Goal: Information Seeking & Learning: Learn about a topic

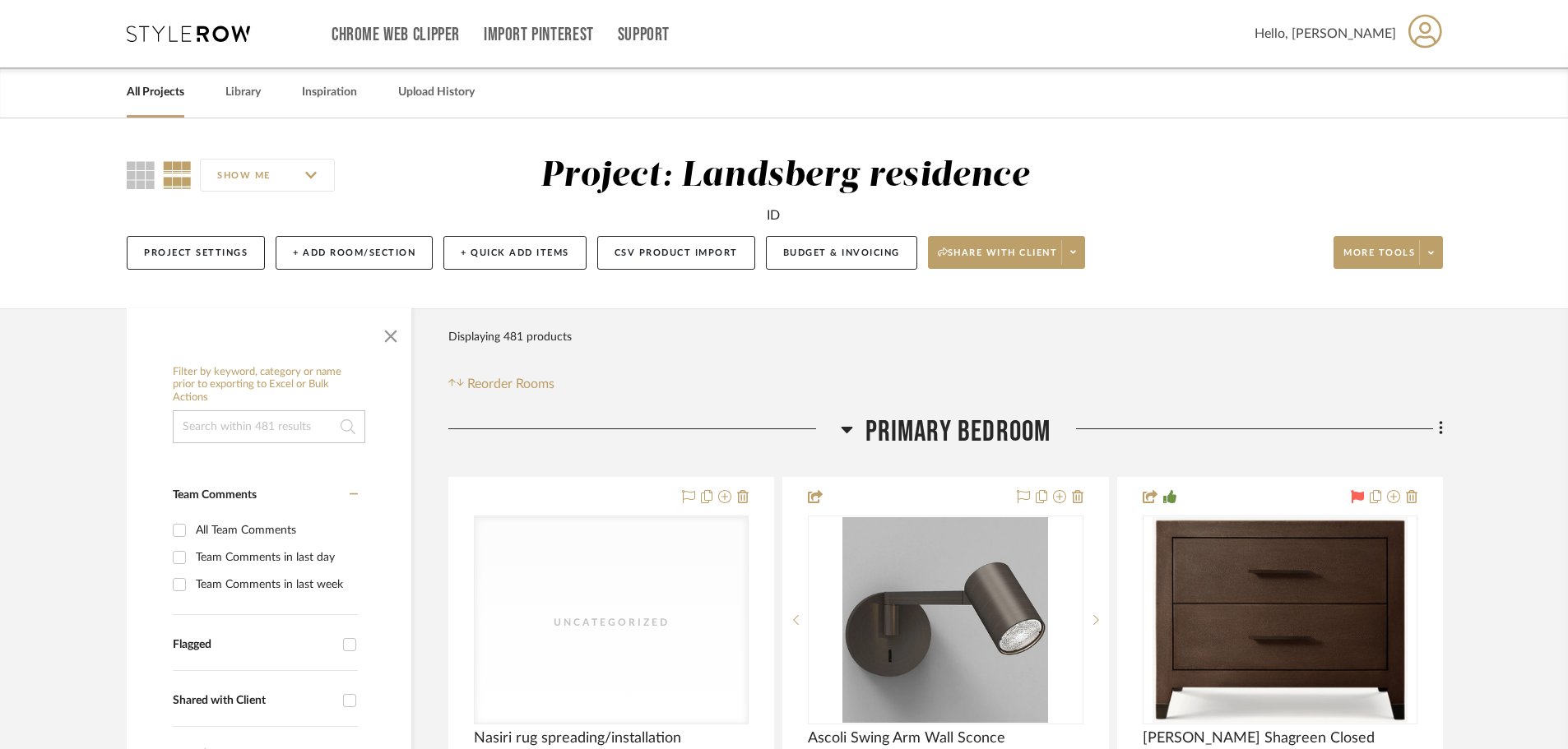
click at [846, 432] on icon at bounding box center [846, 430] width 12 height 7
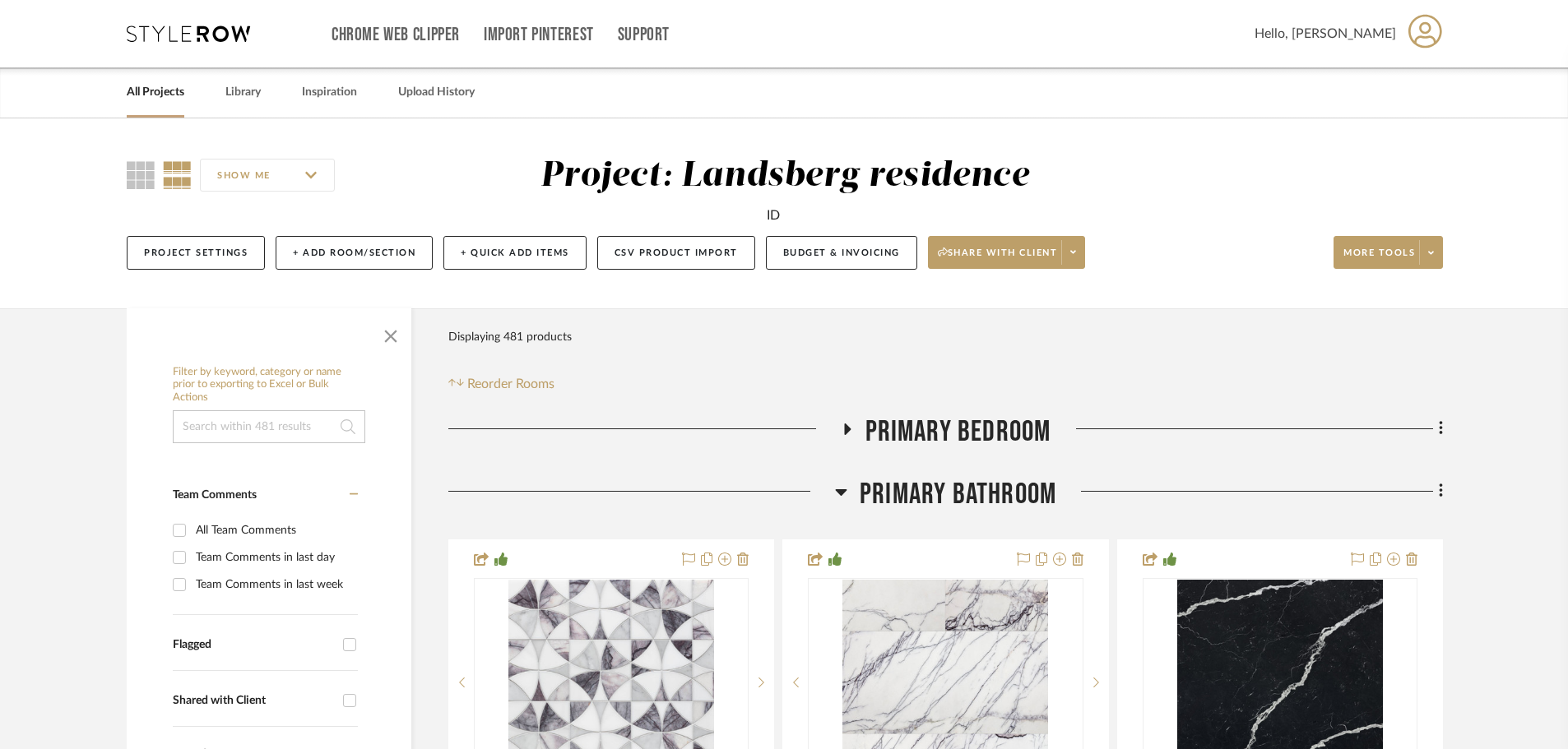
drag, startPoint x: 840, startPoint y: 490, endPoint x: 908, endPoint y: 461, distance: 73.9
click at [841, 490] on icon at bounding box center [841, 493] width 12 height 7
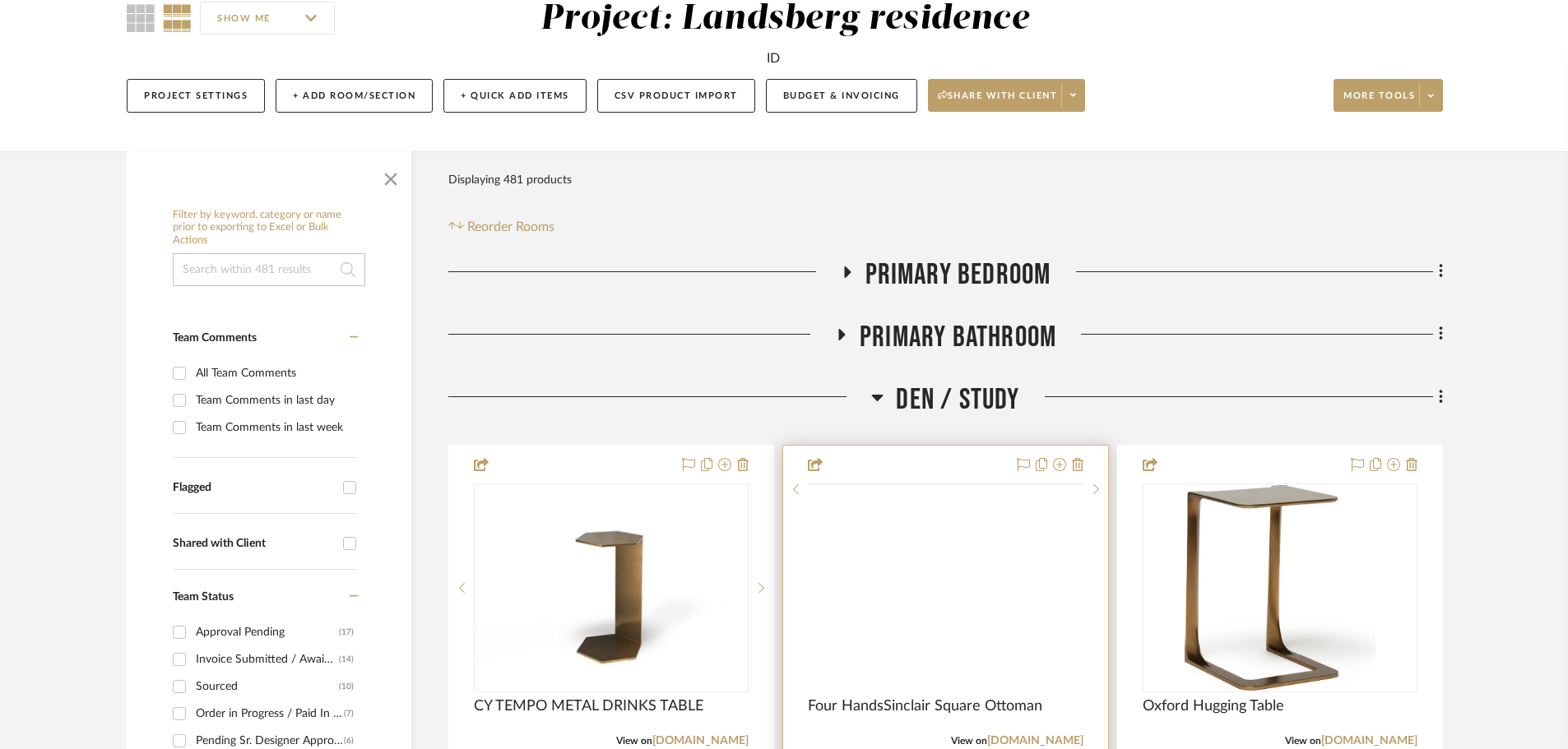
scroll to position [329, 0]
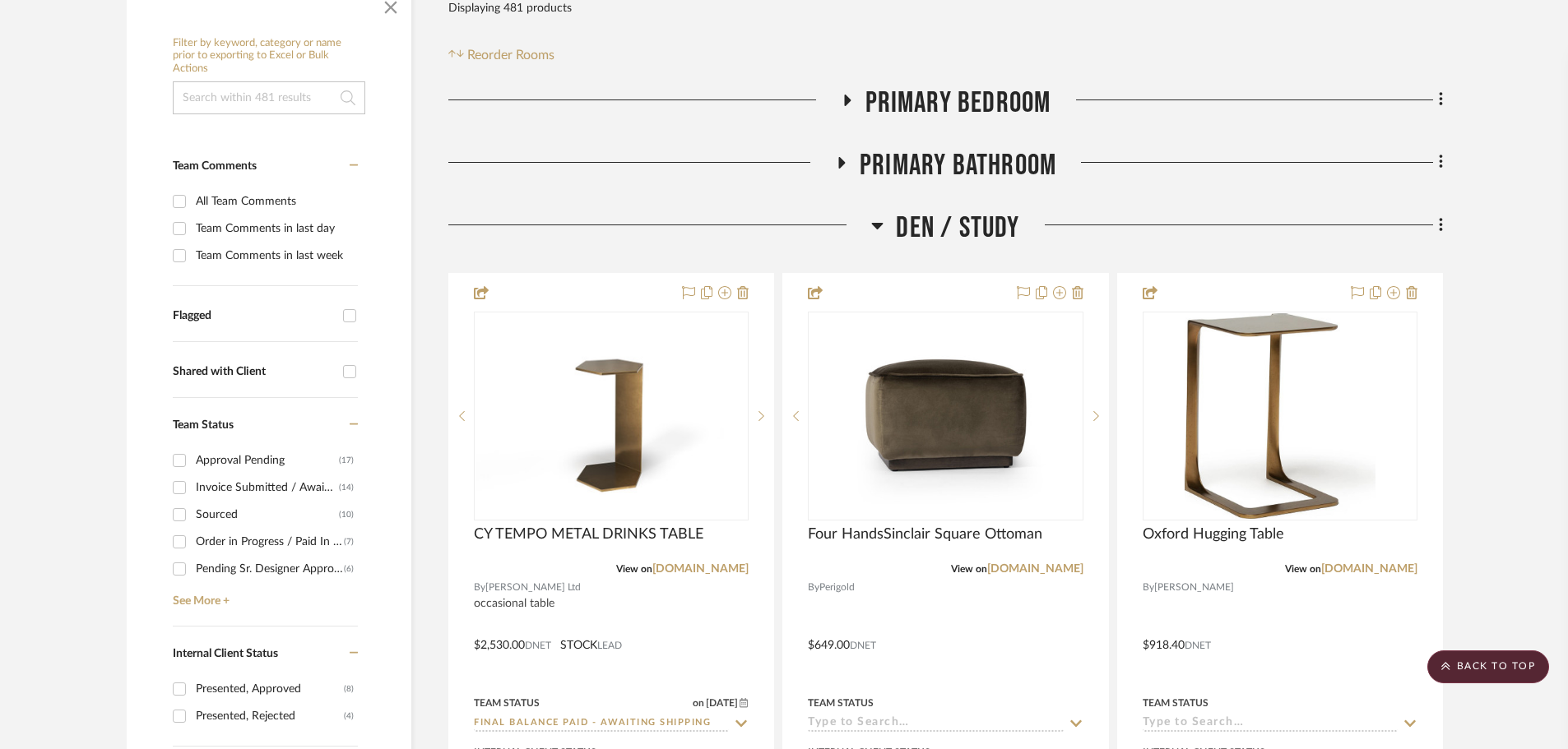
drag, startPoint x: 877, startPoint y: 223, endPoint x: 901, endPoint y: 239, distance: 28.8
click at [877, 223] on icon at bounding box center [878, 226] width 12 height 7
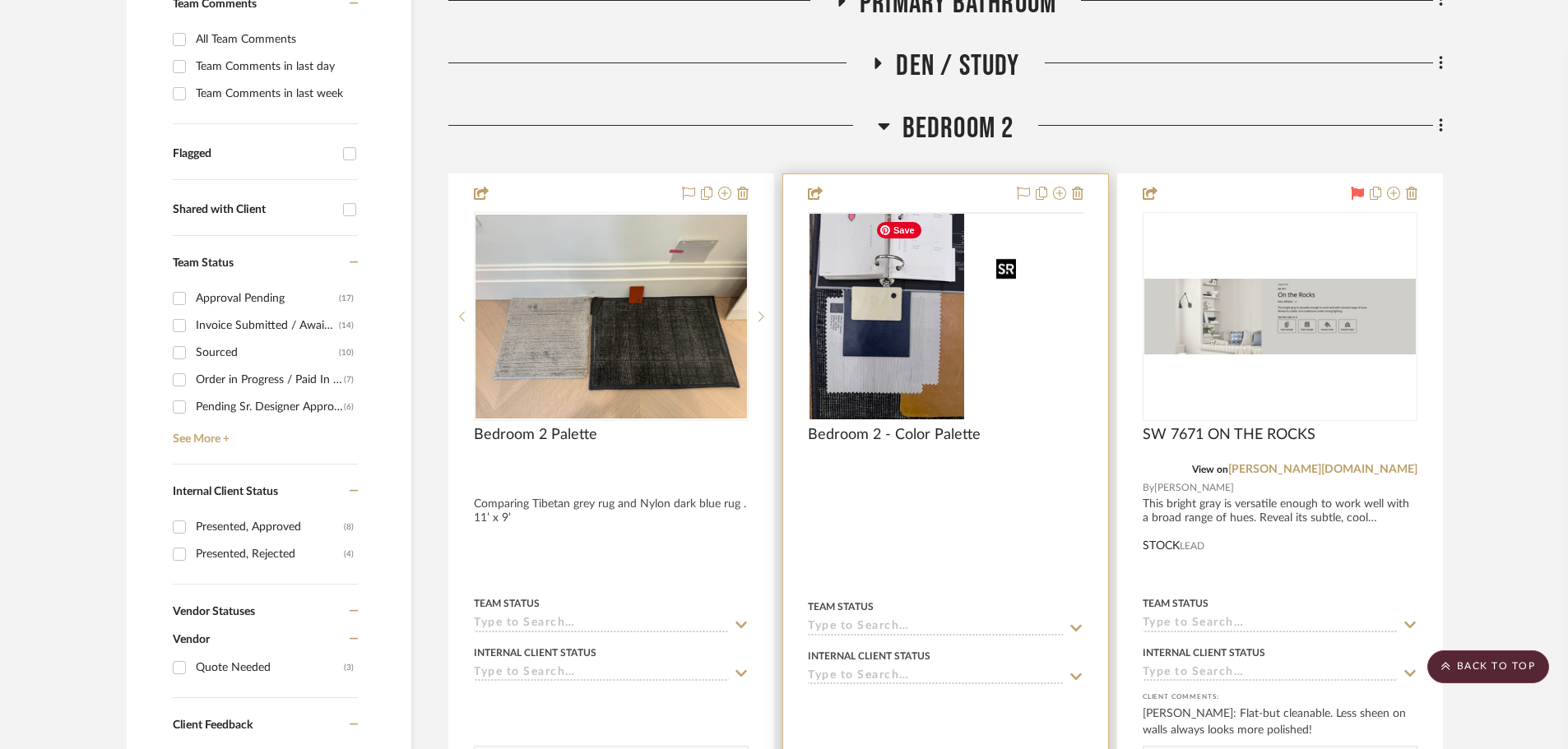
scroll to position [494, 0]
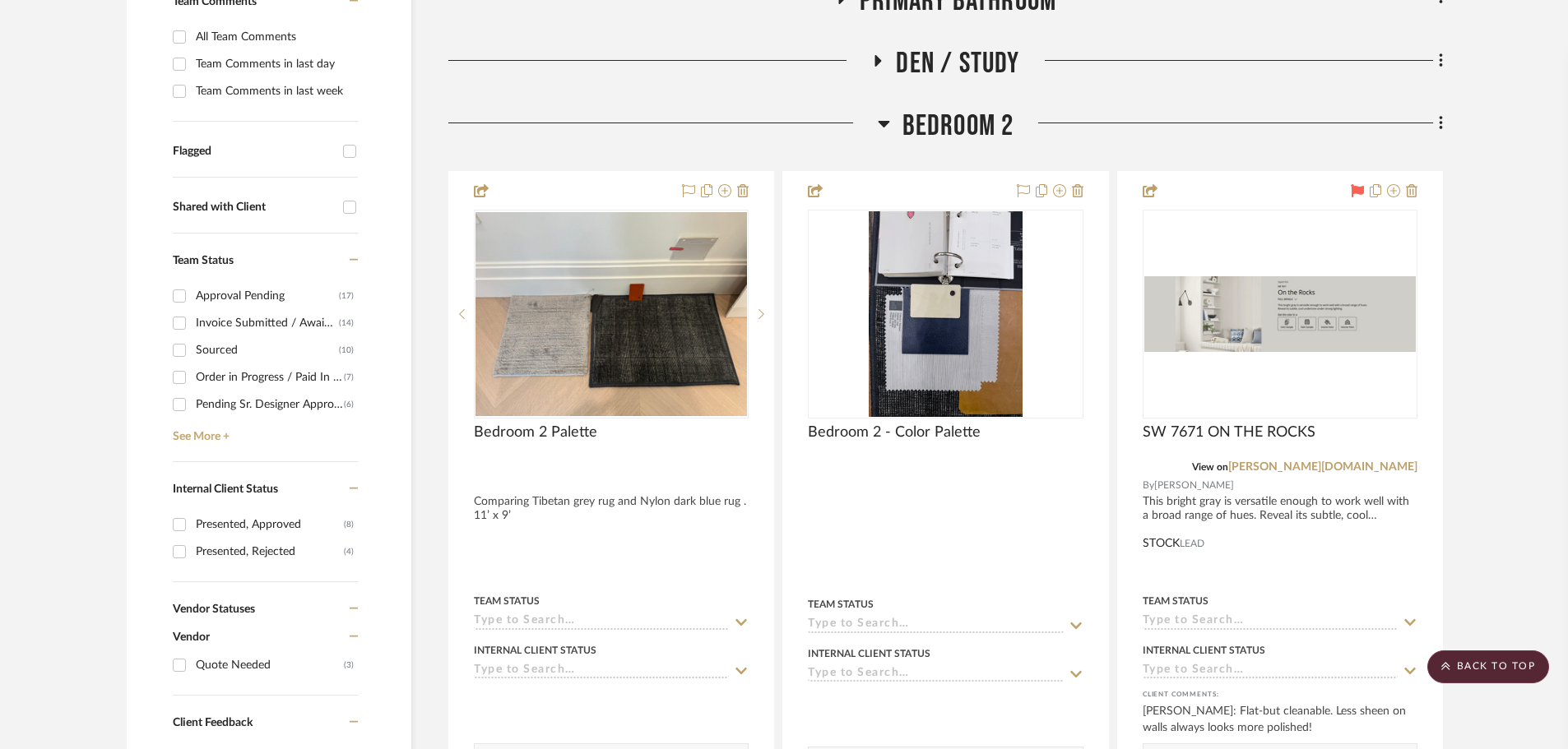
click at [886, 121] on icon at bounding box center [883, 124] width 13 height 20
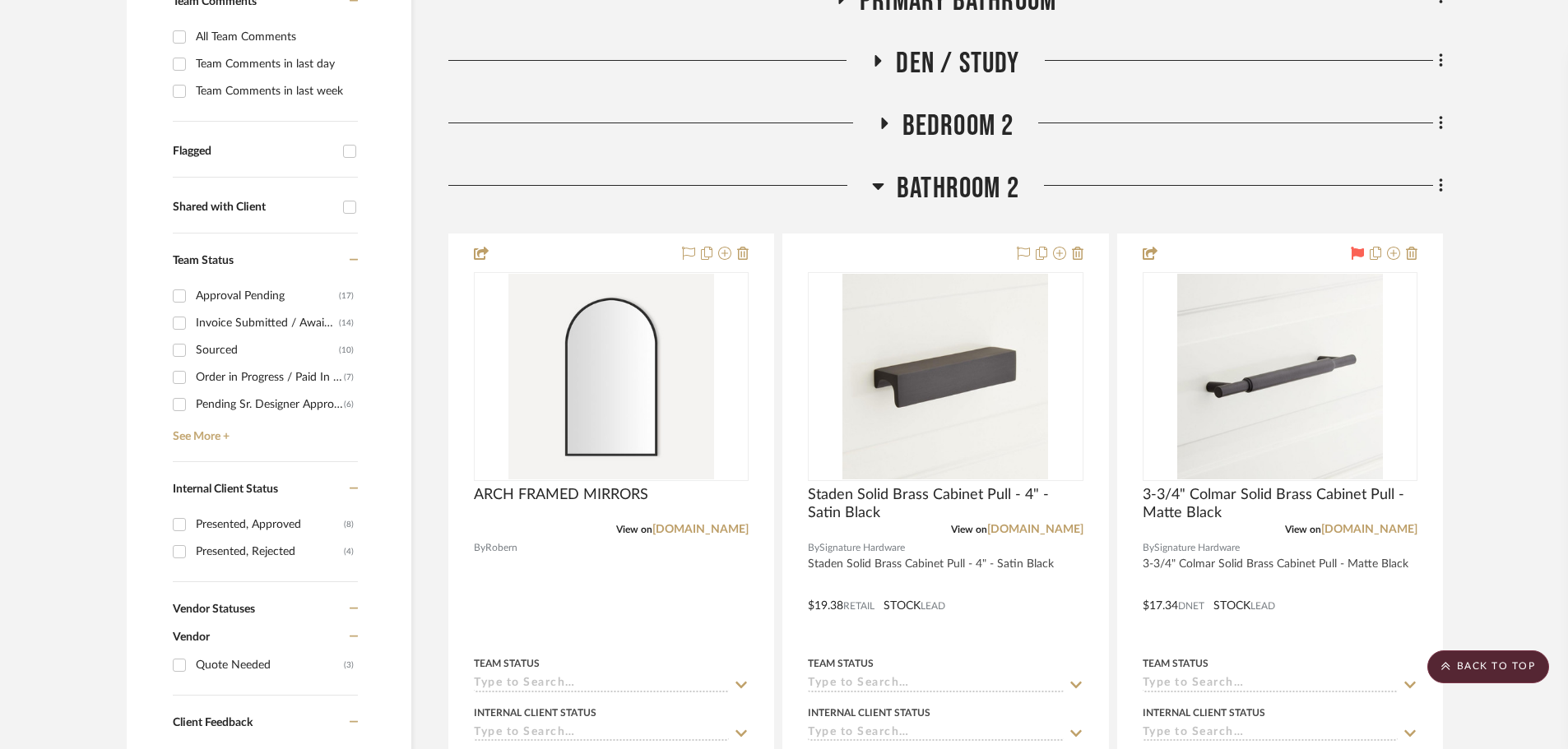
click at [880, 184] on icon at bounding box center [879, 187] width 12 height 7
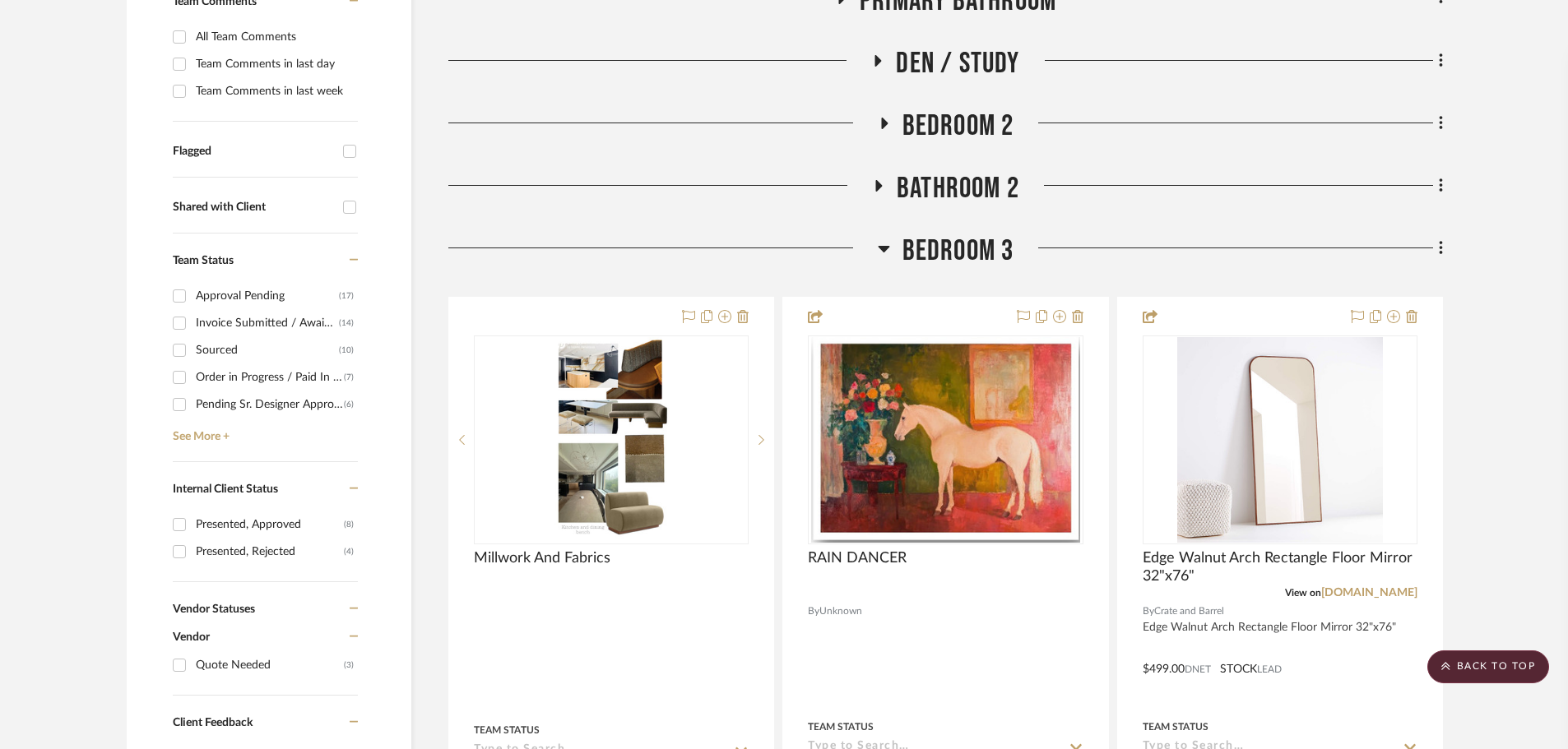
click at [883, 246] on icon at bounding box center [883, 249] width 13 height 20
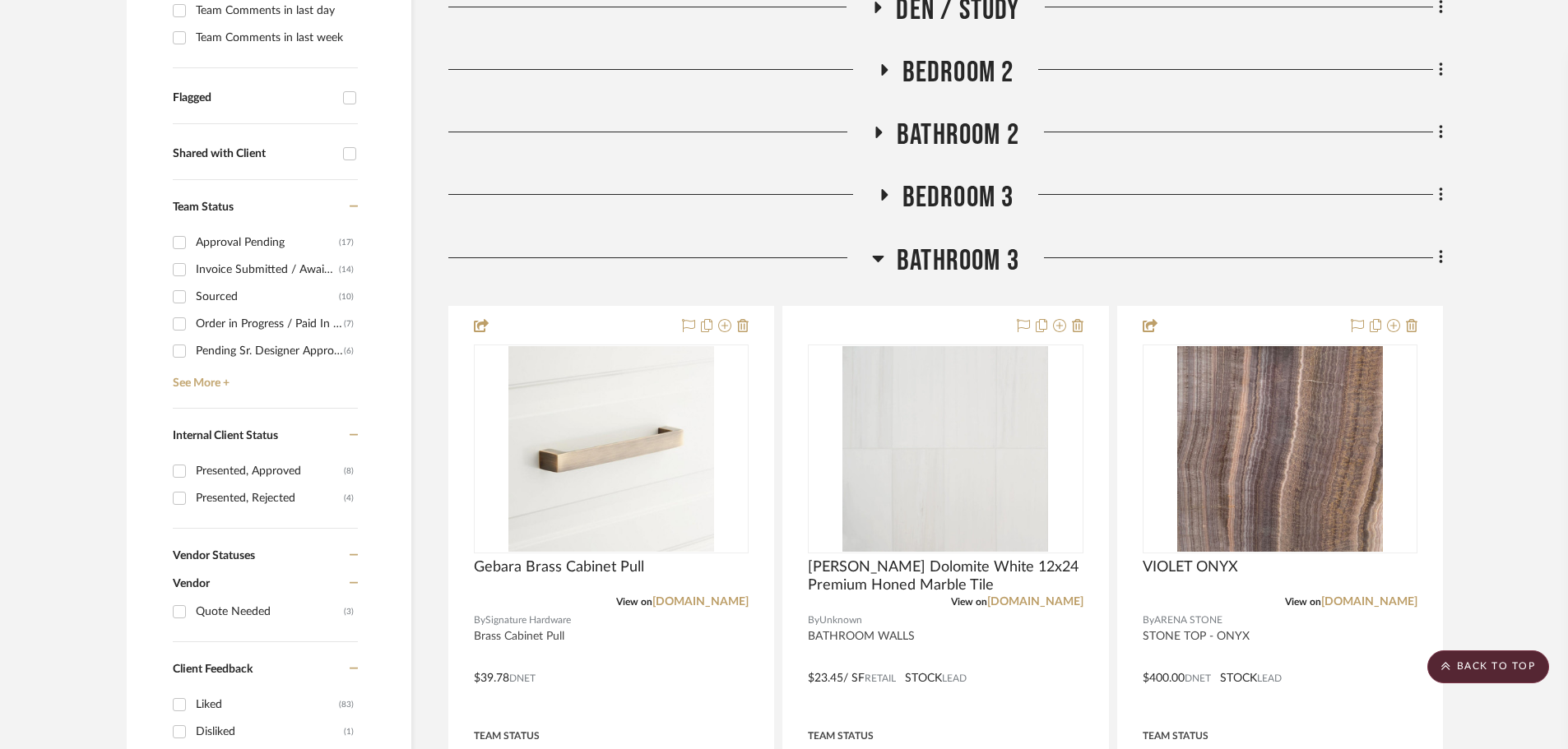
scroll to position [576, 0]
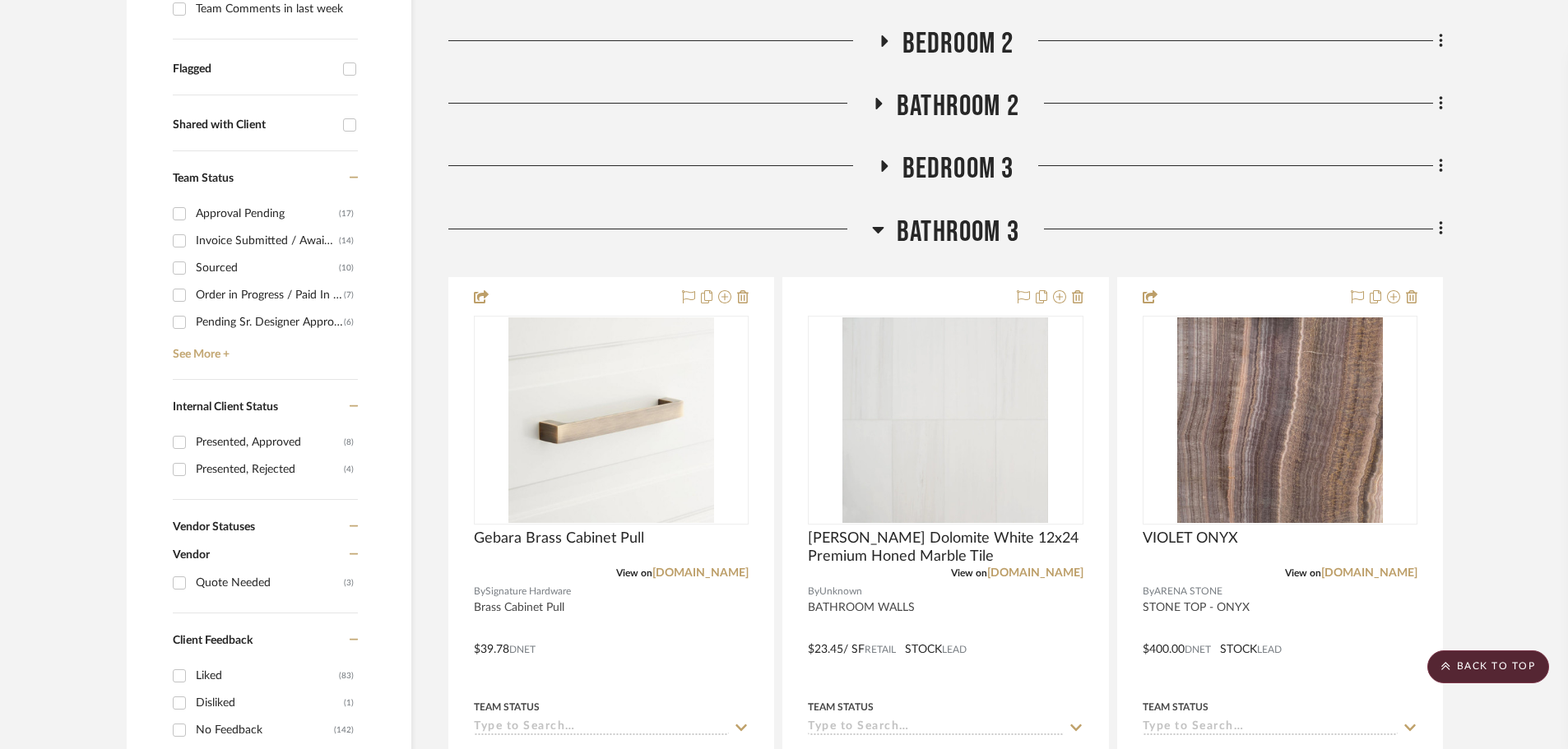
click at [875, 228] on icon at bounding box center [879, 230] width 12 height 7
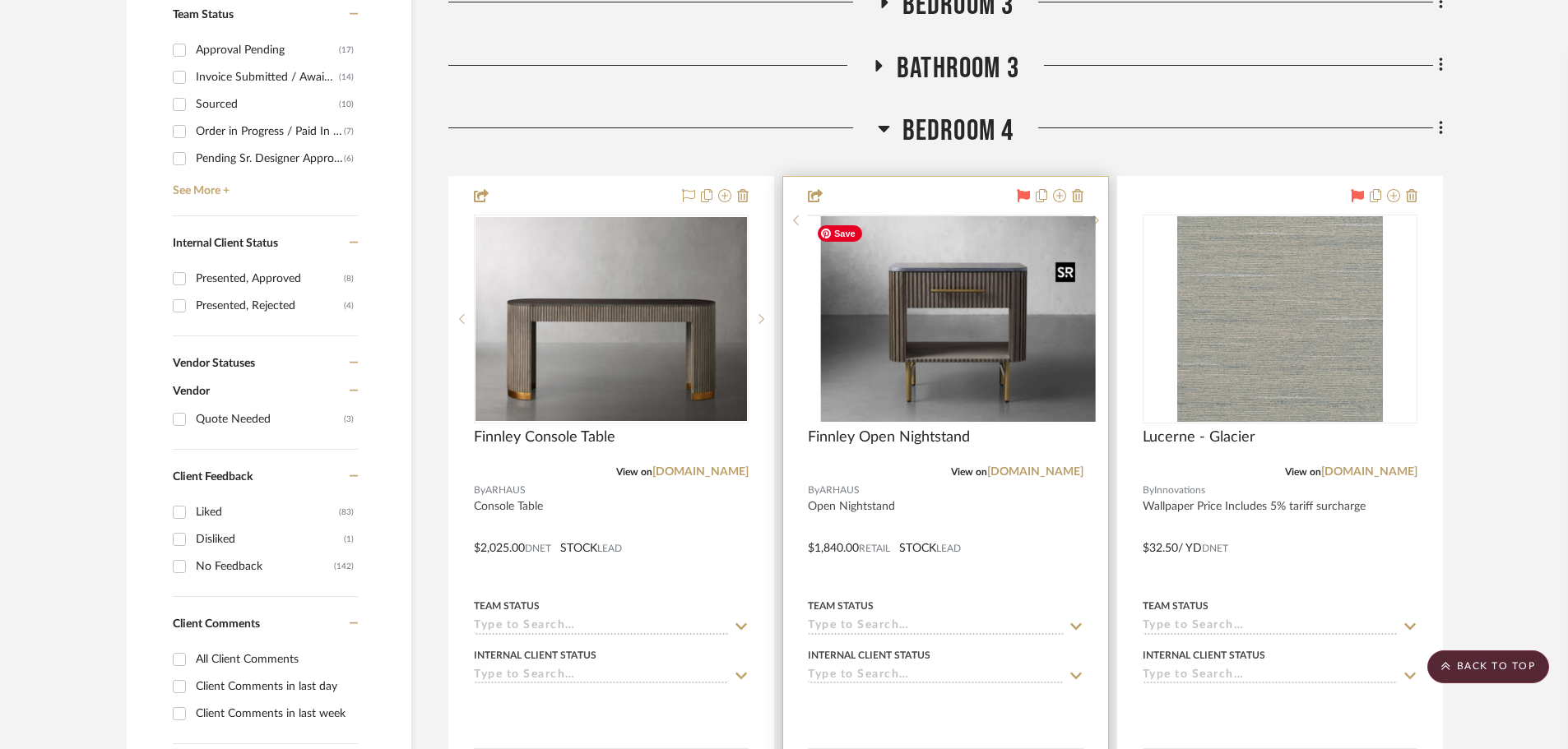
scroll to position [740, 0]
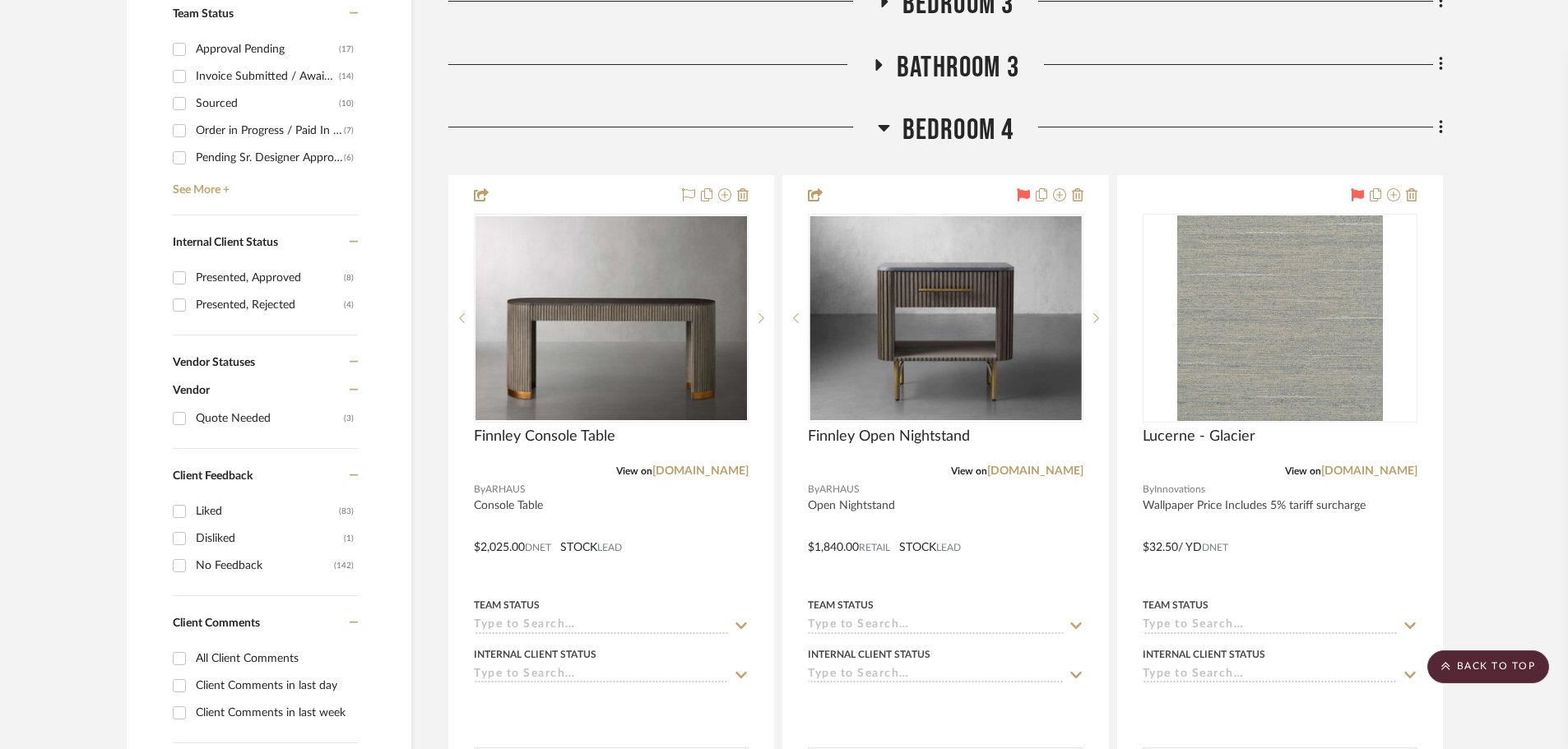
click at [885, 128] on icon at bounding box center [883, 128] width 12 height 7
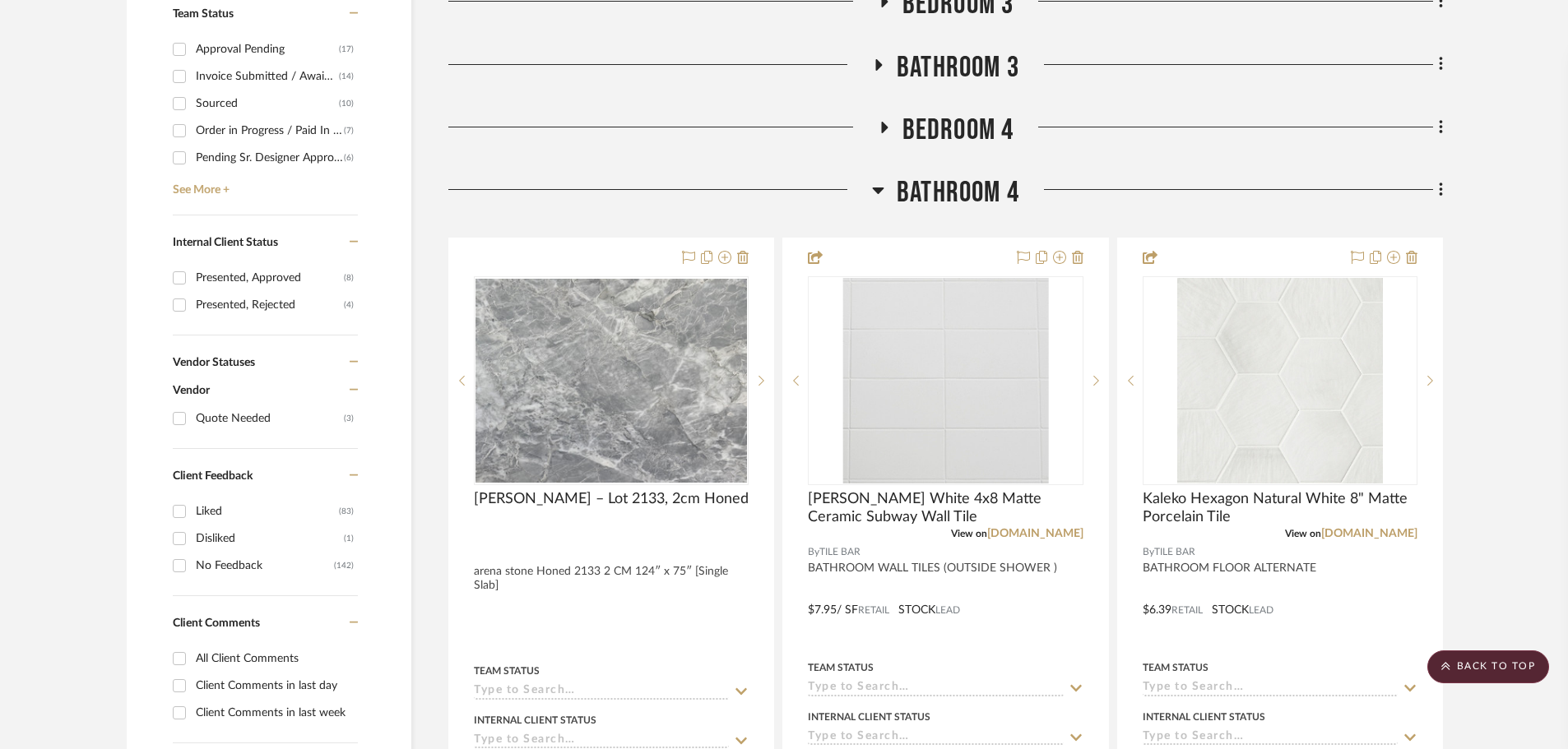
click at [879, 190] on icon at bounding box center [879, 191] width 12 height 7
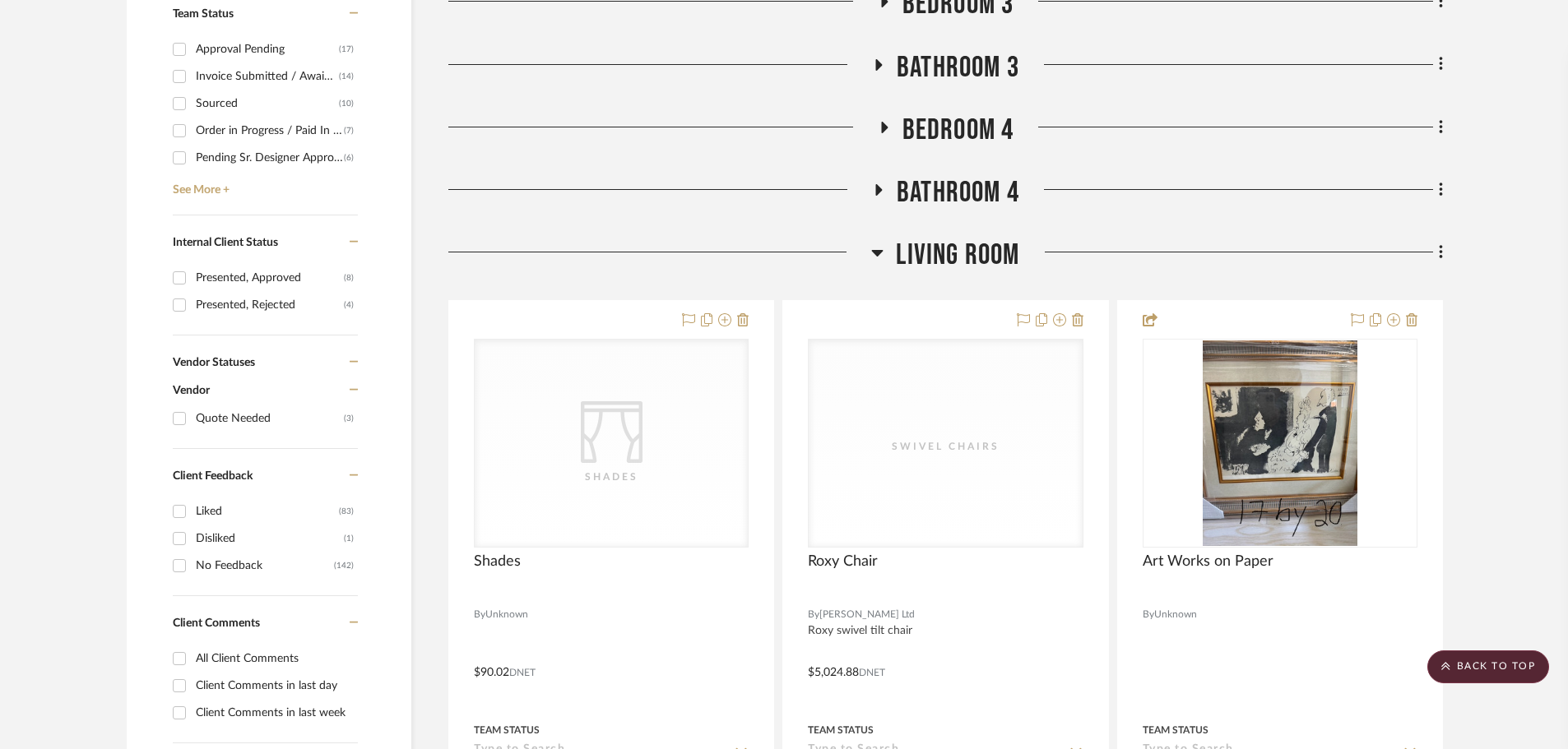
click at [878, 256] on icon at bounding box center [877, 253] width 13 height 20
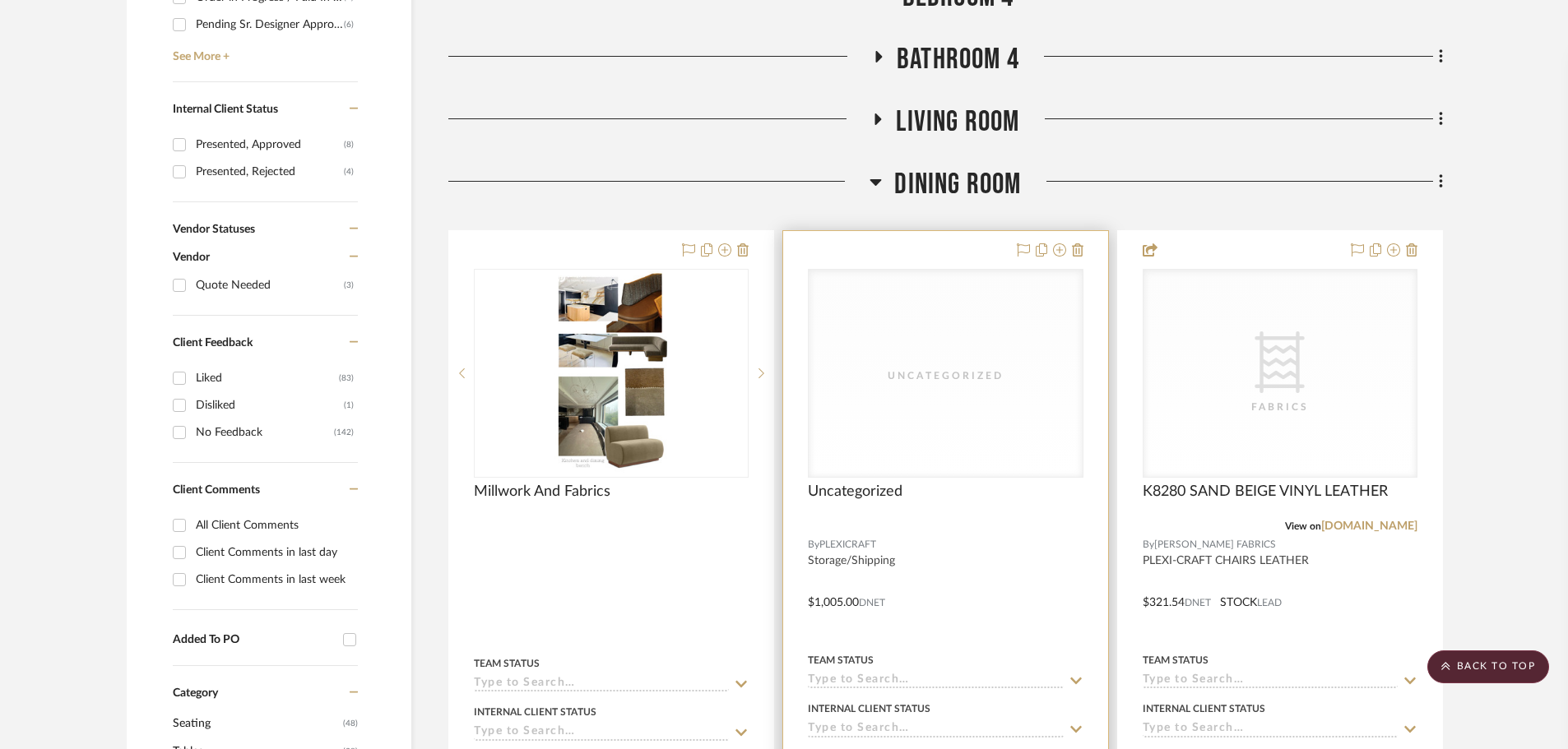
scroll to position [905, 0]
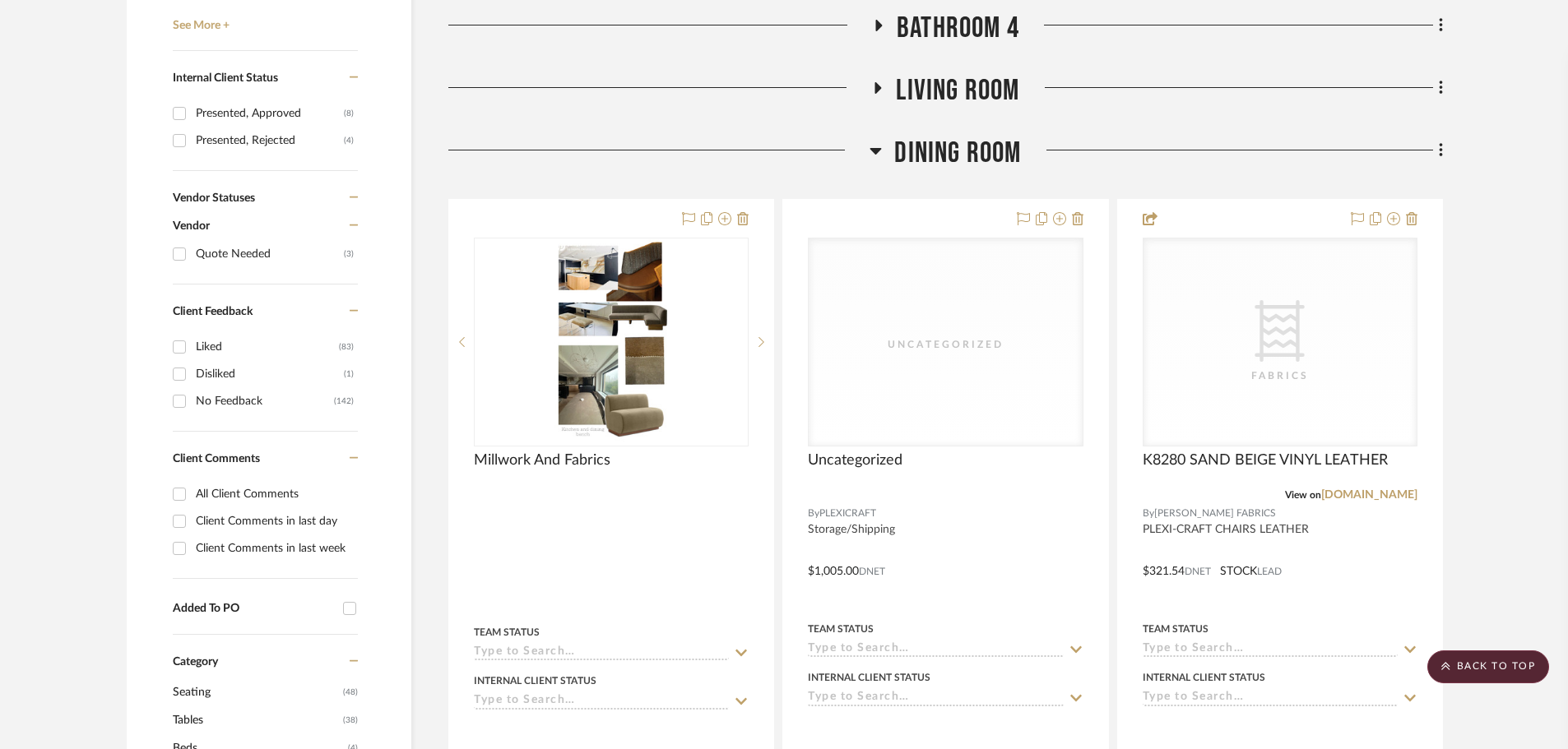
click at [872, 151] on icon at bounding box center [877, 151] width 12 height 7
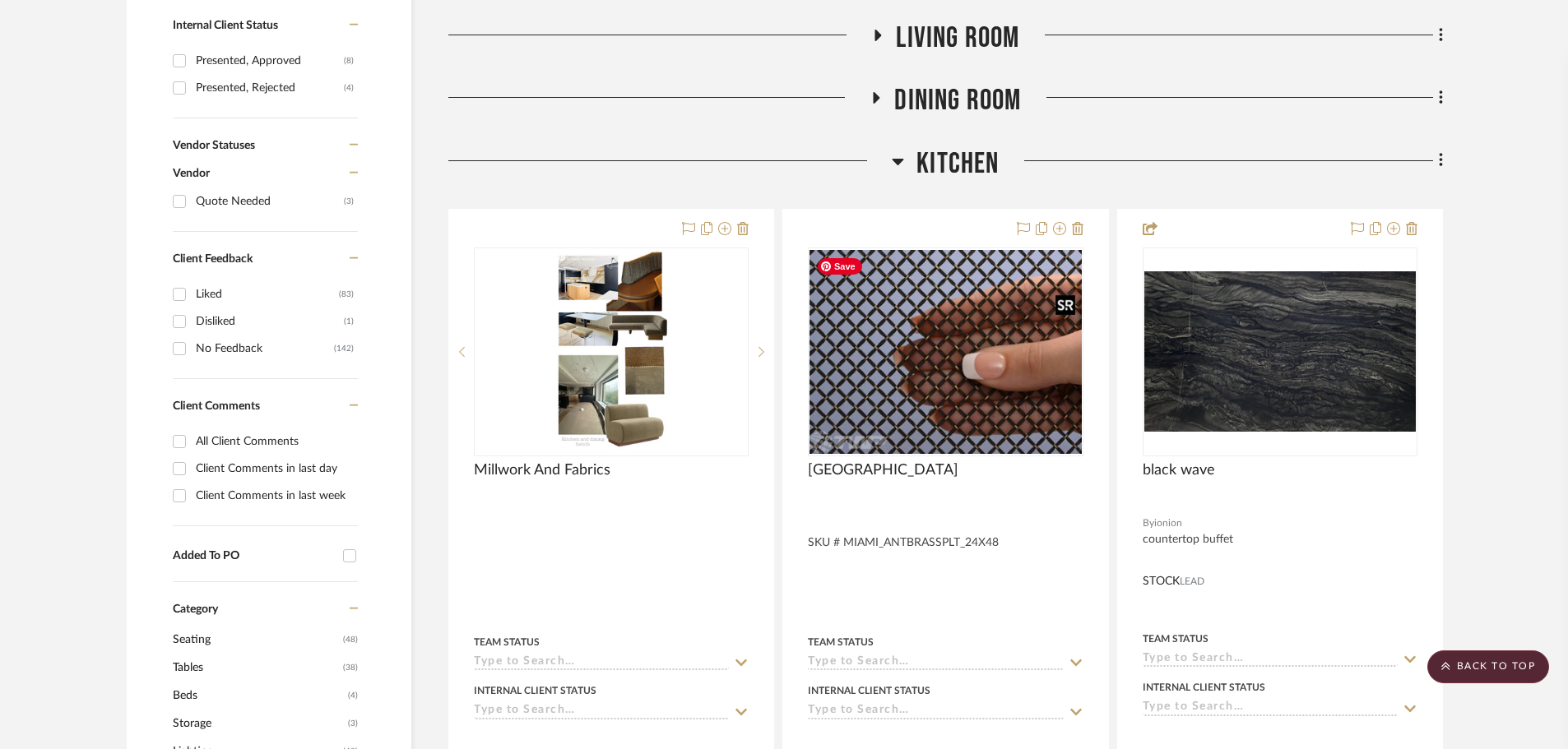
scroll to position [987, 0]
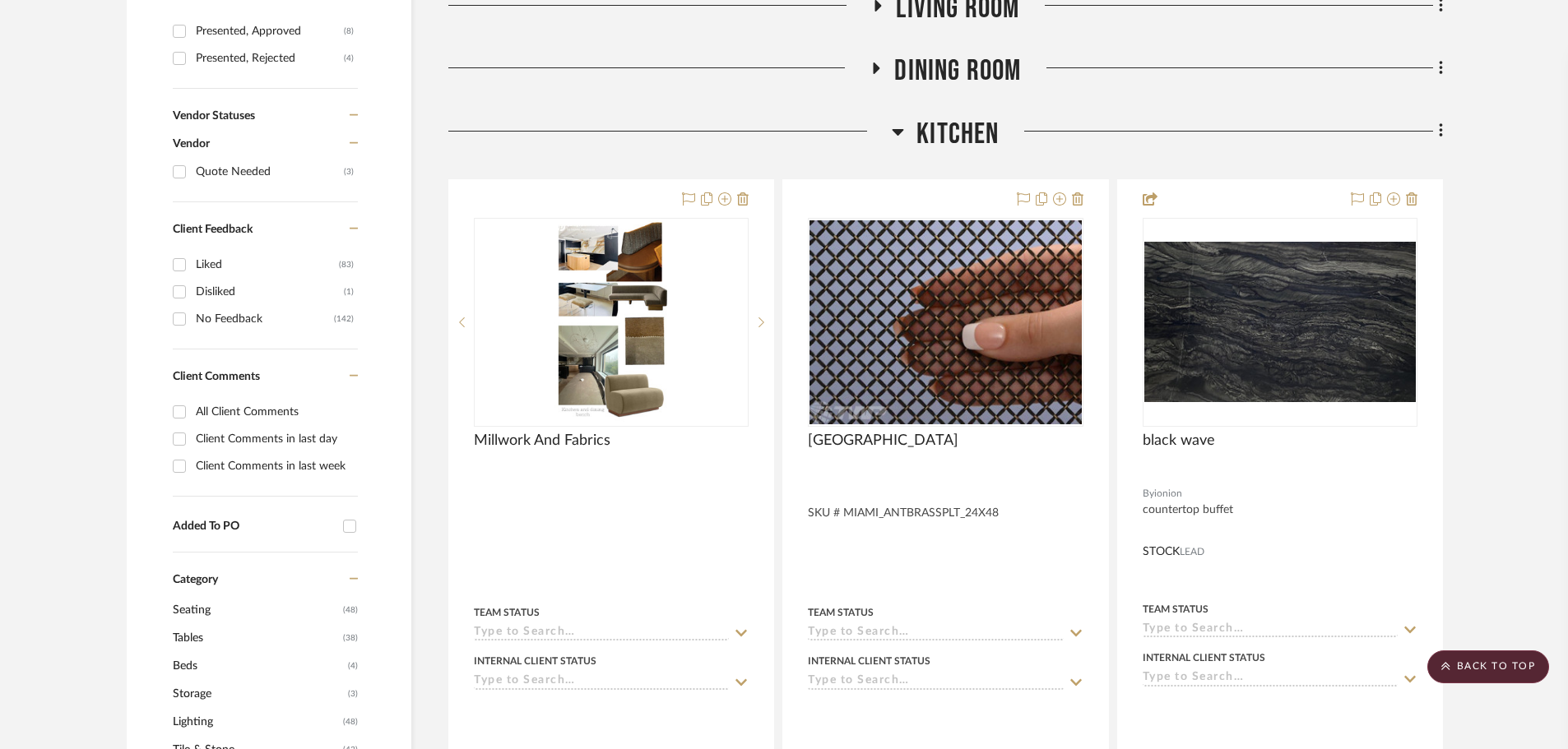
click at [895, 132] on icon at bounding box center [898, 132] width 12 height 7
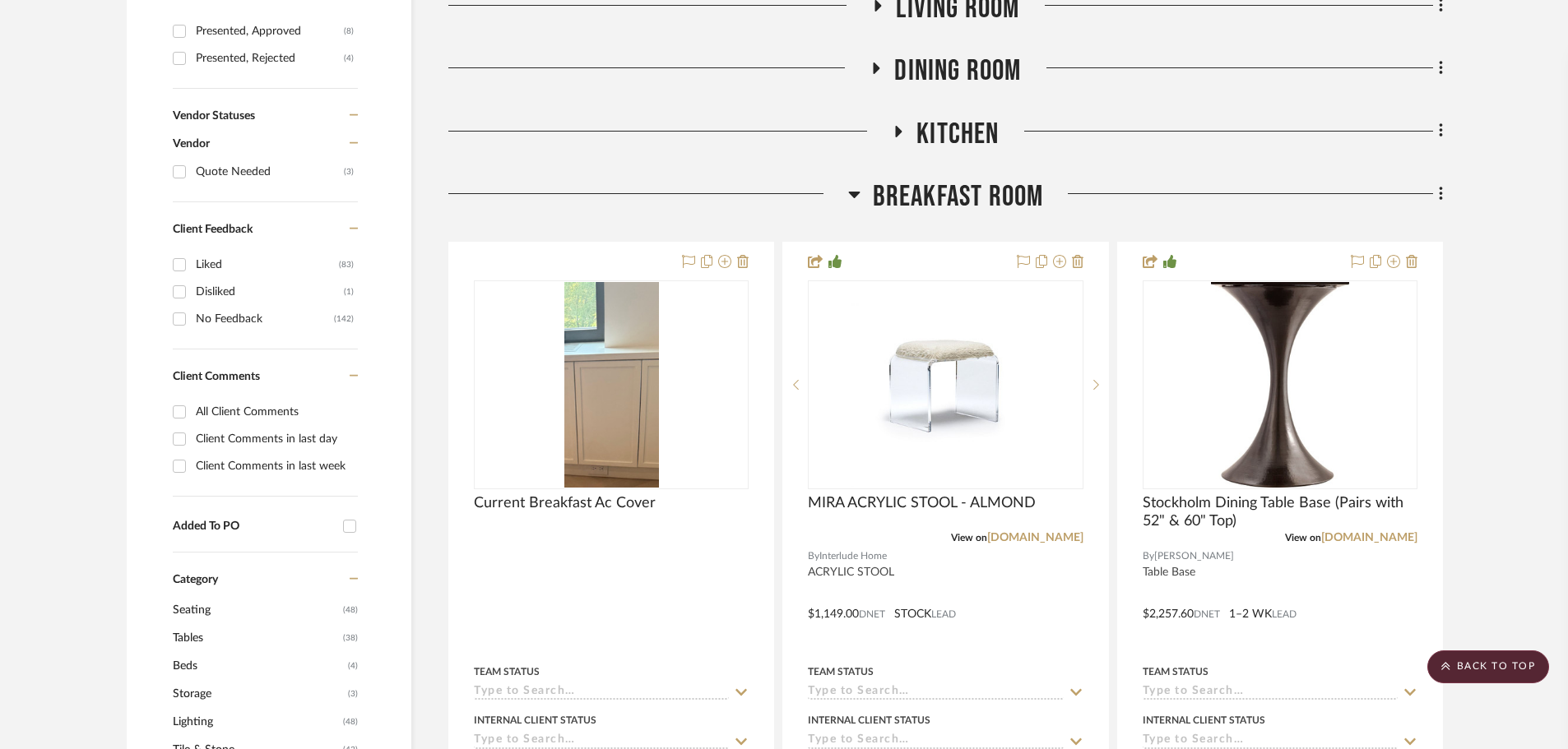
click at [854, 197] on icon at bounding box center [854, 195] width 12 height 7
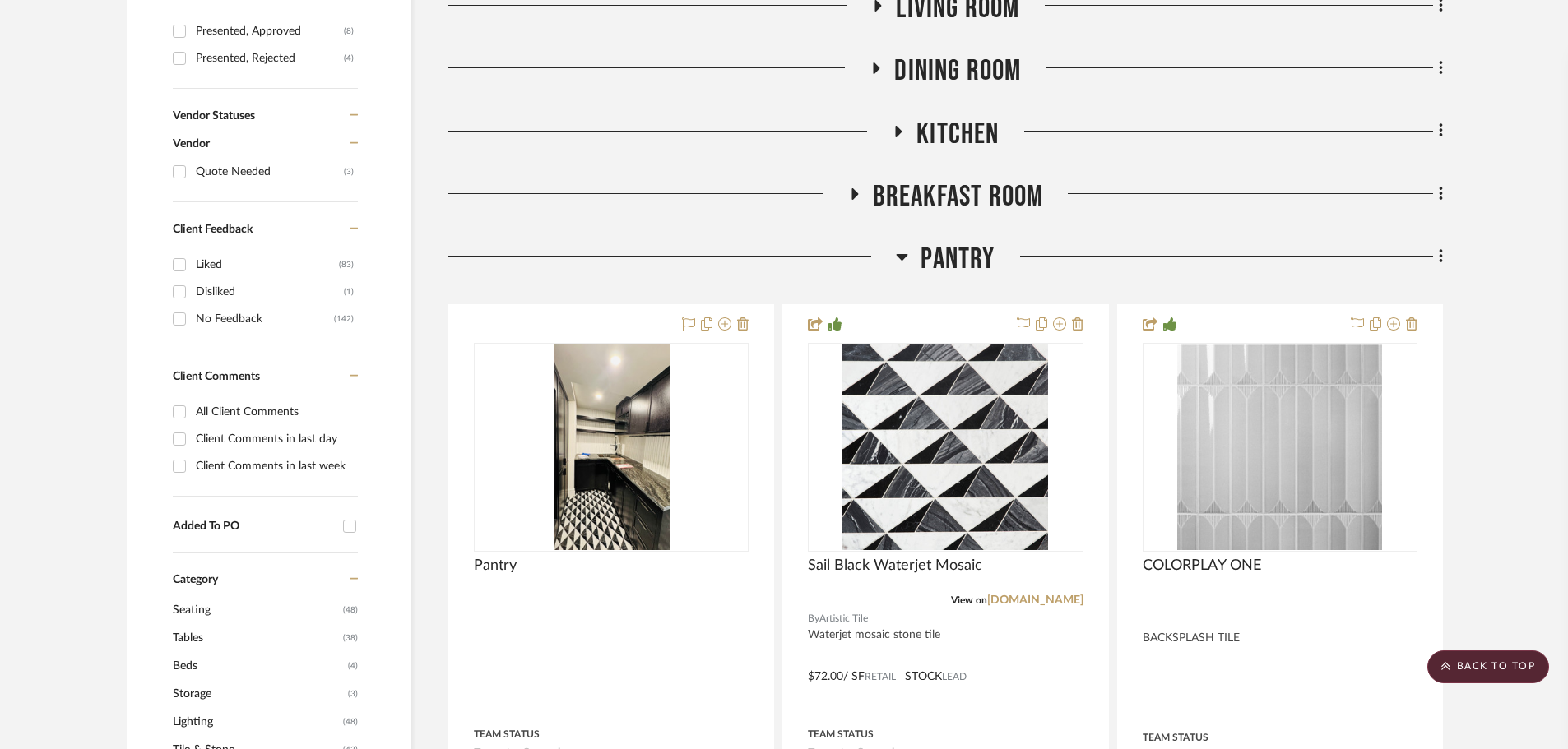
click at [902, 259] on icon at bounding box center [902, 258] width 12 height 7
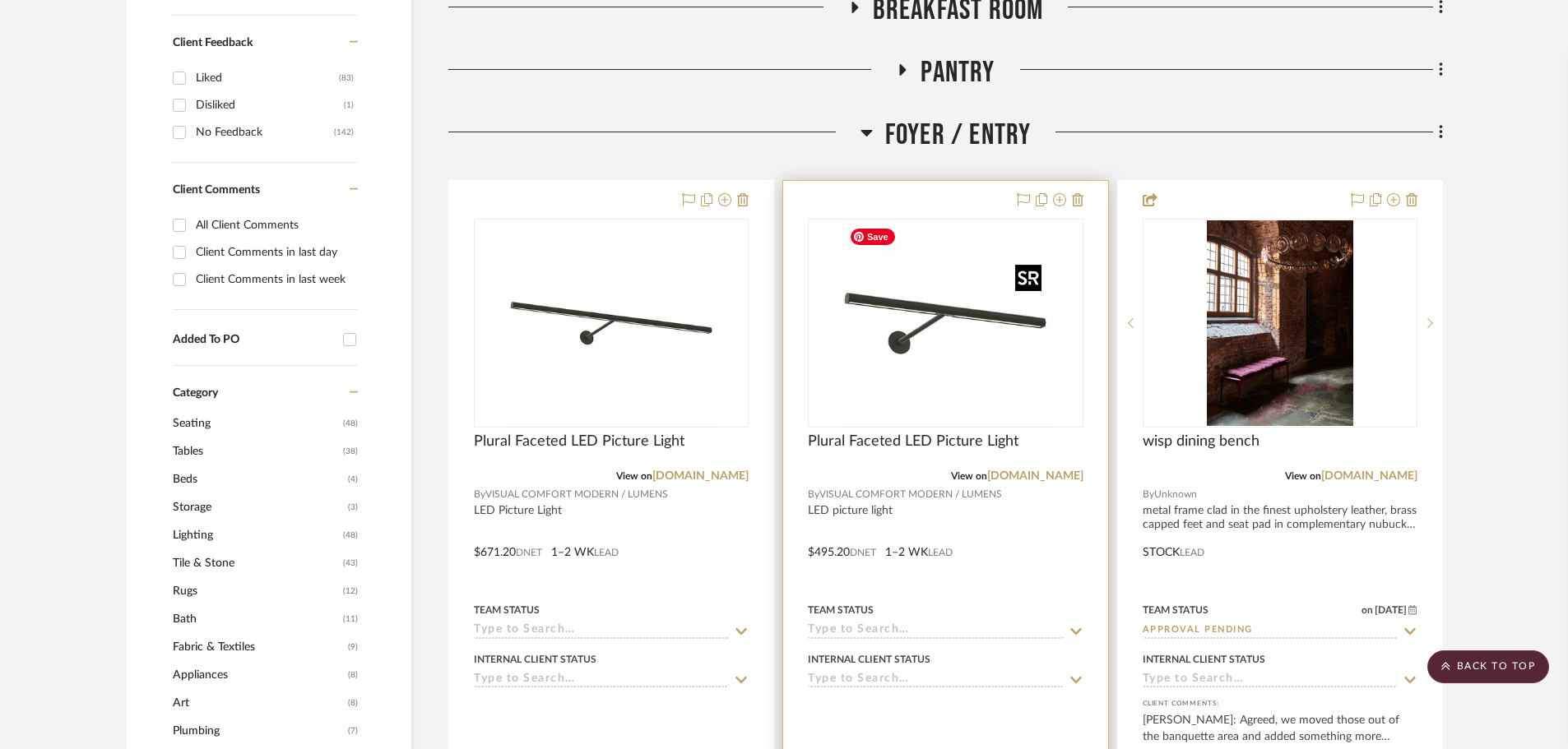
scroll to position [1234, 0]
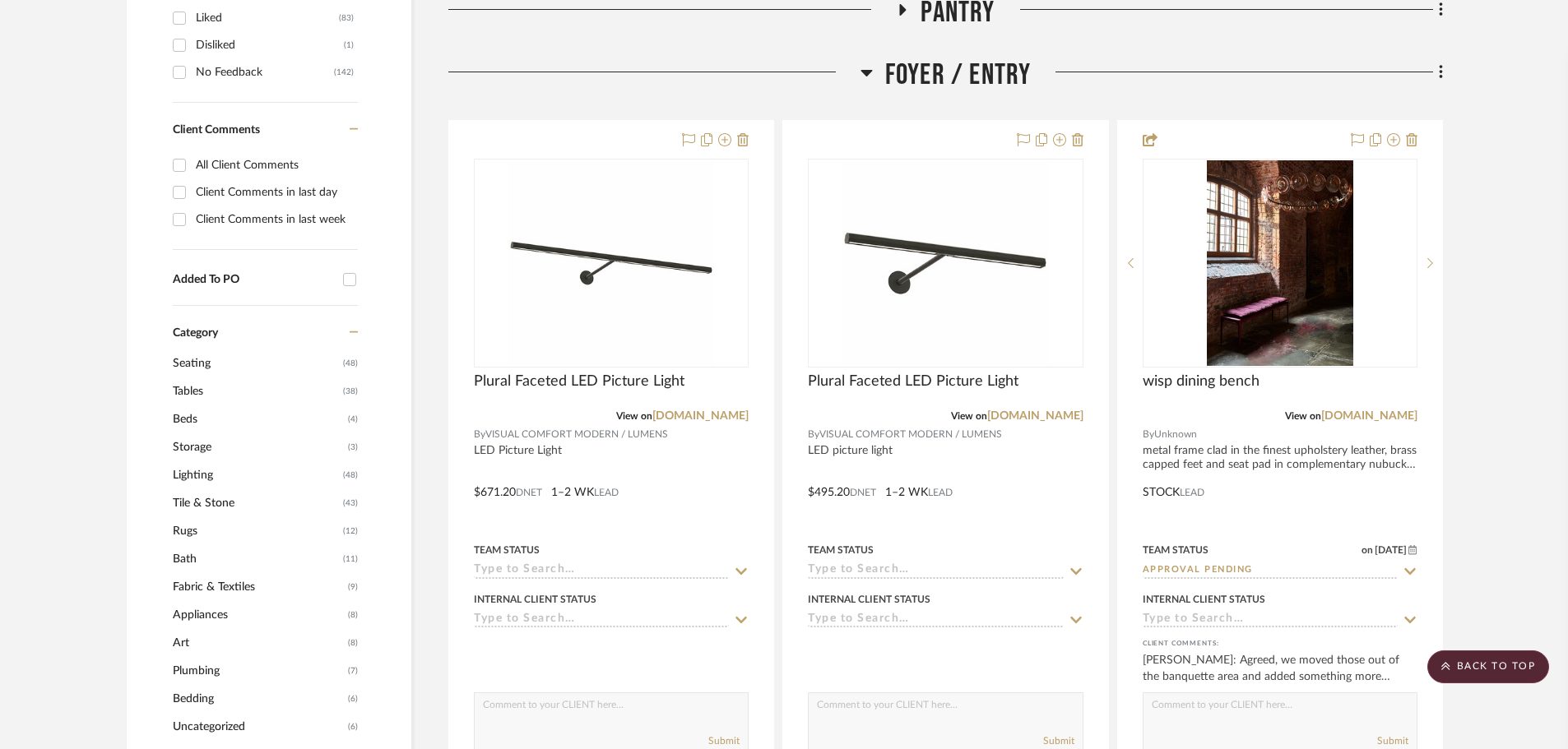
click at [865, 78] on icon at bounding box center [866, 73] width 13 height 20
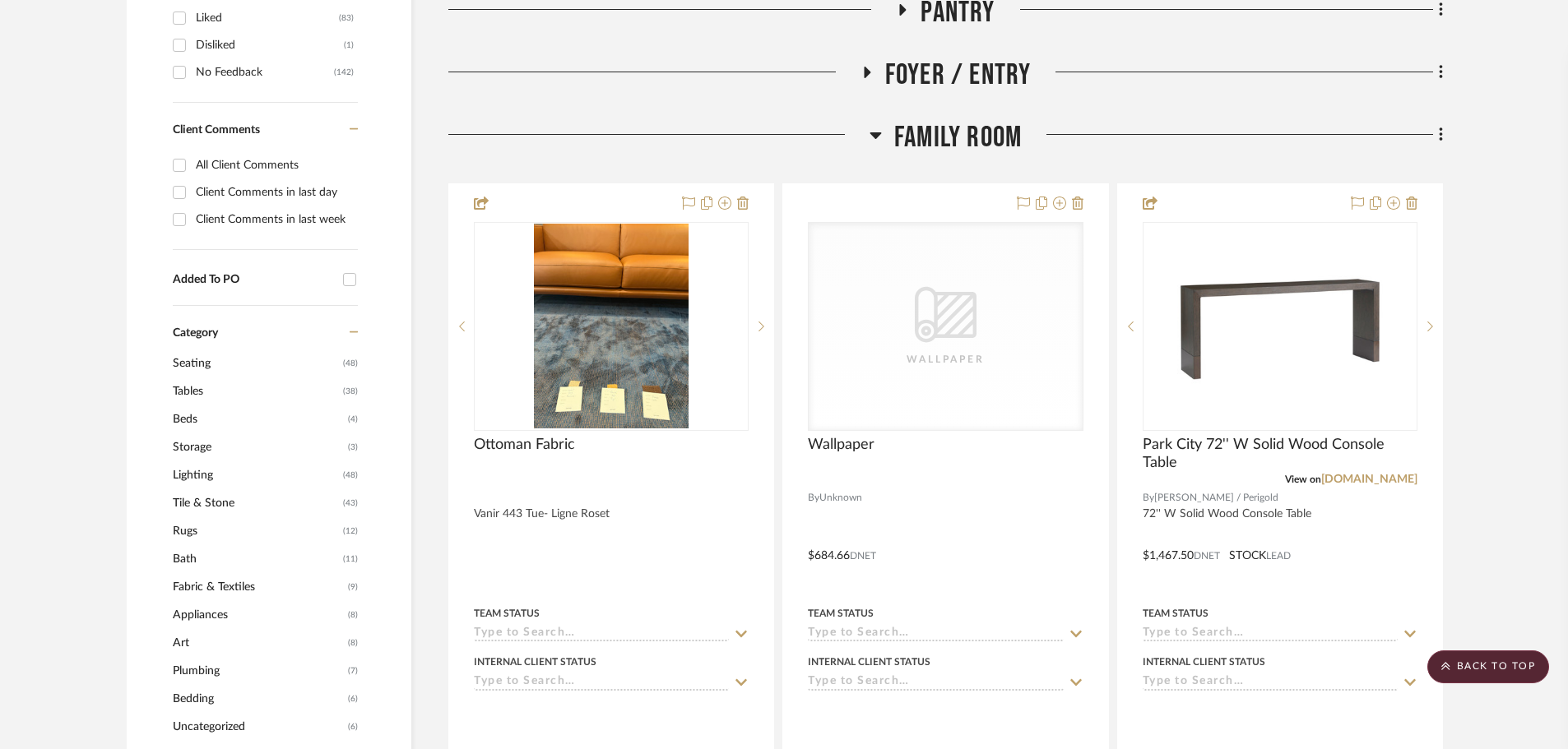
click at [872, 134] on icon at bounding box center [876, 136] width 12 height 7
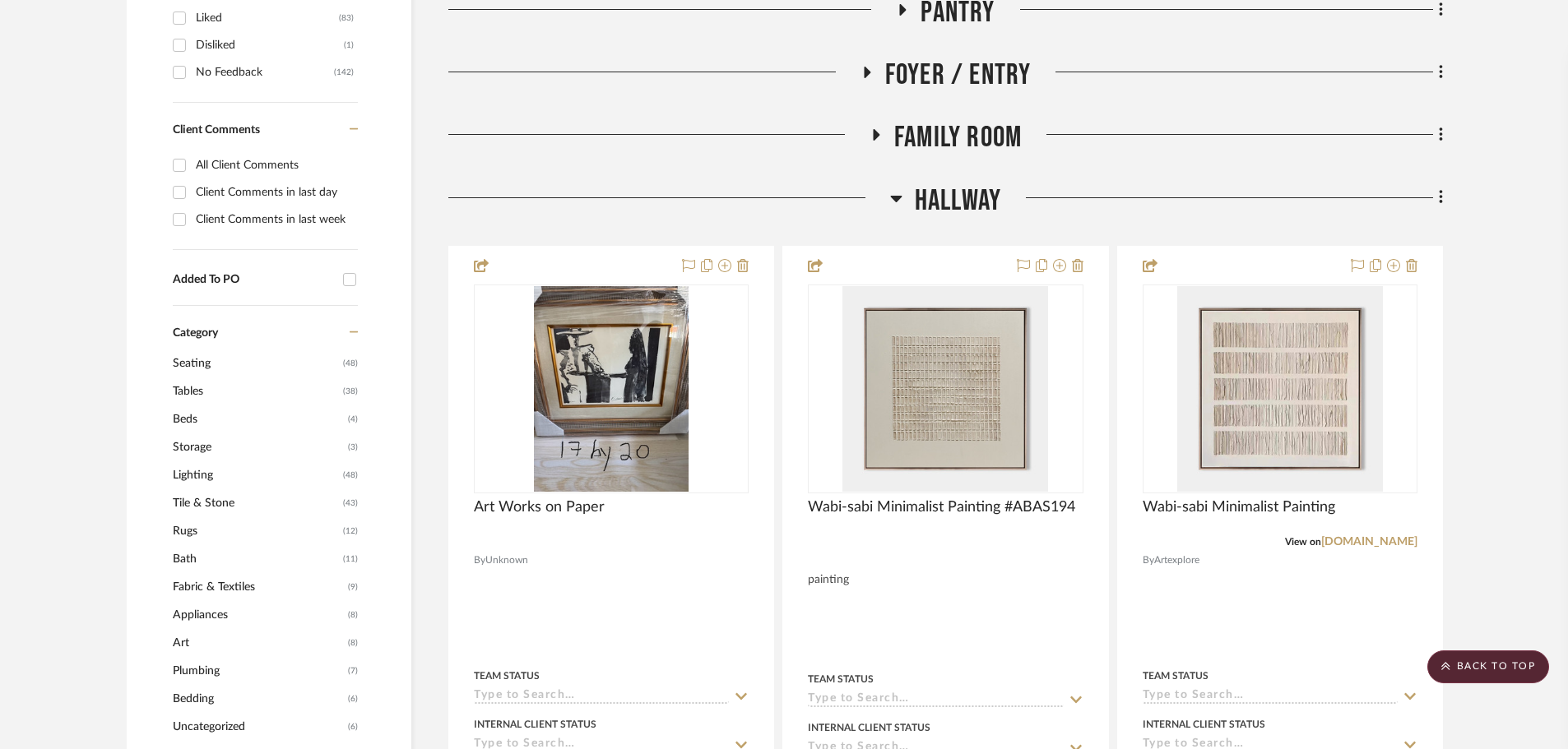
drag, startPoint x: 890, startPoint y: 199, endPoint x: 1006, endPoint y: 302, distance: 155.1
click at [892, 199] on icon at bounding box center [896, 198] width 13 height 20
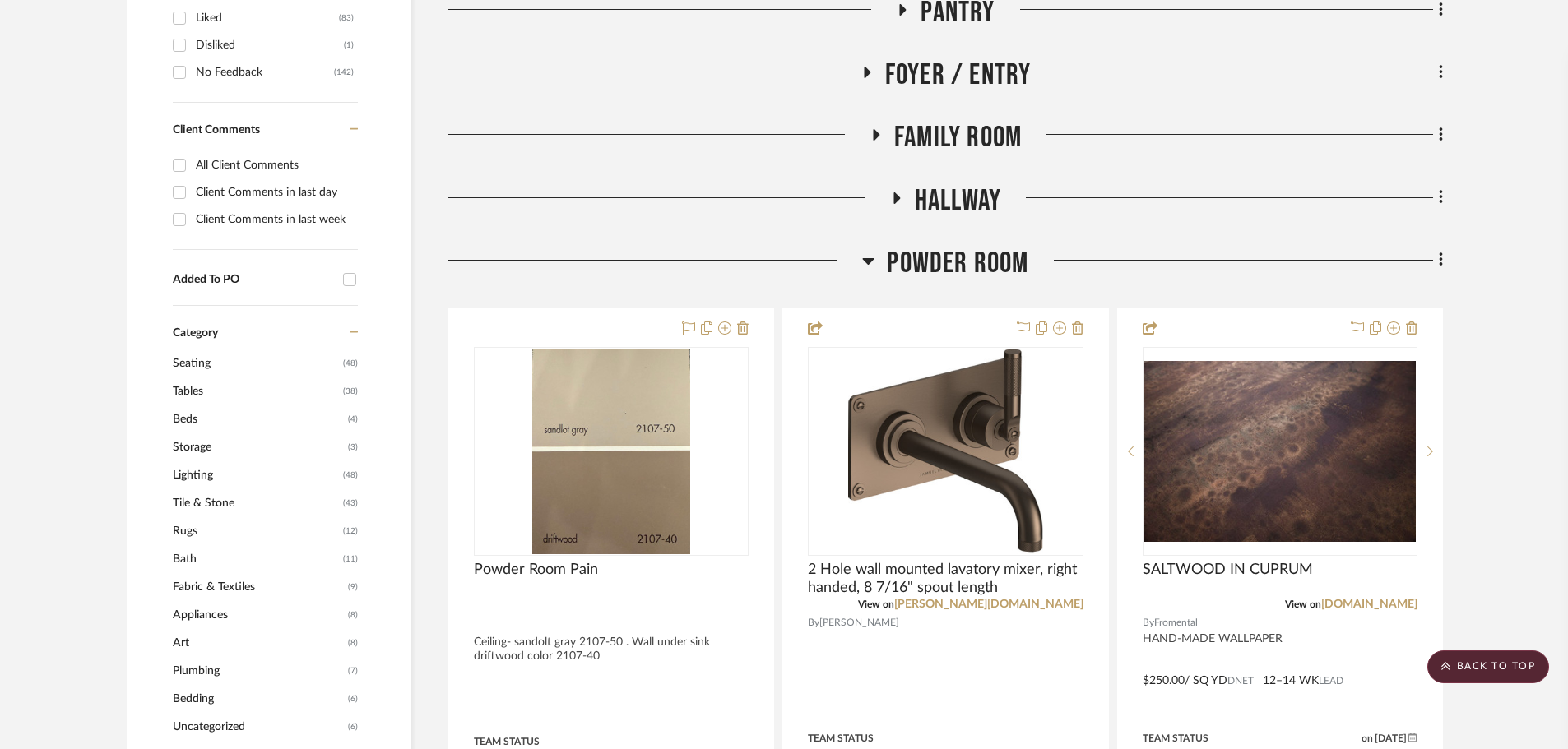
click at [868, 259] on icon at bounding box center [868, 261] width 13 height 20
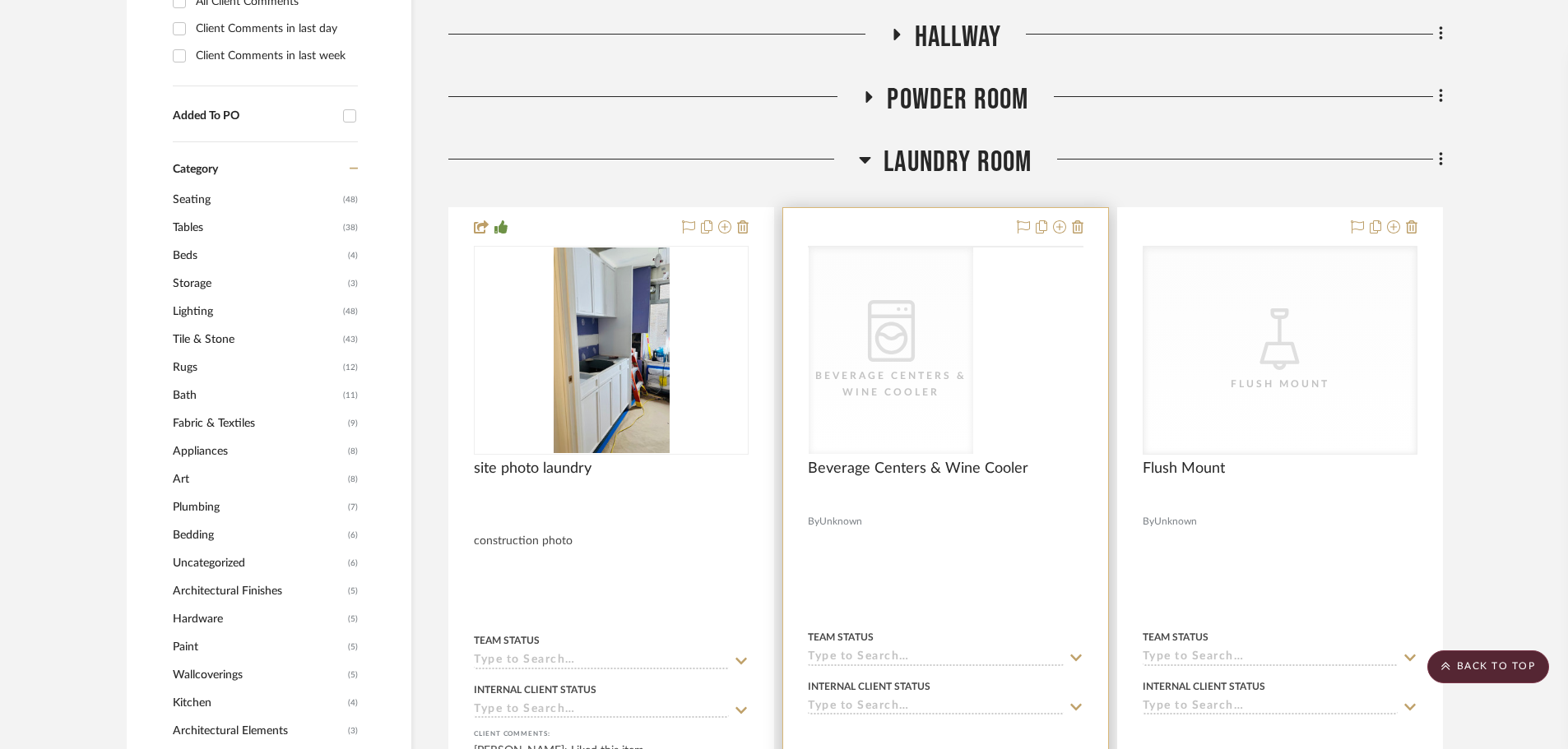
scroll to position [1398, 0]
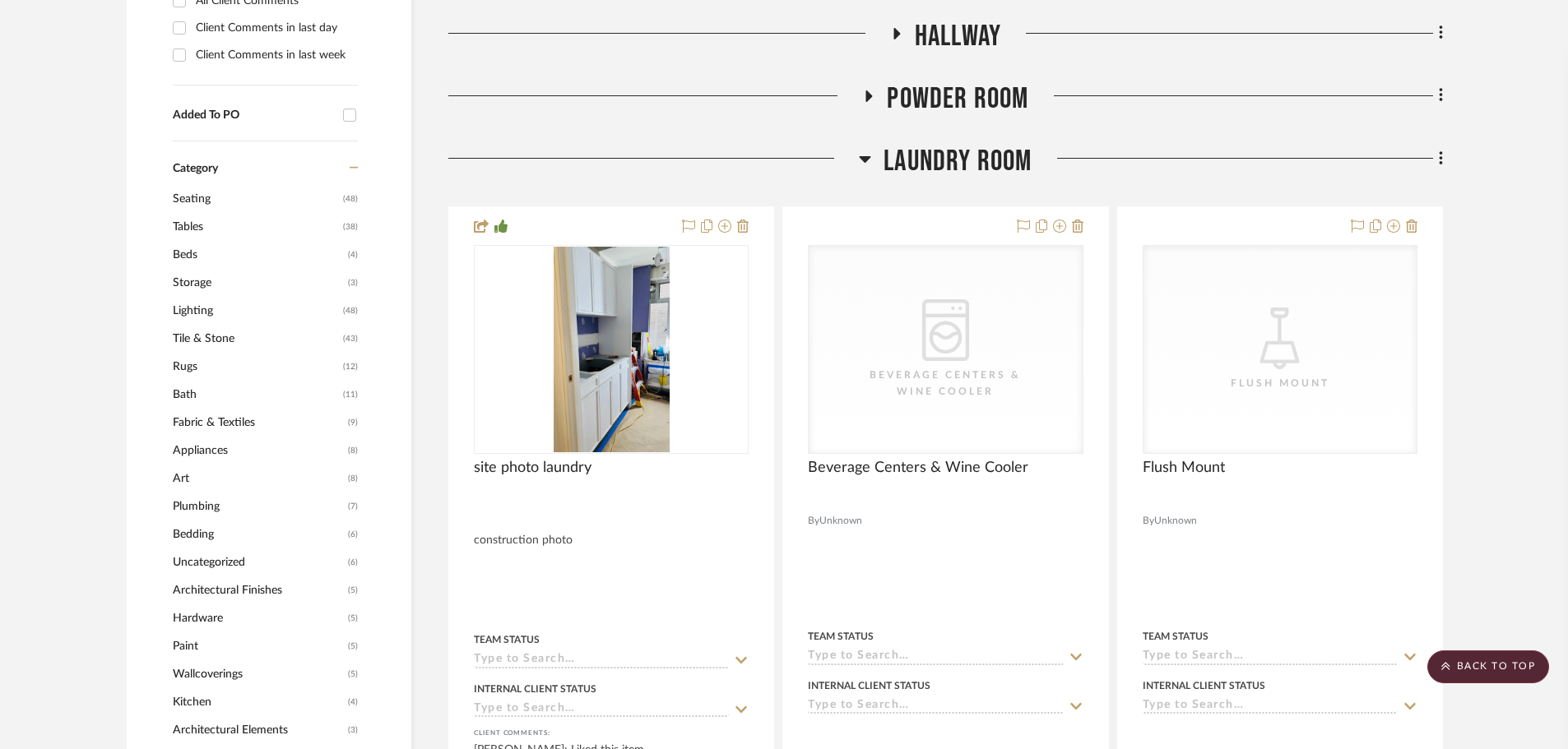
click at [866, 162] on icon at bounding box center [866, 160] width 12 height 7
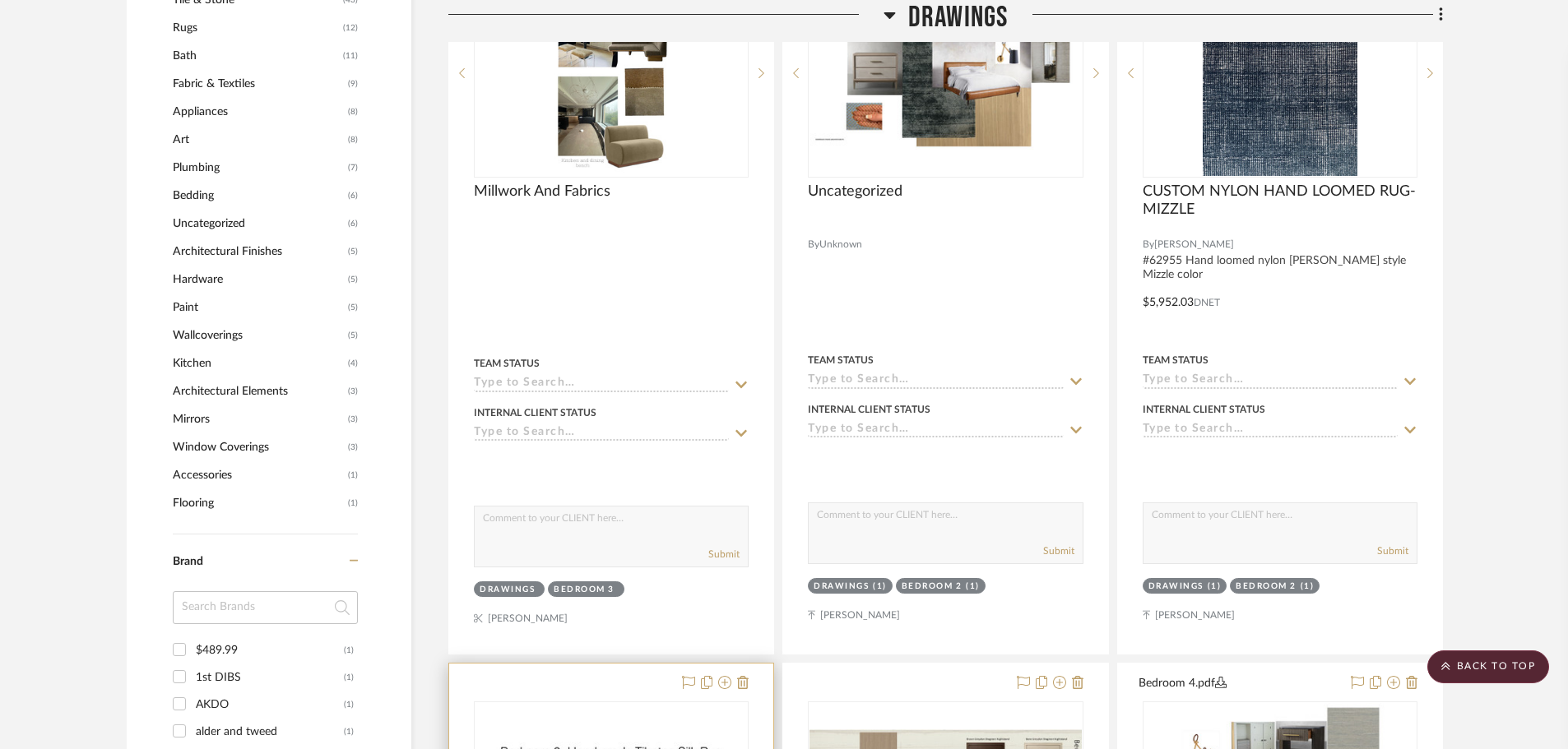
scroll to position [1480, 0]
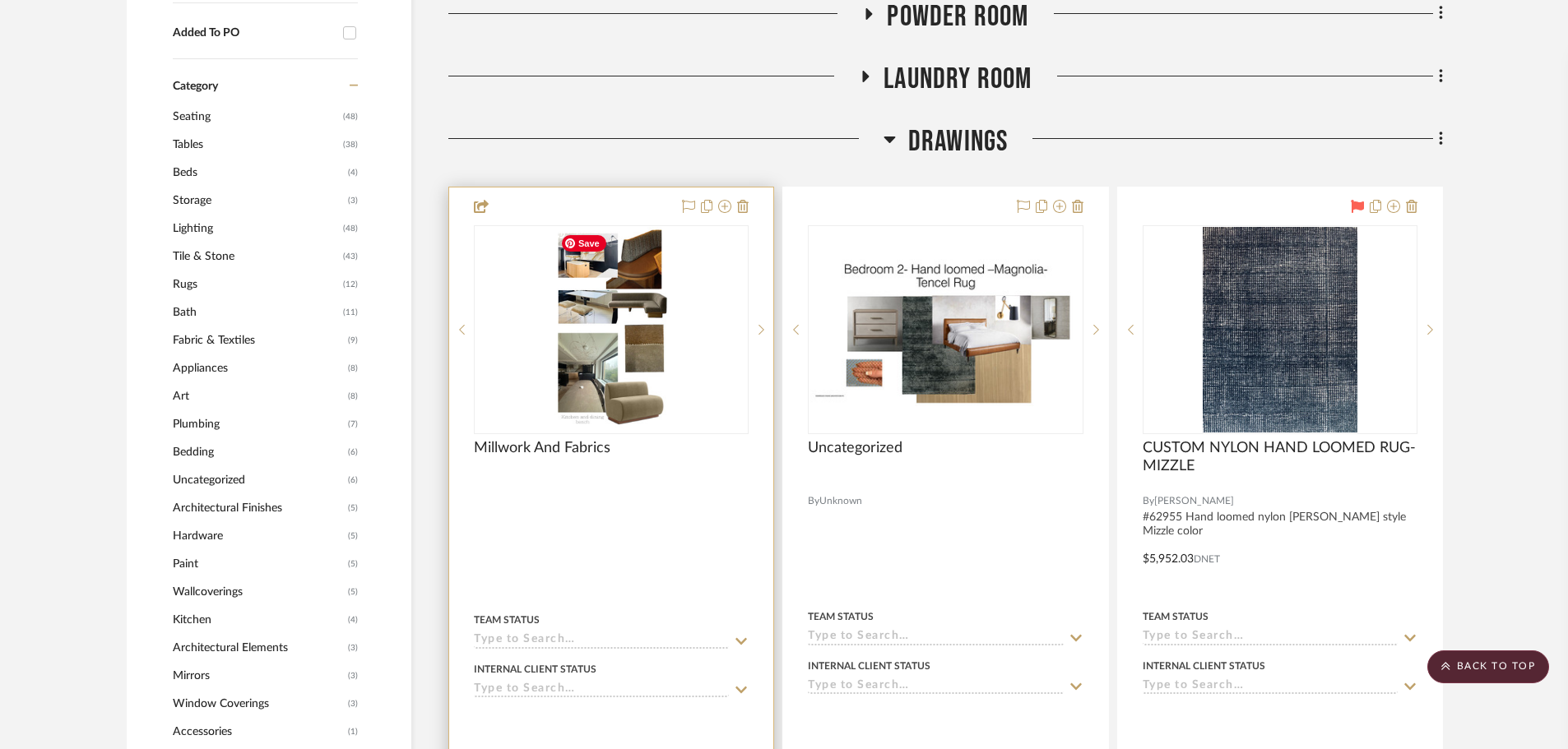
click at [608, 353] on img "0" at bounding box center [611, 330] width 116 height 206
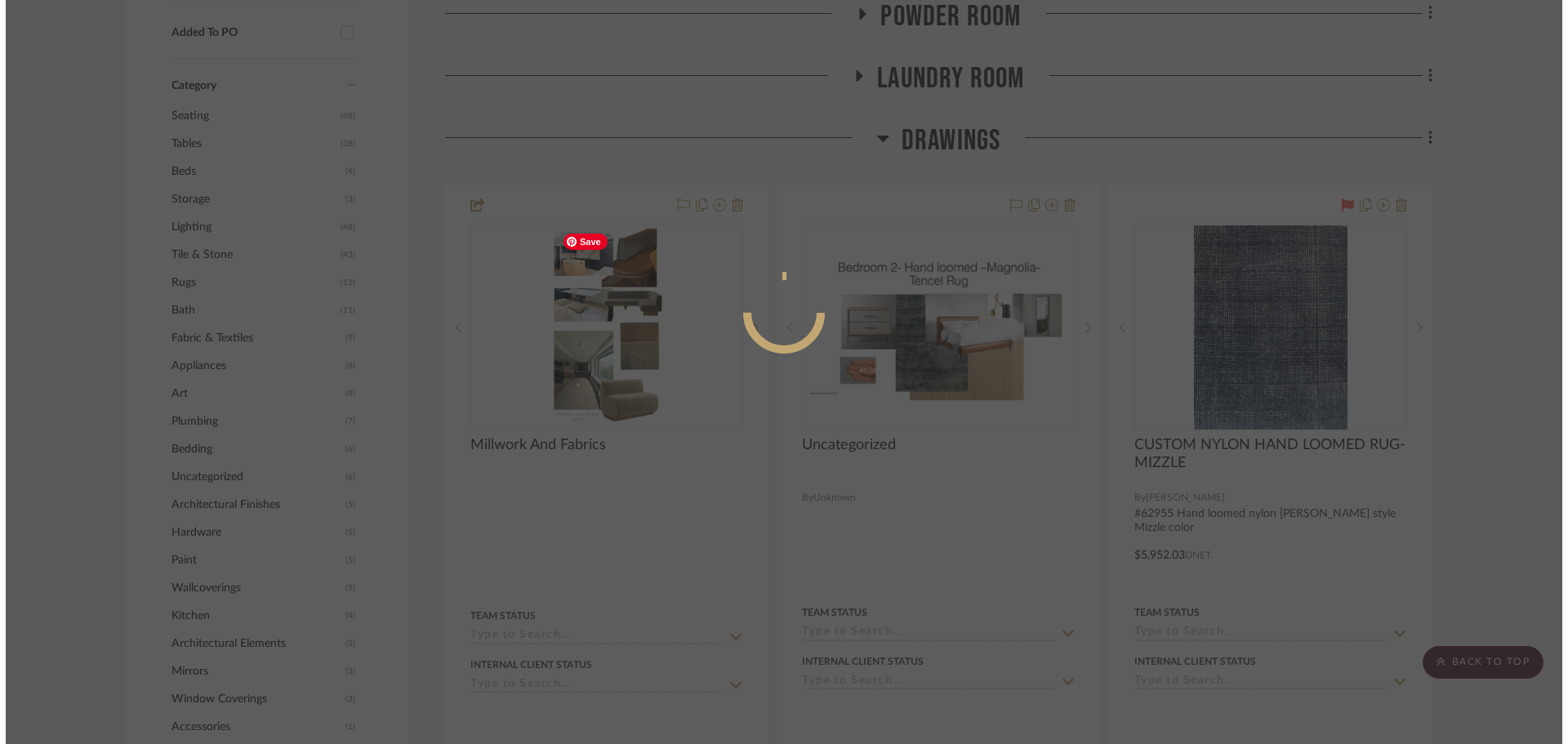
scroll to position [0, 0]
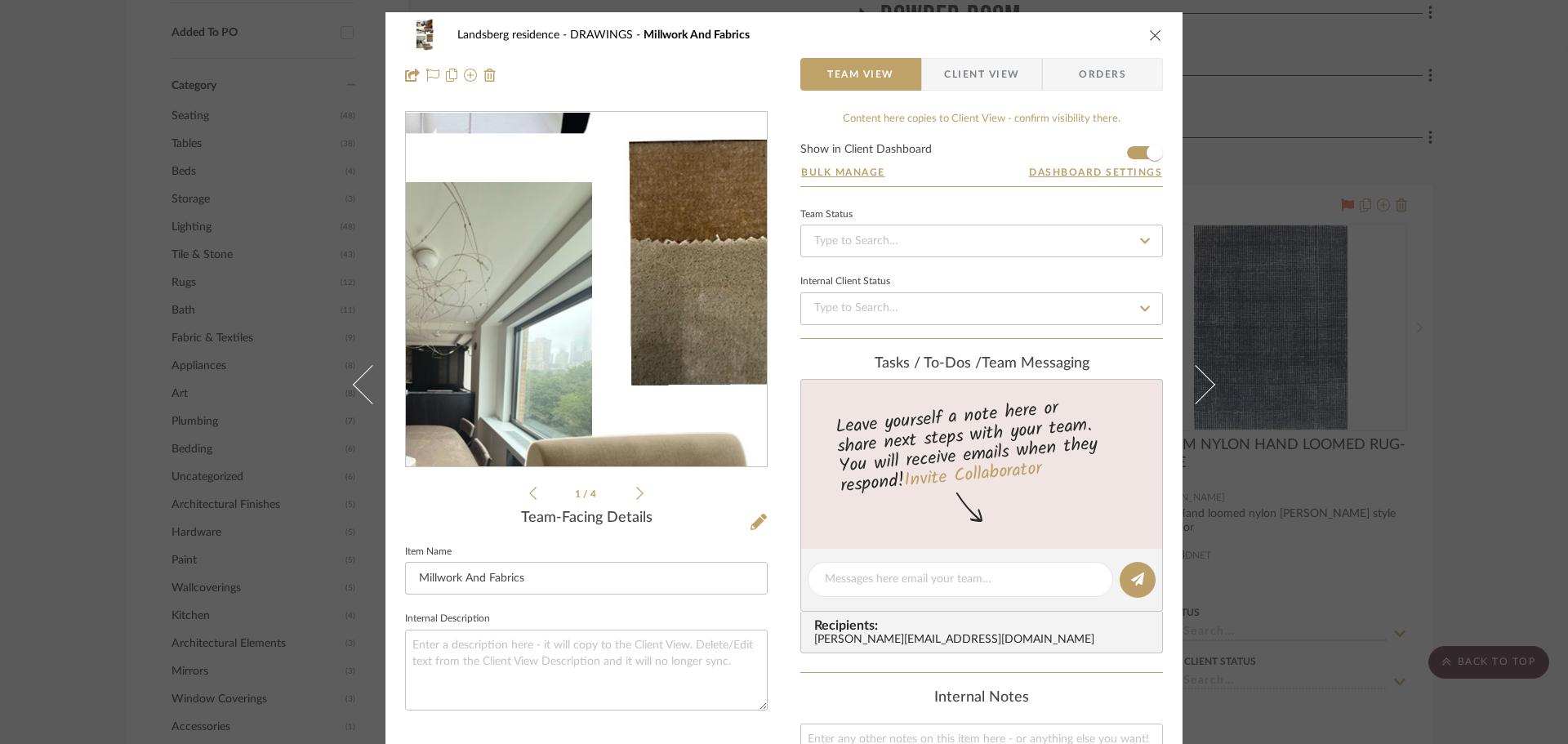
click at [589, 333] on img "0" at bounding box center [587, 290] width 199 height 354
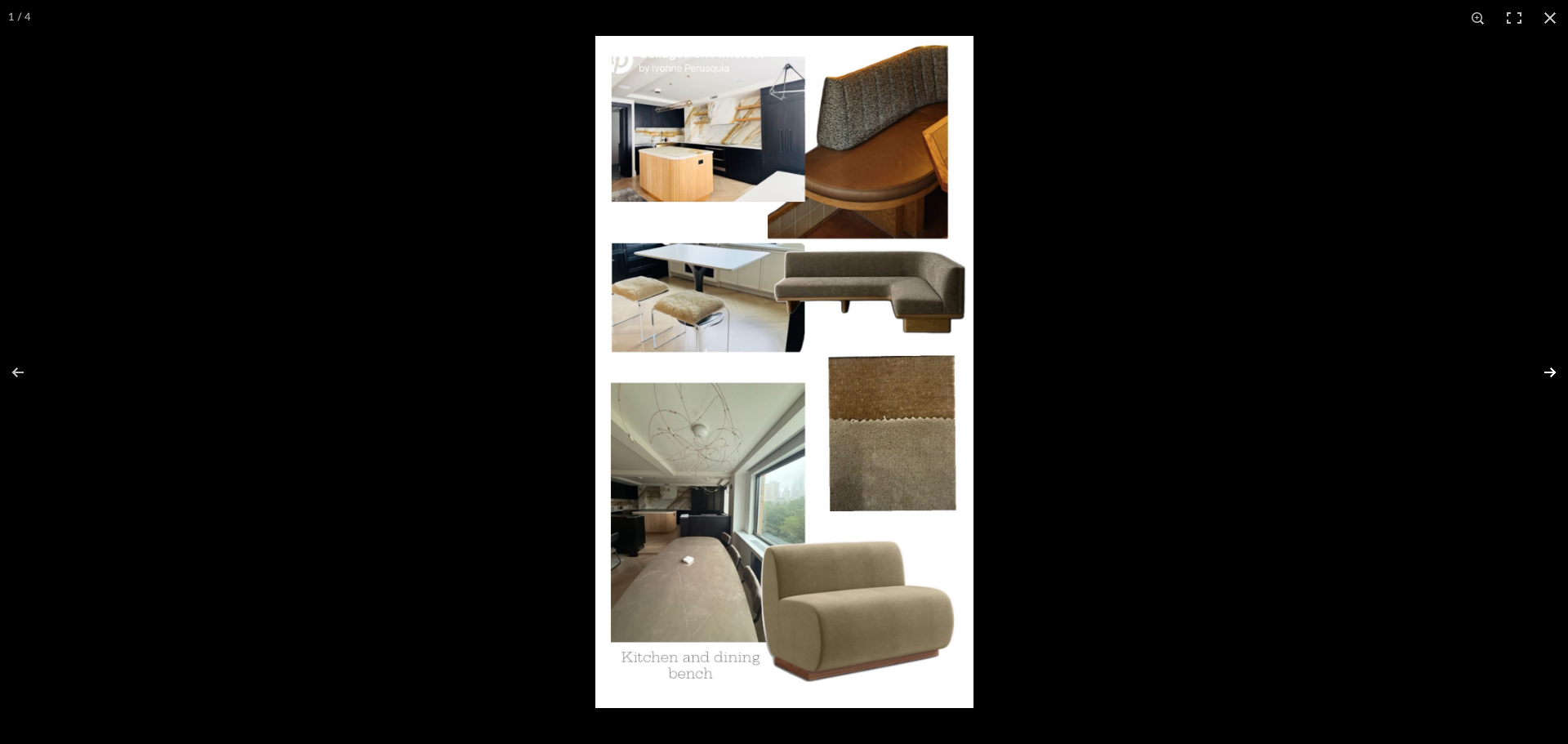
click at [1542, 371] on button at bounding box center [1539, 372] width 57 height 81
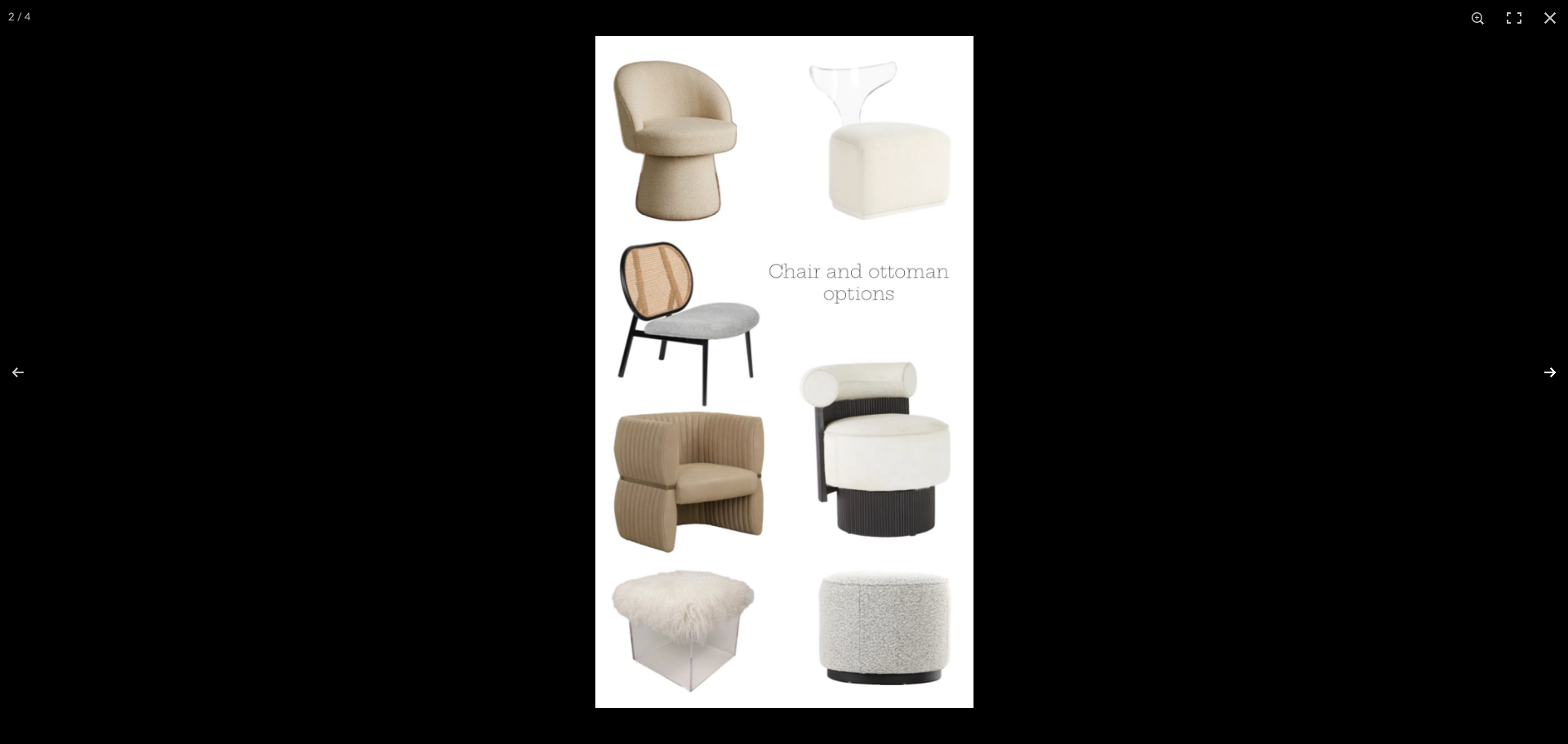
click at [1542, 371] on button at bounding box center [1539, 372] width 57 height 81
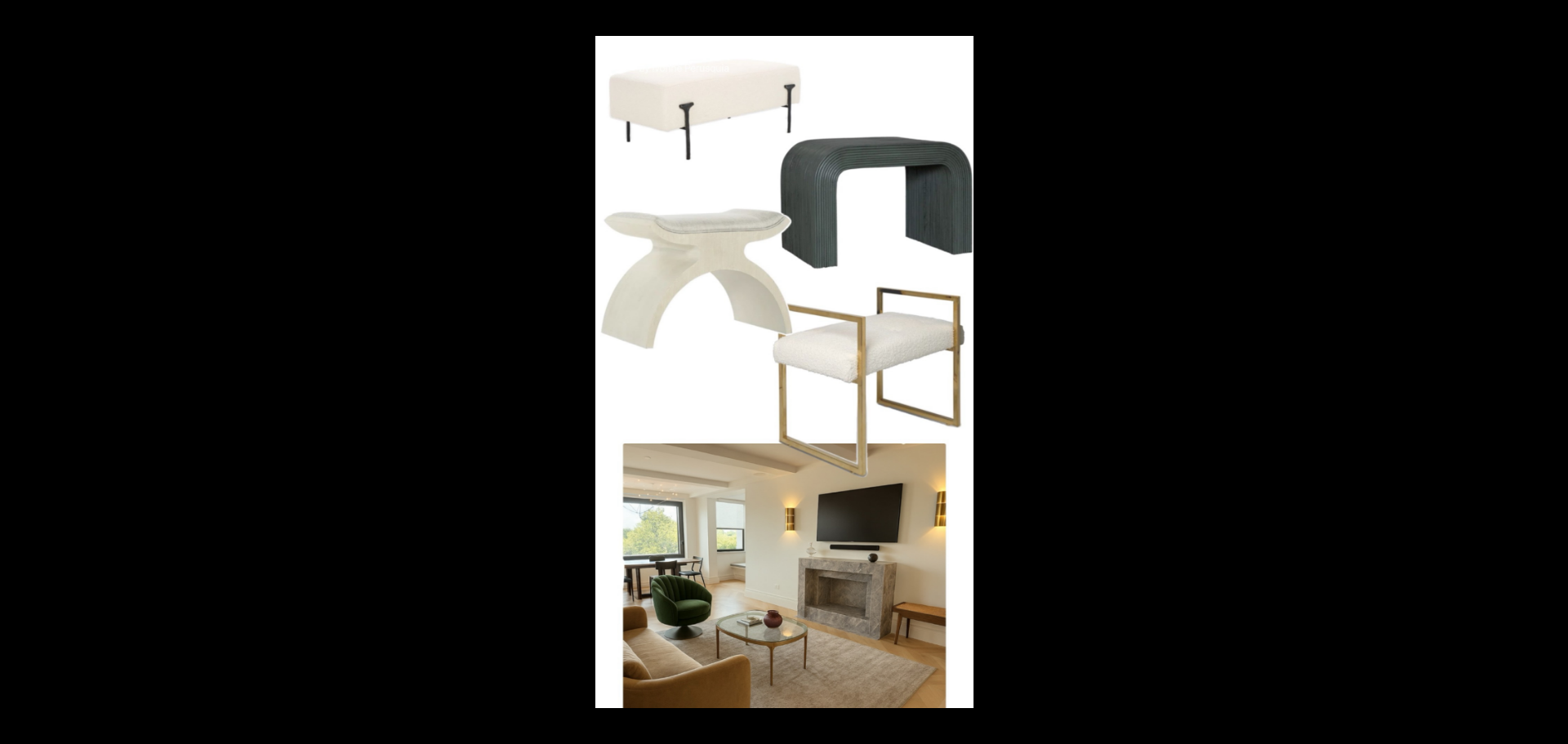
click at [1550, 375] on button at bounding box center [1539, 372] width 57 height 81
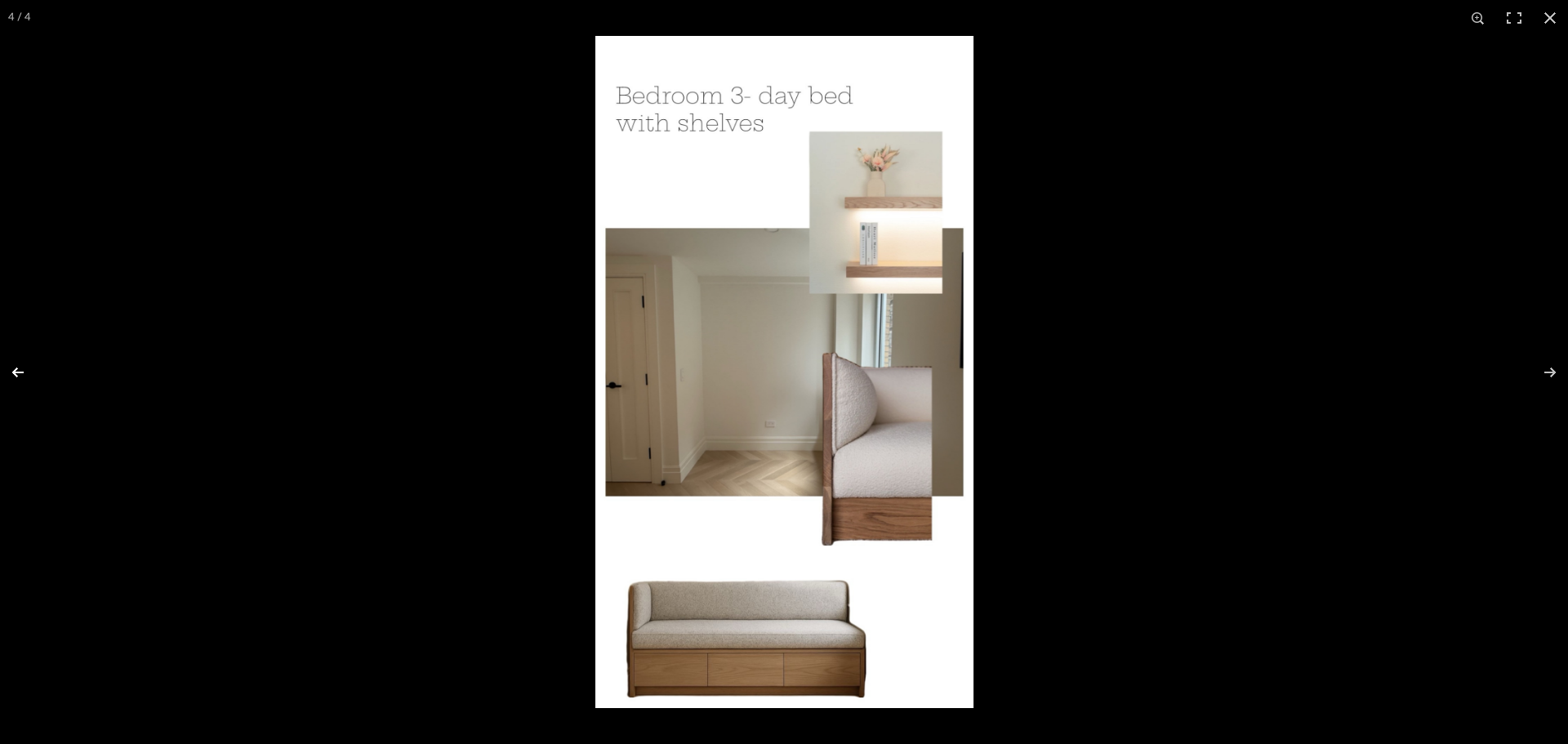
click at [16, 369] on button at bounding box center [28, 372] width 57 height 81
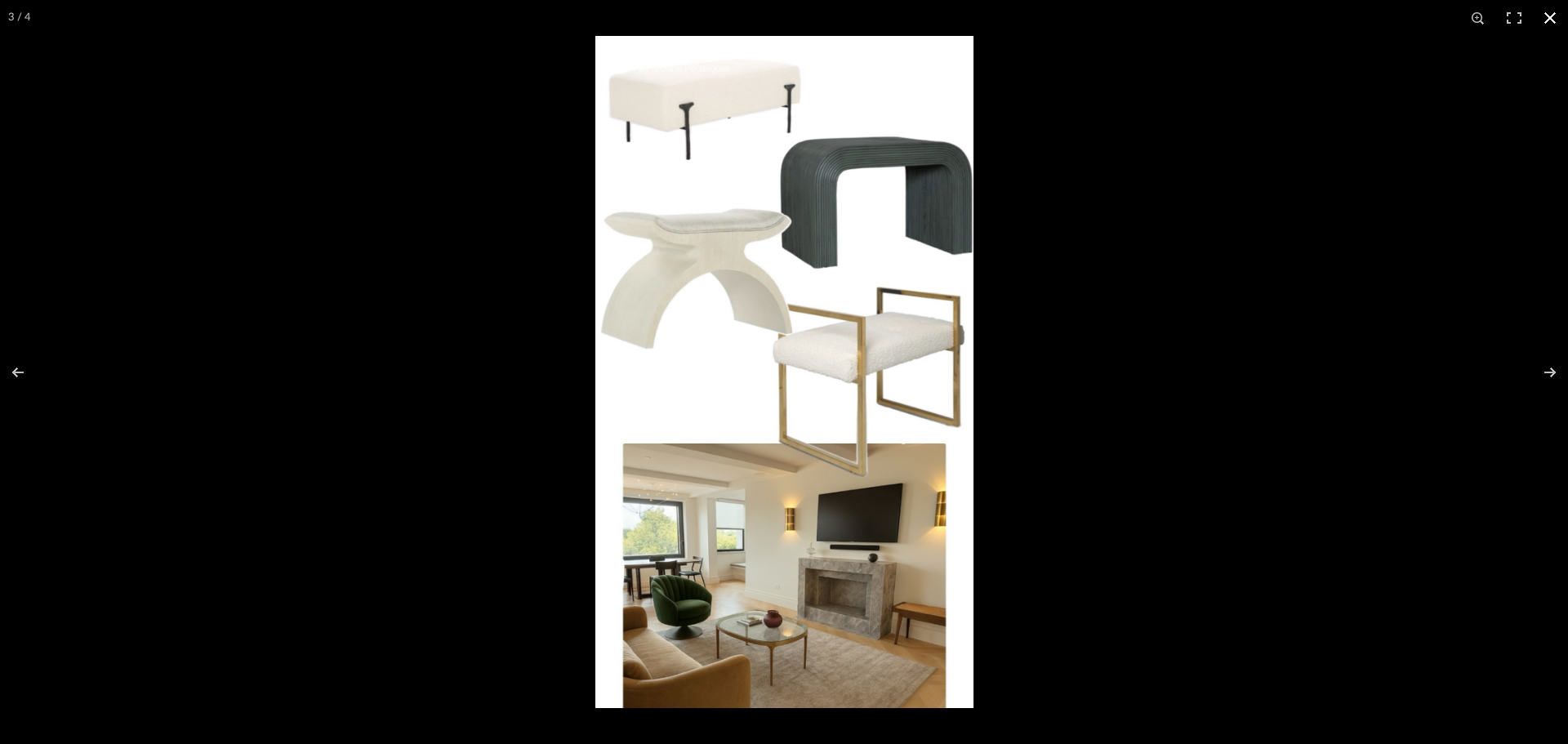
click at [220, 180] on div at bounding box center [784, 372] width 1568 height 744
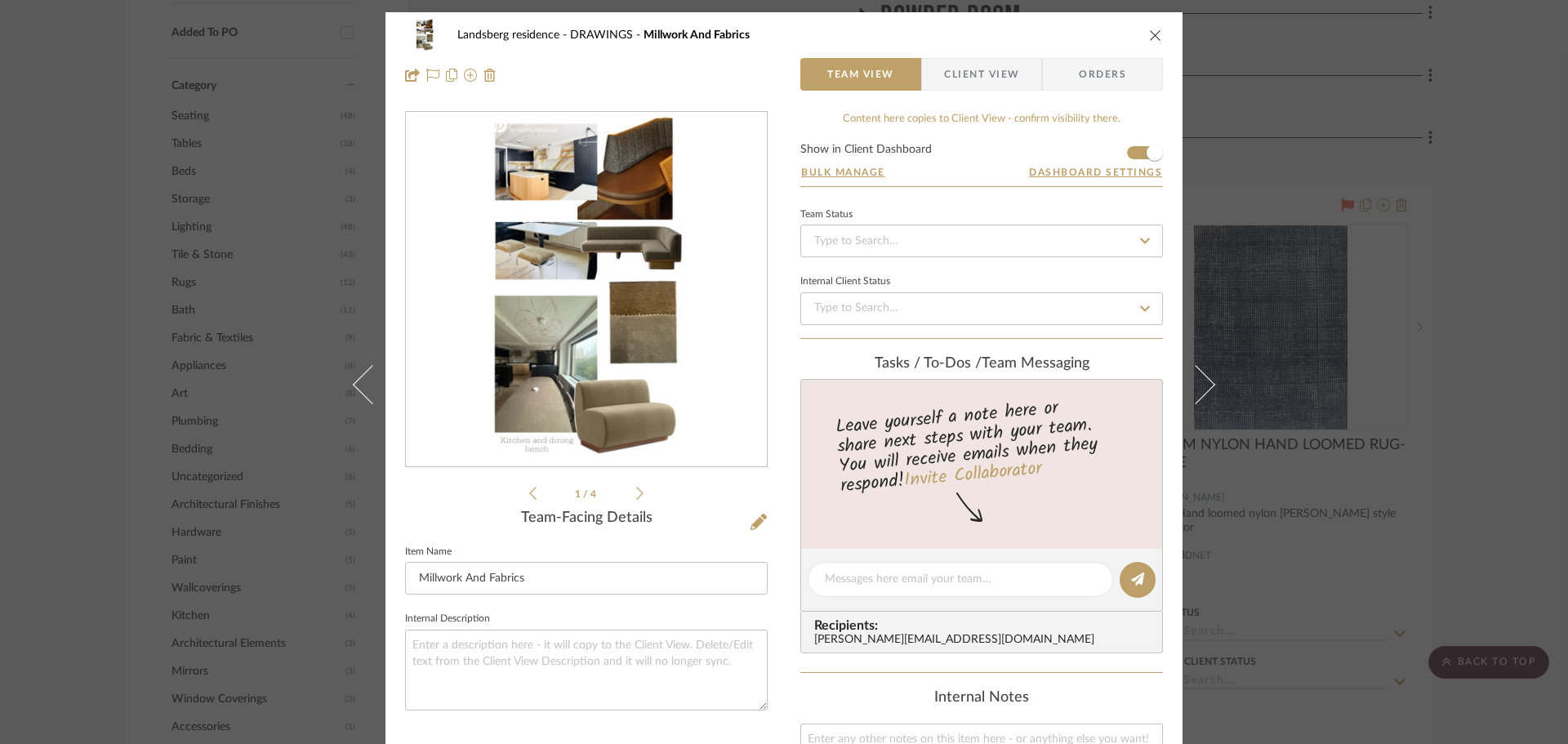
click at [639, 498] on div "1 / 4" at bounding box center [586, 308] width 362 height 392
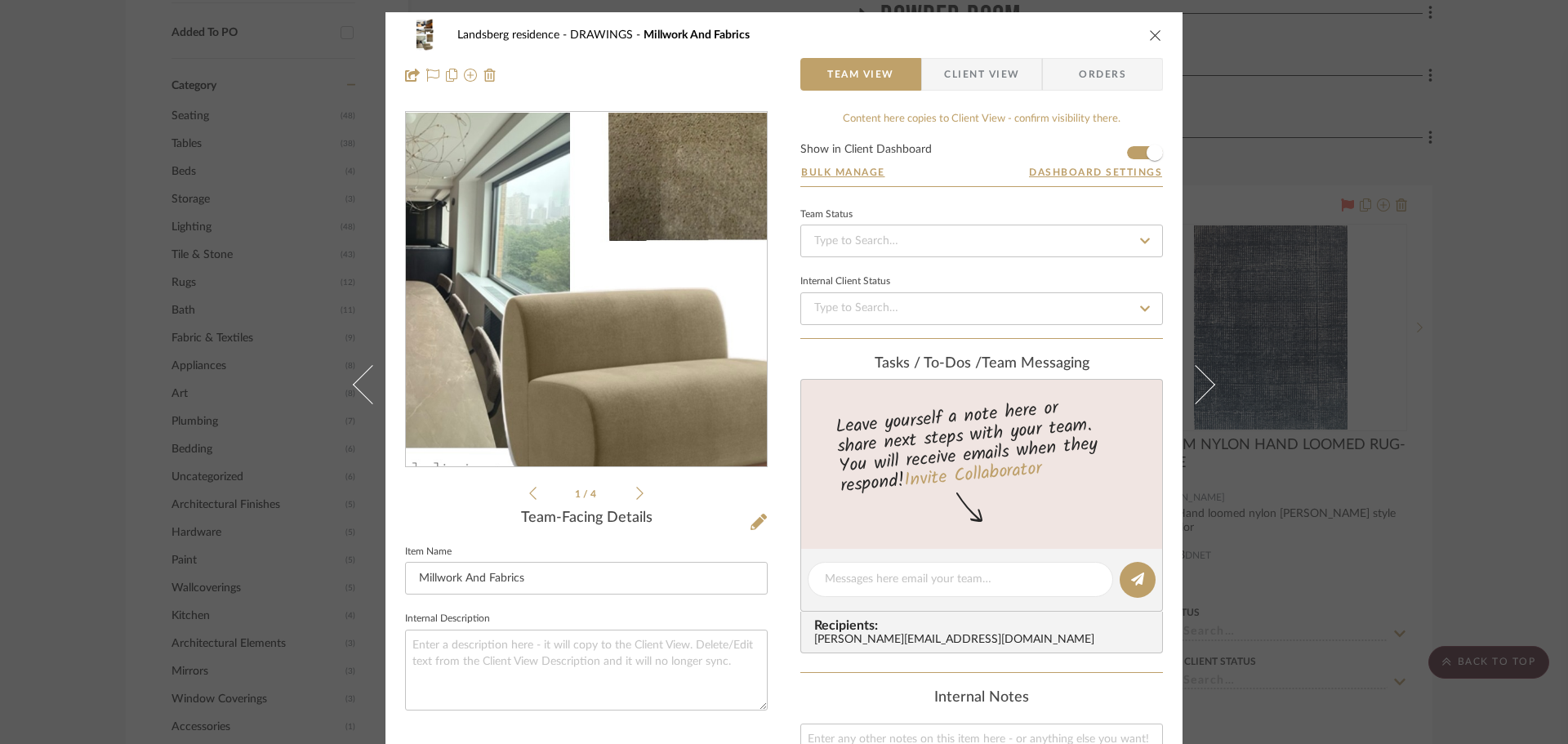
click at [597, 380] on img "0" at bounding box center [587, 290] width 199 height 354
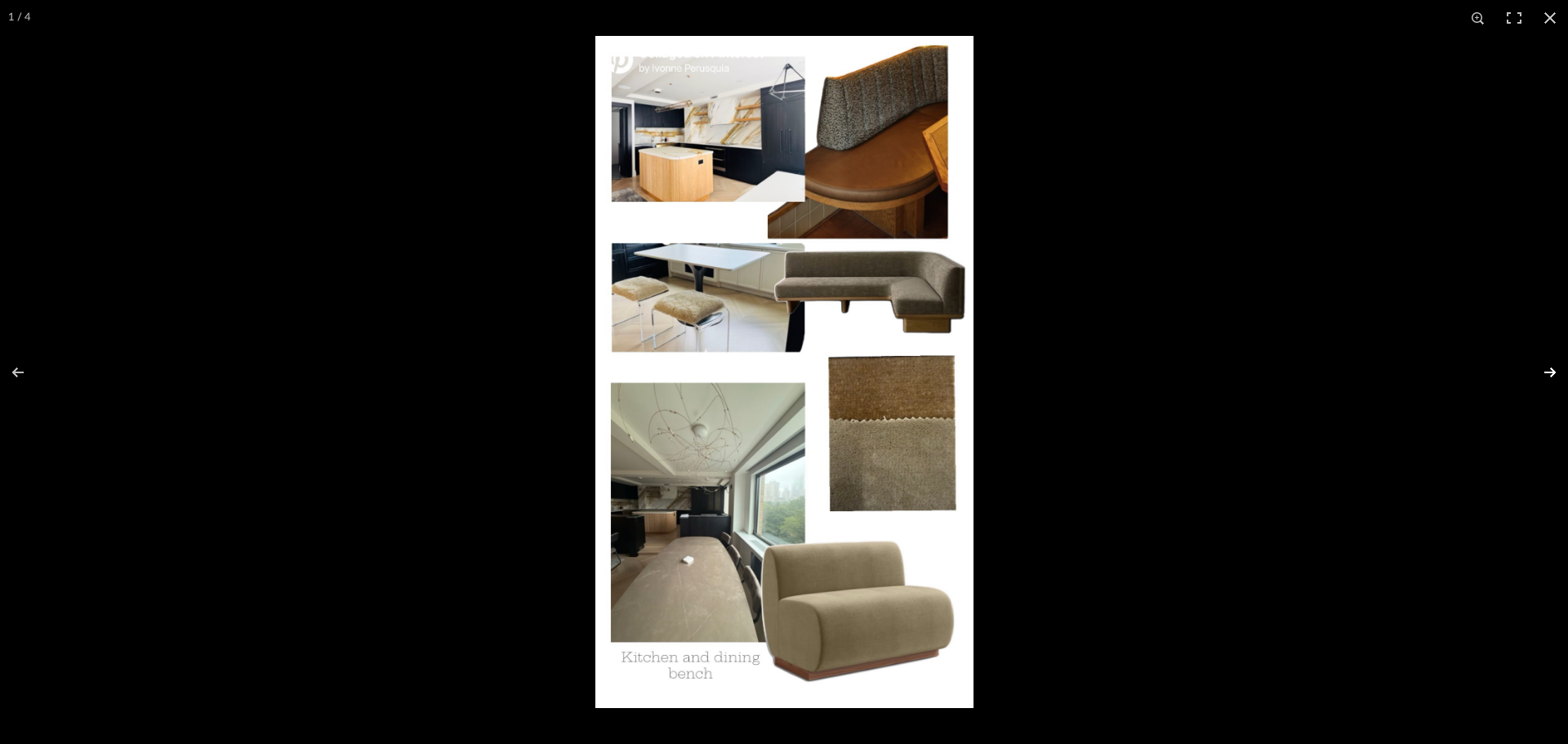
click at [1546, 363] on button at bounding box center [1539, 372] width 57 height 81
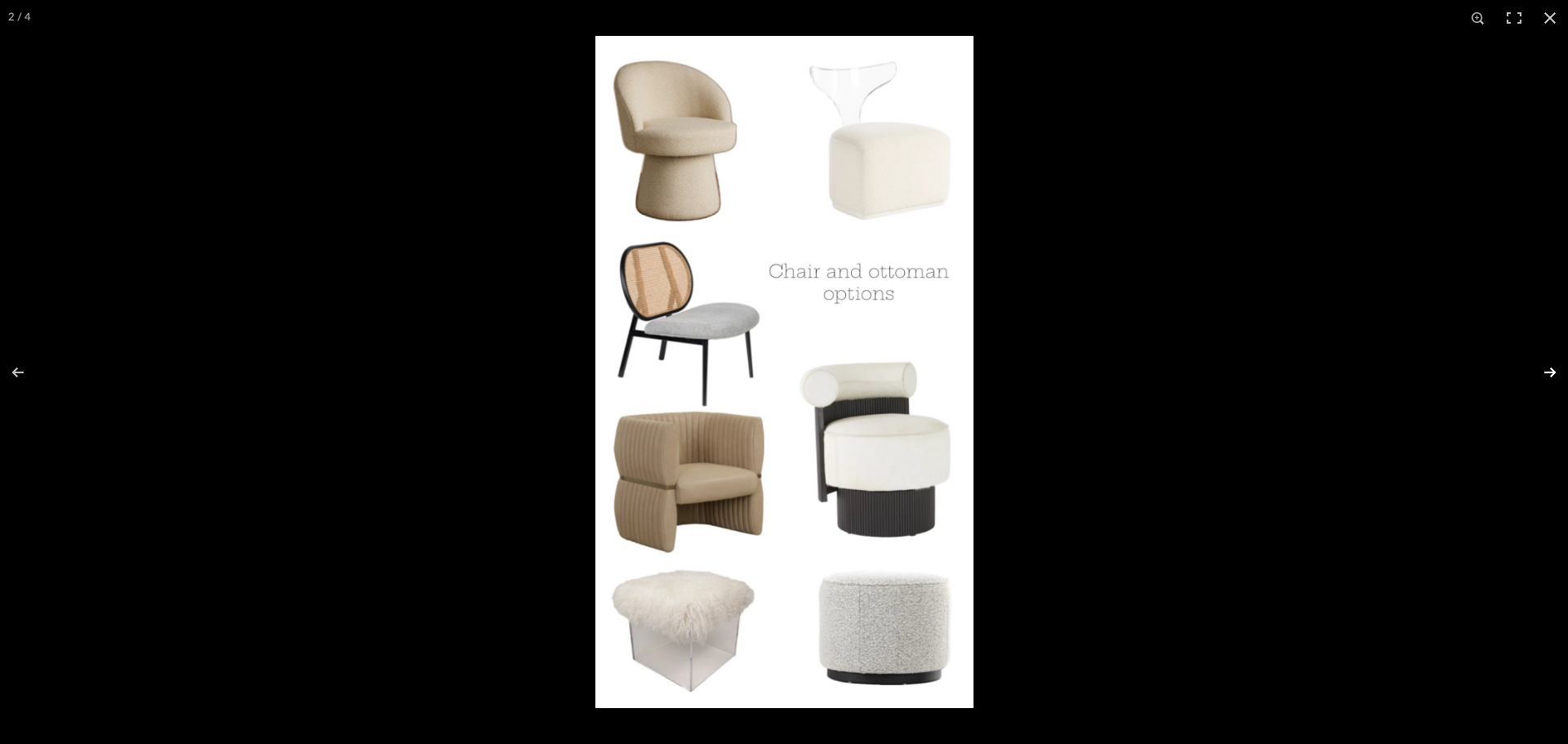
click at [1551, 372] on button at bounding box center [1539, 372] width 57 height 81
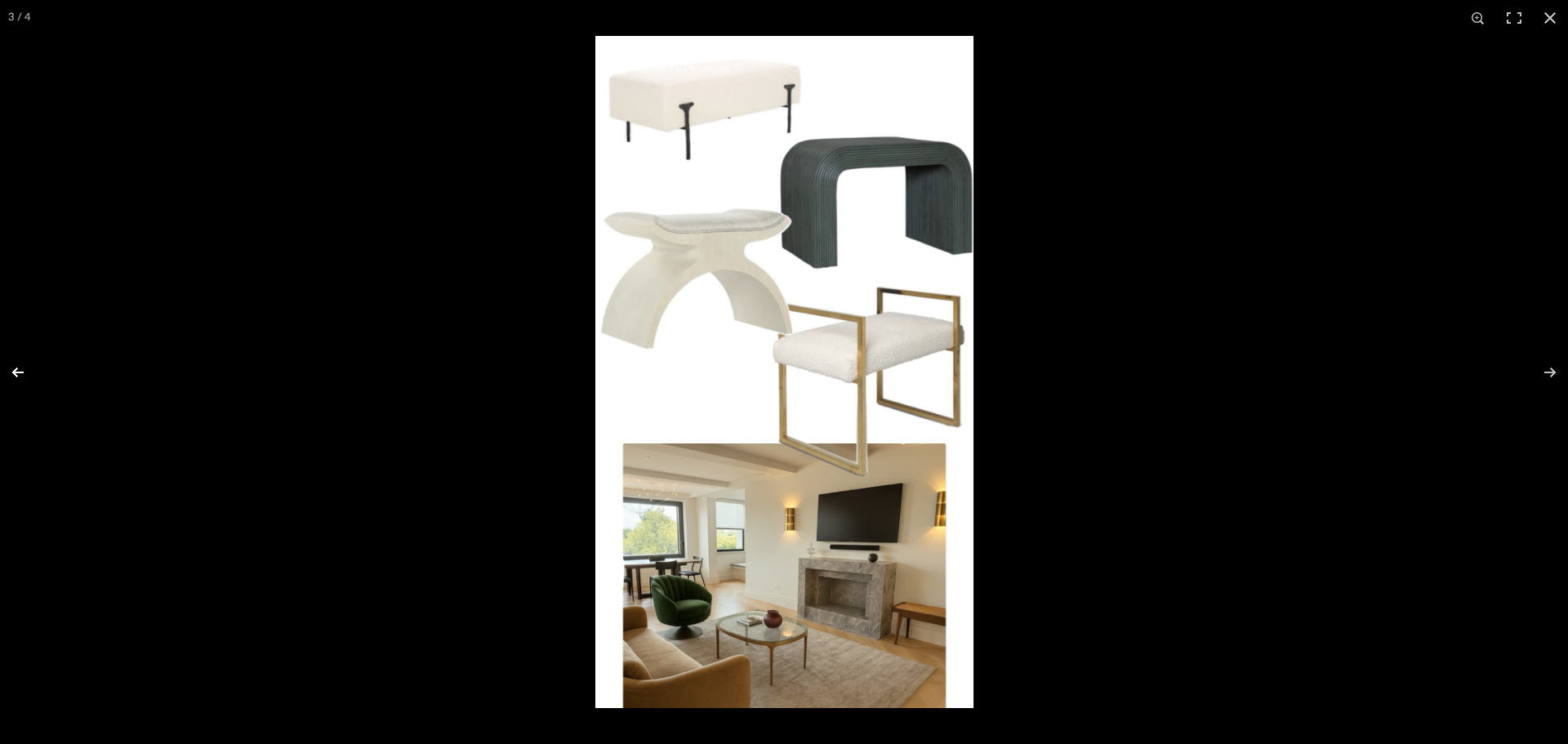
click at [12, 371] on button at bounding box center [28, 372] width 57 height 81
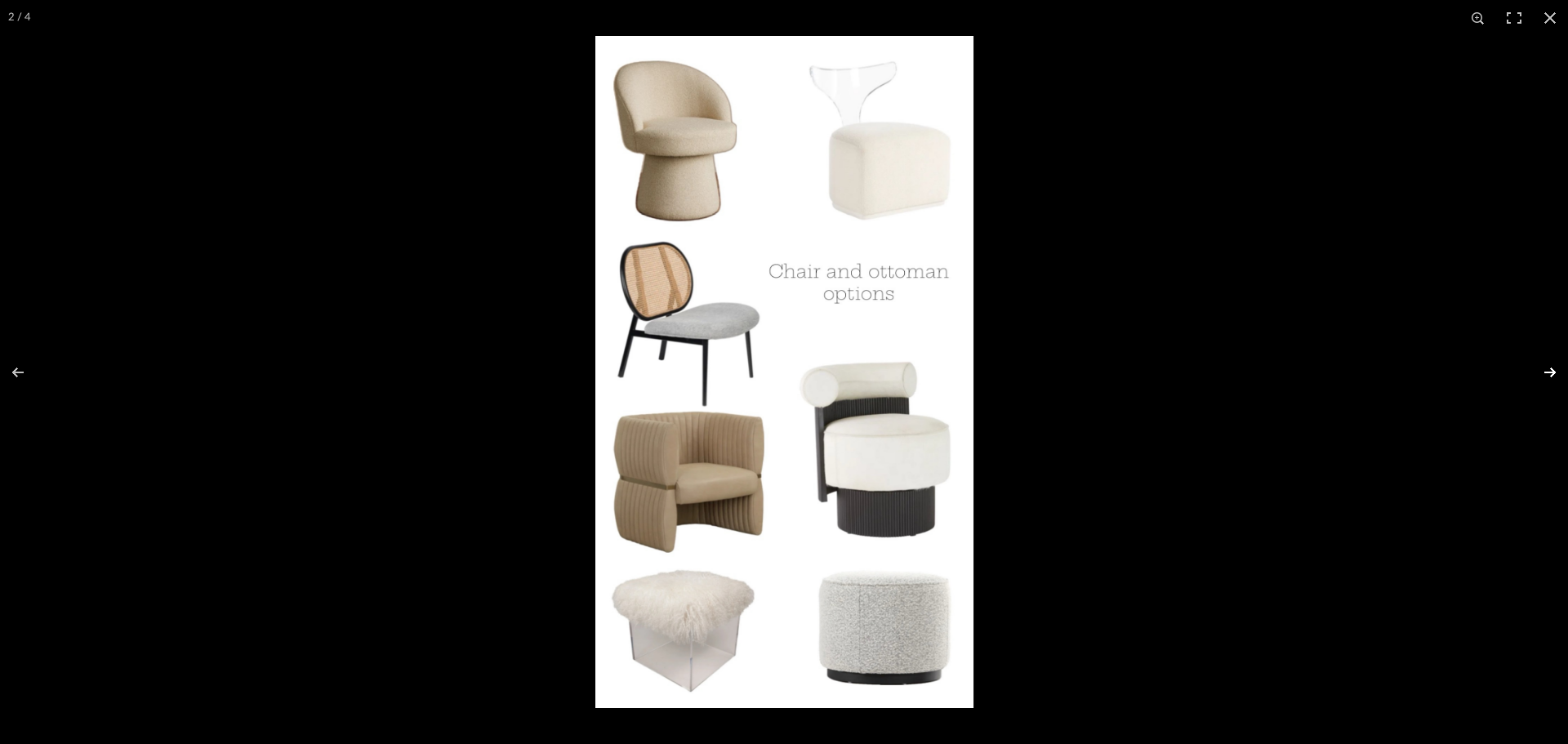
click at [1544, 376] on button at bounding box center [1539, 372] width 57 height 81
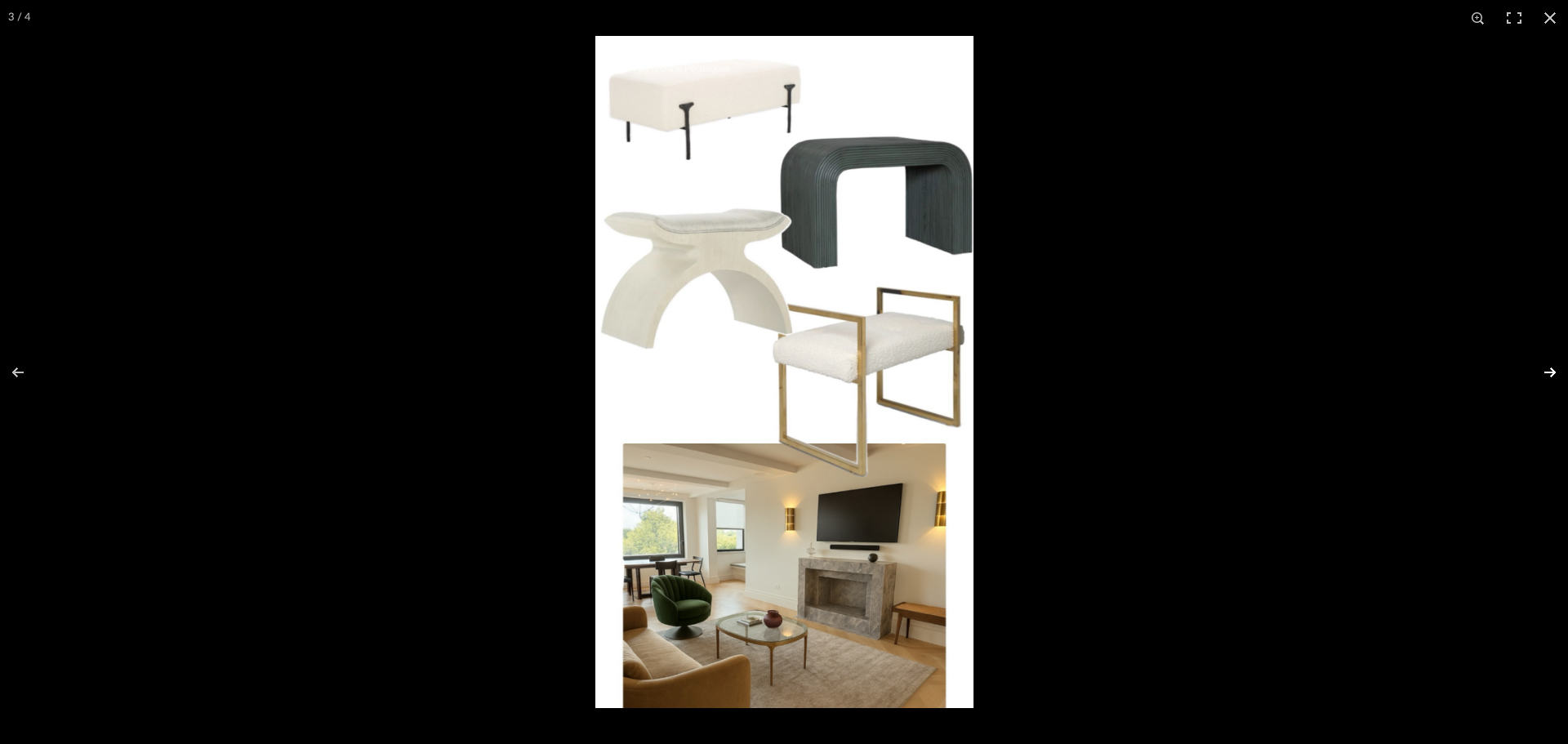
click at [1544, 376] on button at bounding box center [1539, 372] width 57 height 81
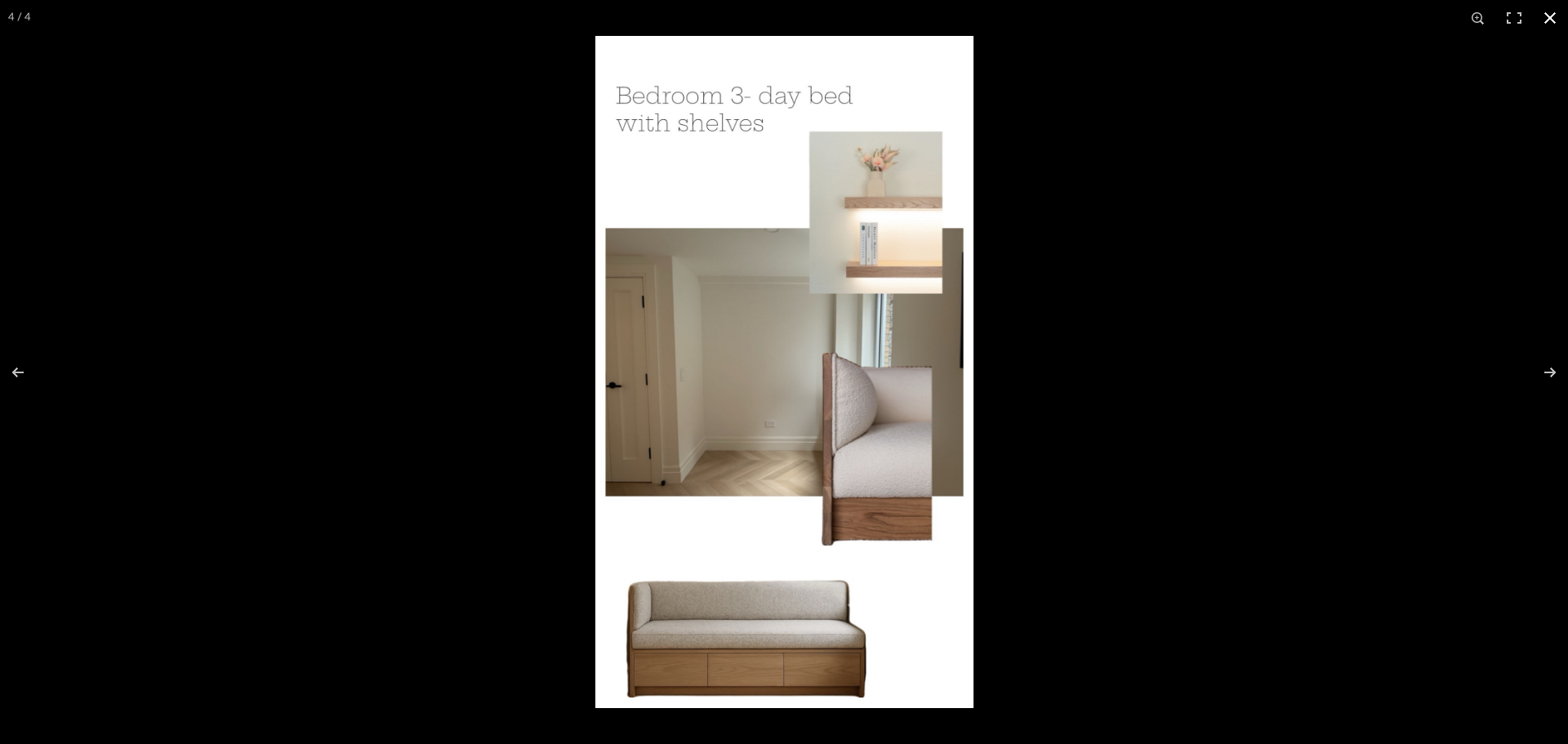
click at [255, 404] on div at bounding box center [784, 372] width 1568 height 744
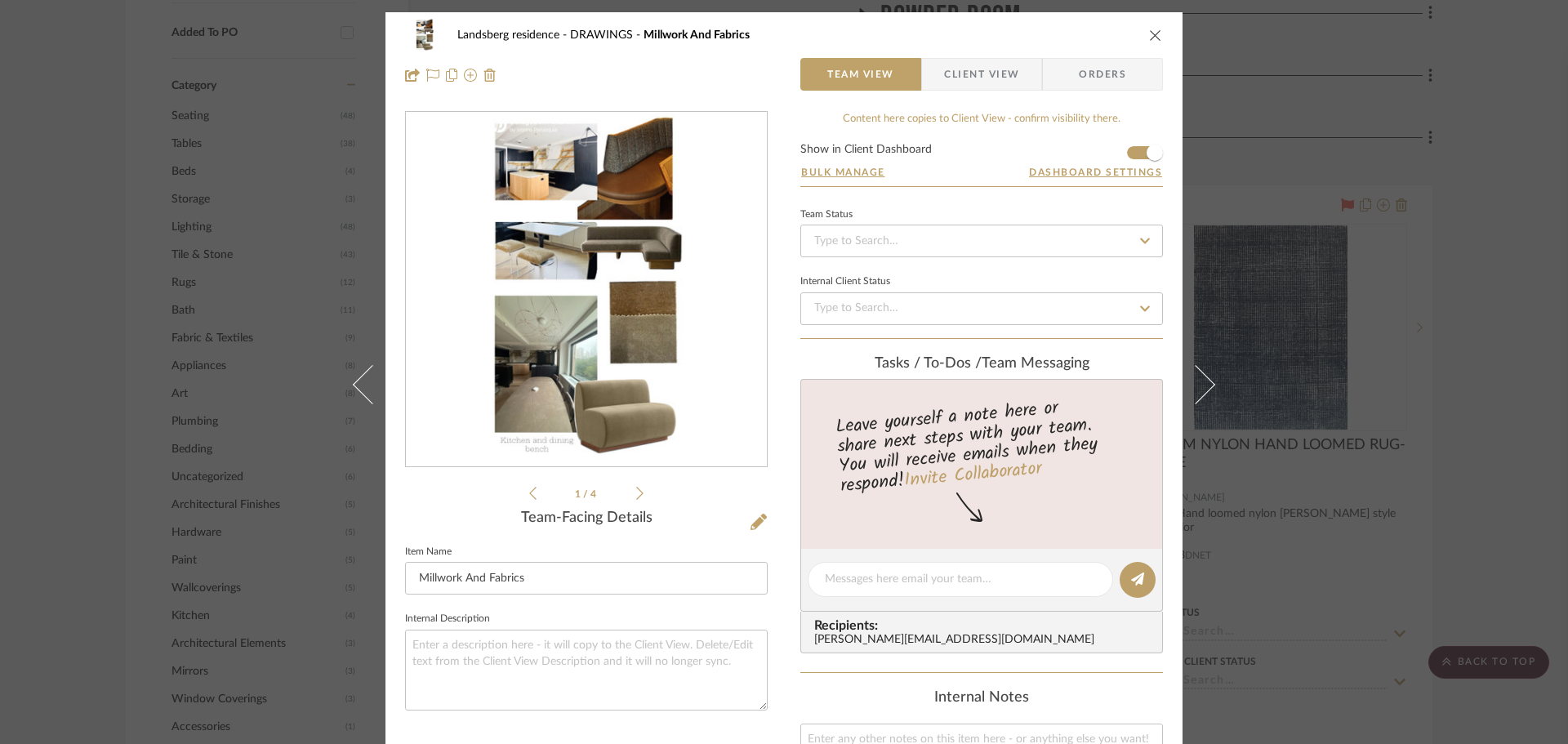
click at [635, 354] on img "0" at bounding box center [587, 290] width 199 height 354
click at [600, 295] on img "0" at bounding box center [587, 290] width 199 height 354
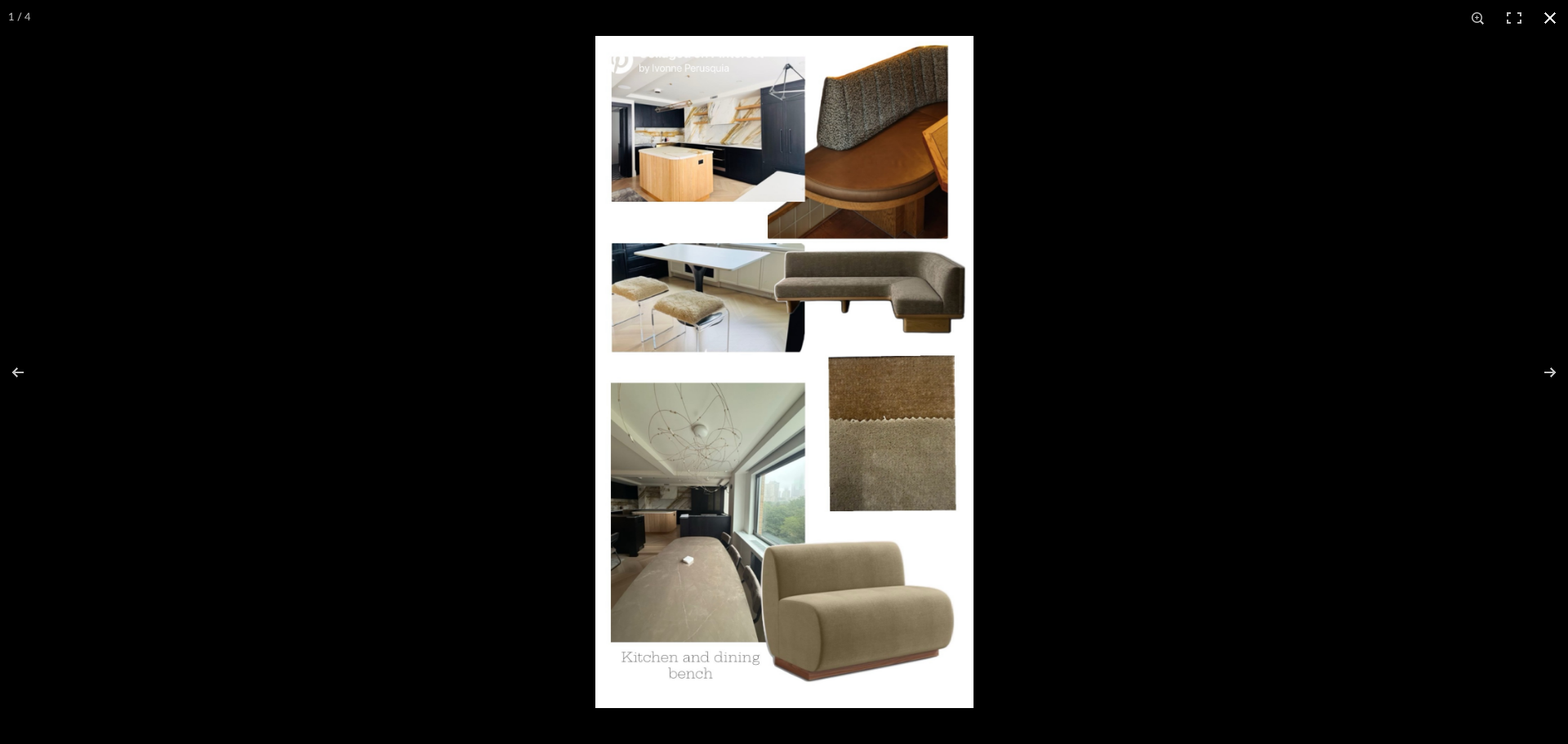
click at [423, 335] on div at bounding box center [784, 372] width 1568 height 744
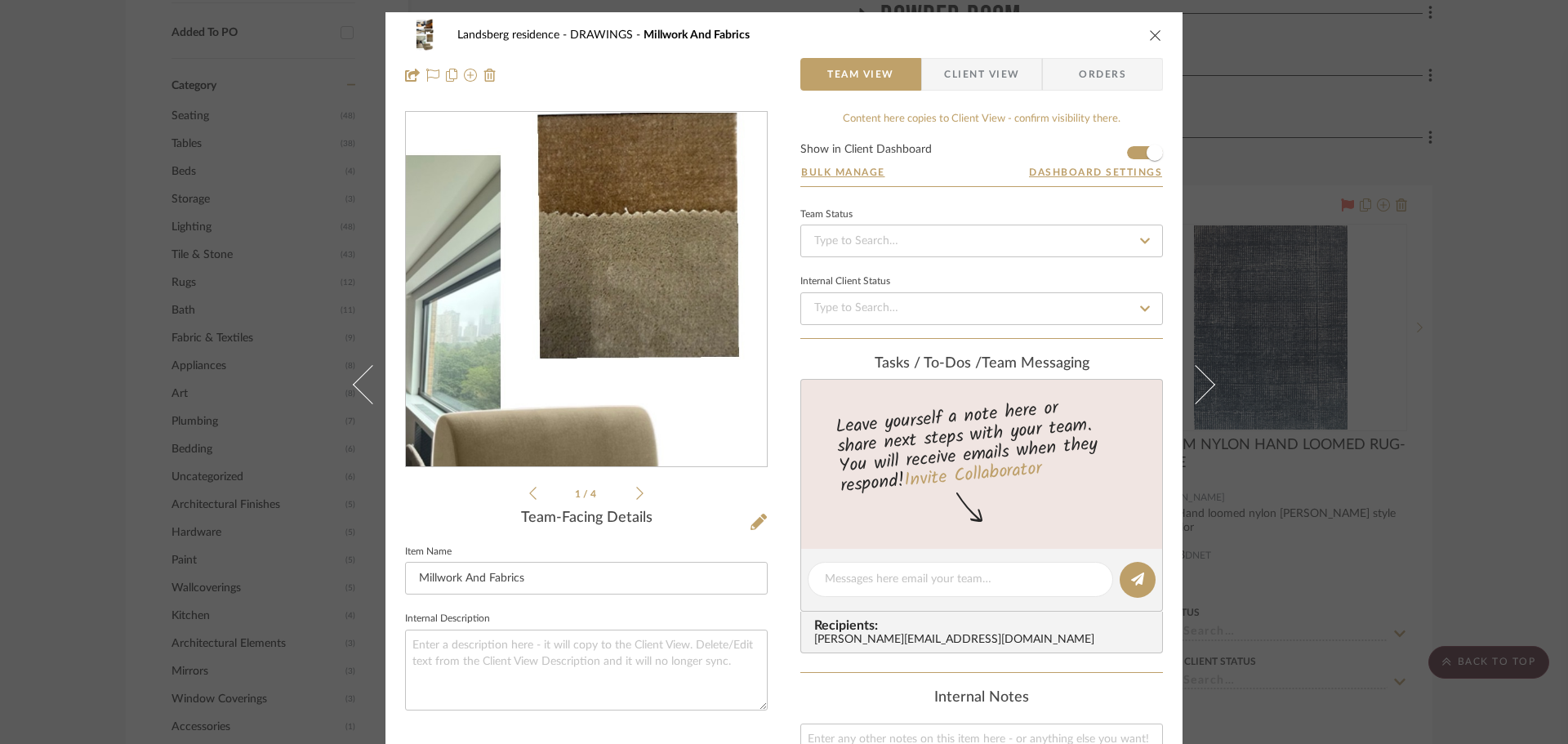
click at [644, 341] on img "0" at bounding box center [587, 290] width 199 height 354
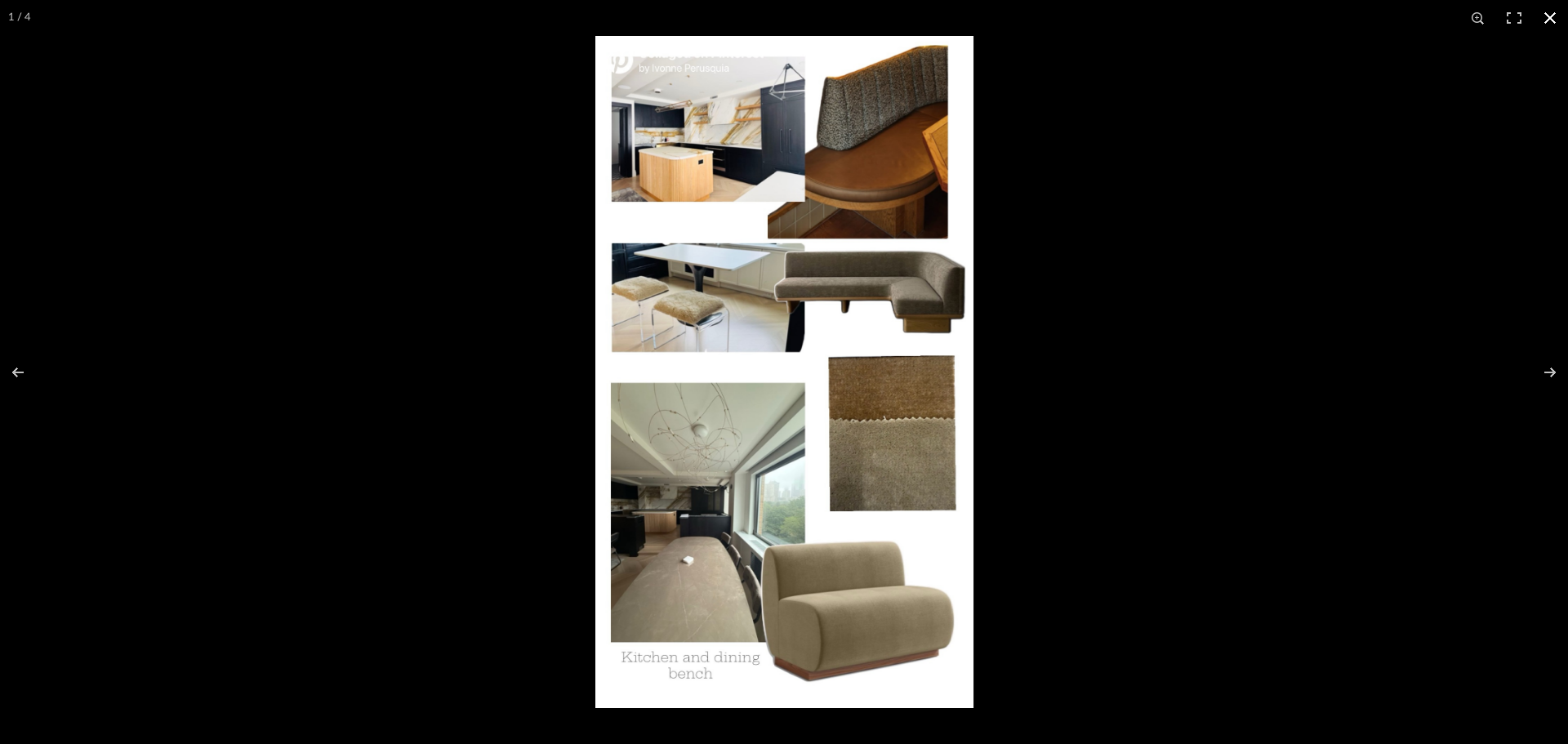
click at [1549, 20] on button at bounding box center [1549, 17] width 36 height 36
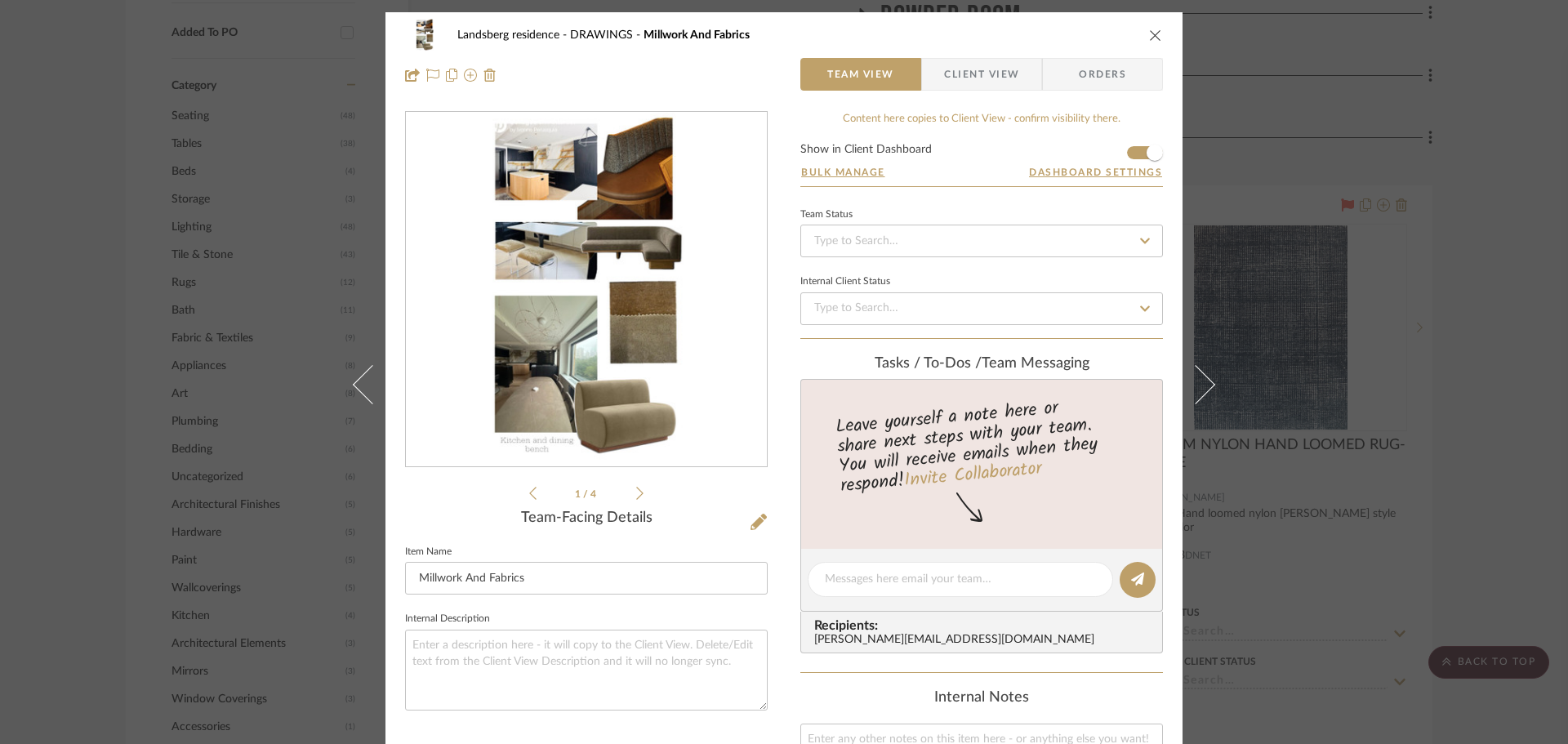
click at [630, 489] on li "1 / 4" at bounding box center [587, 494] width 100 height 20
click at [636, 495] on icon at bounding box center [639, 494] width 7 height 15
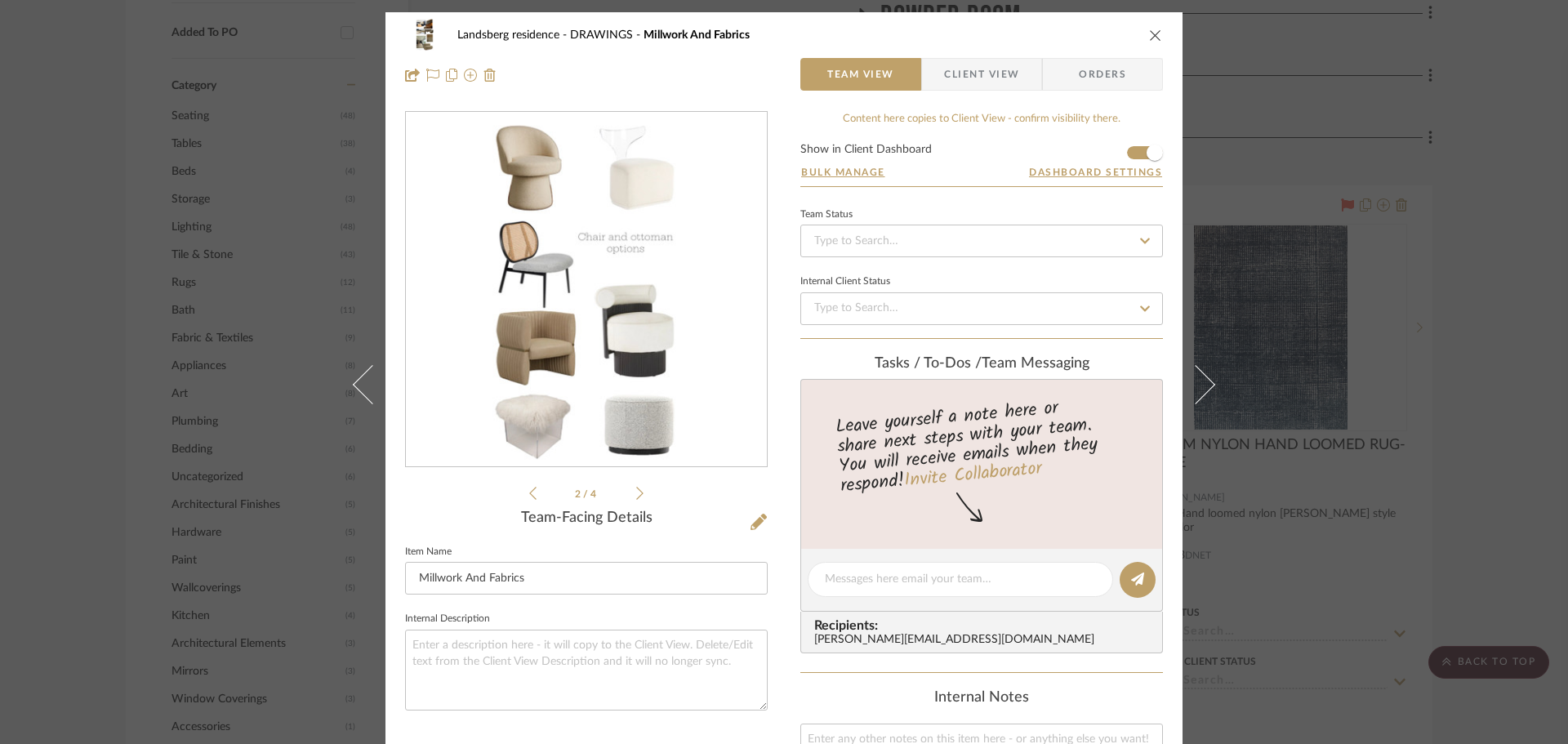
click at [641, 495] on div "2 / 4" at bounding box center [586, 308] width 362 height 392
click at [636, 493] on icon at bounding box center [639, 494] width 7 height 15
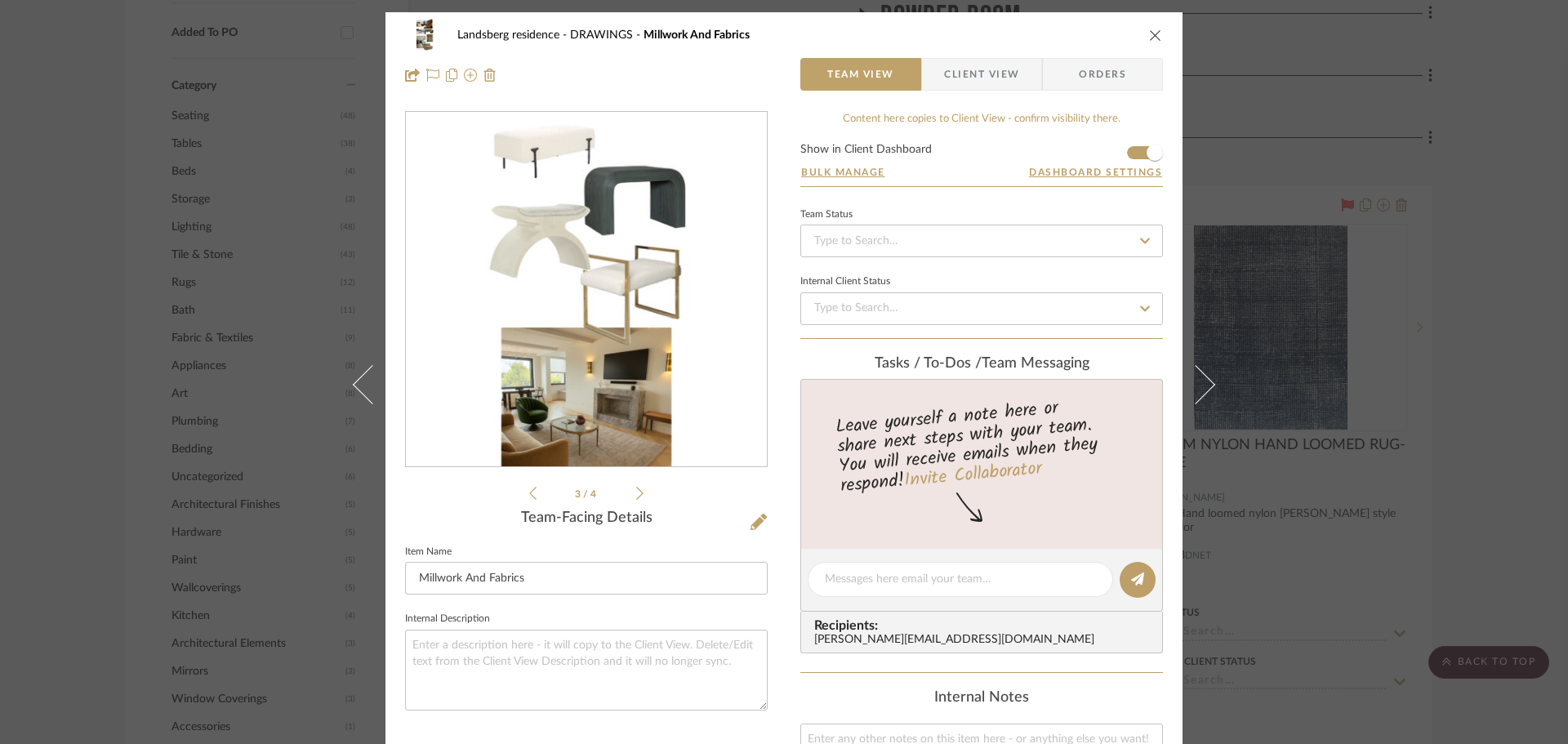
click at [636, 493] on icon at bounding box center [639, 494] width 7 height 15
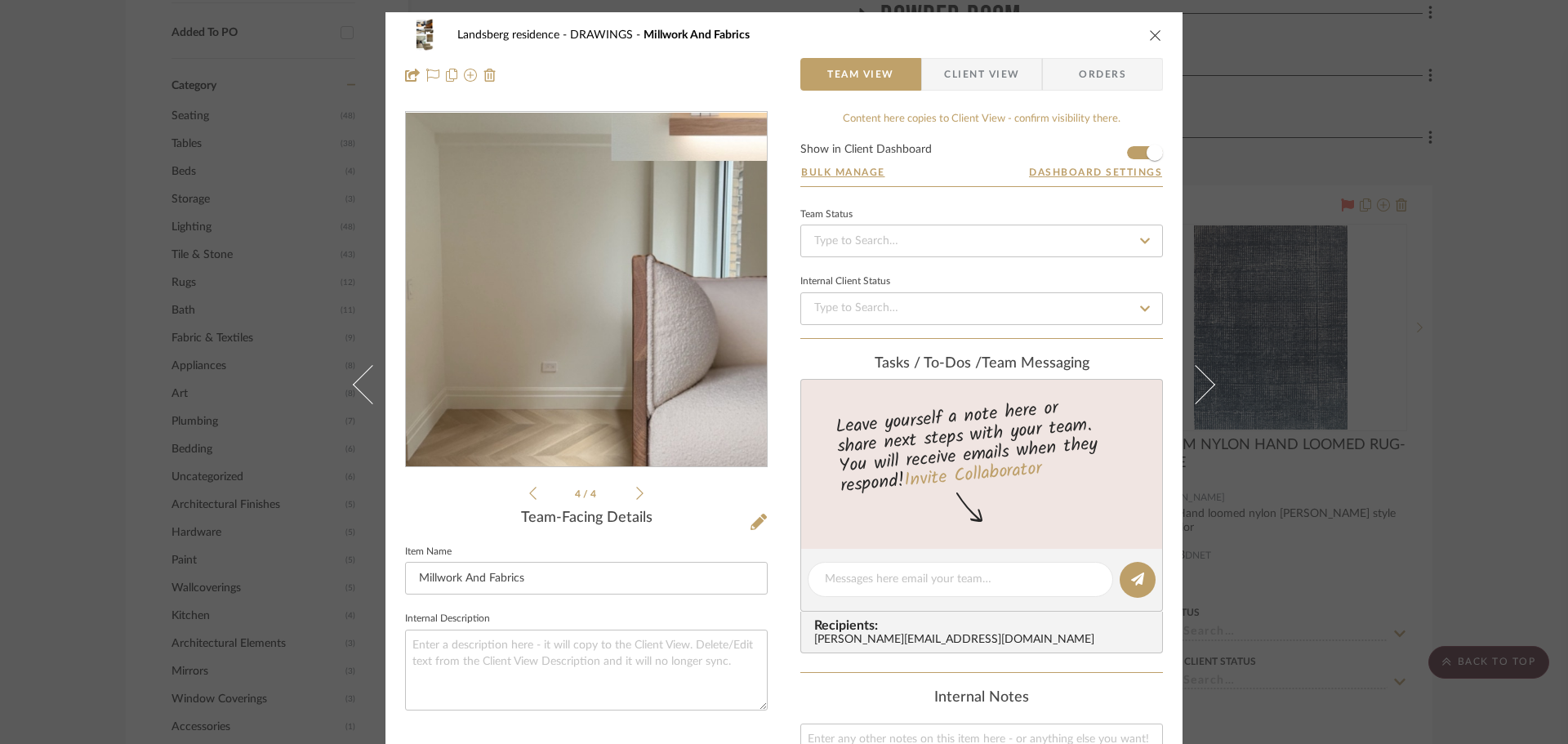
click at [586, 292] on img "3" at bounding box center [587, 290] width 199 height 354
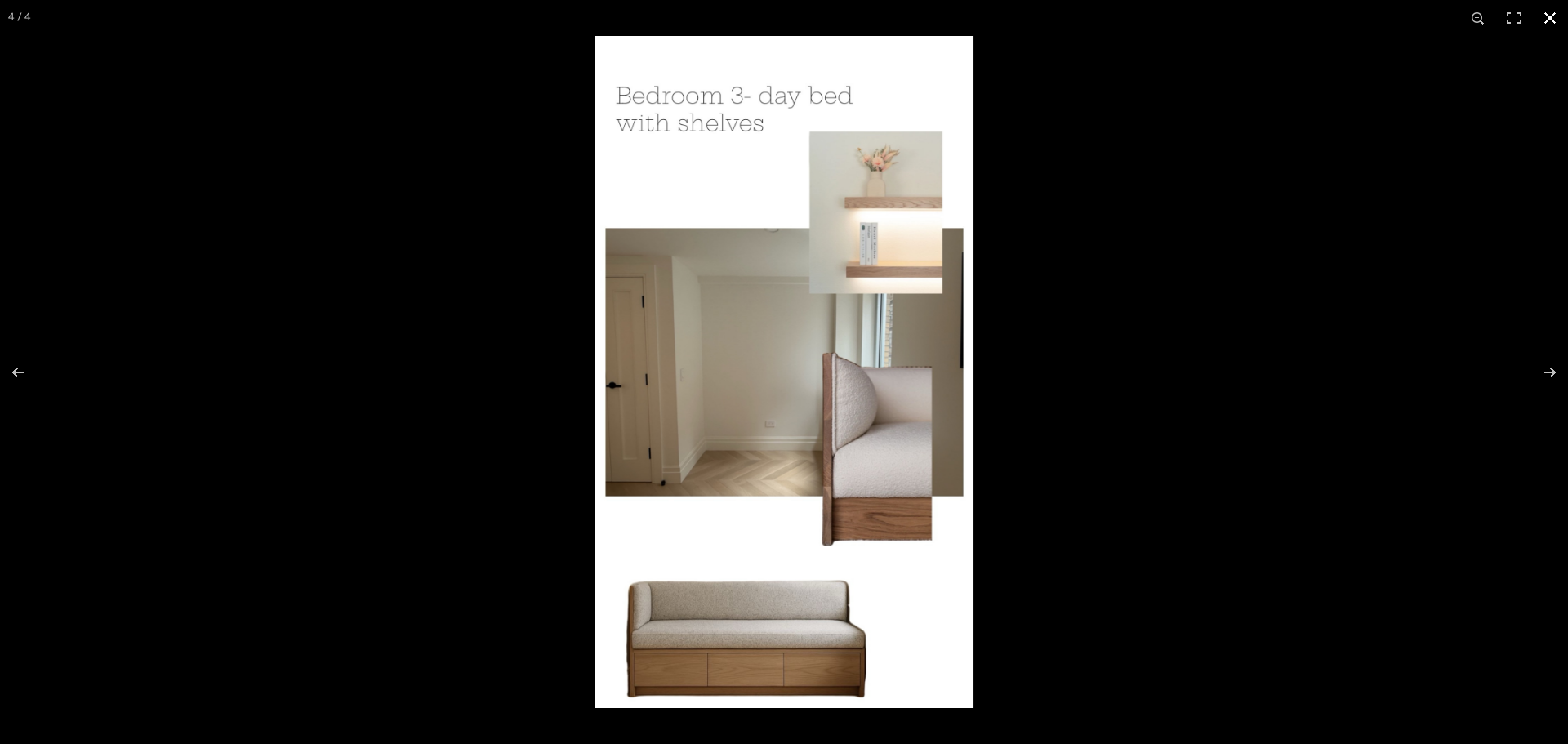
click at [1551, 11] on button at bounding box center [1549, 17] width 36 height 36
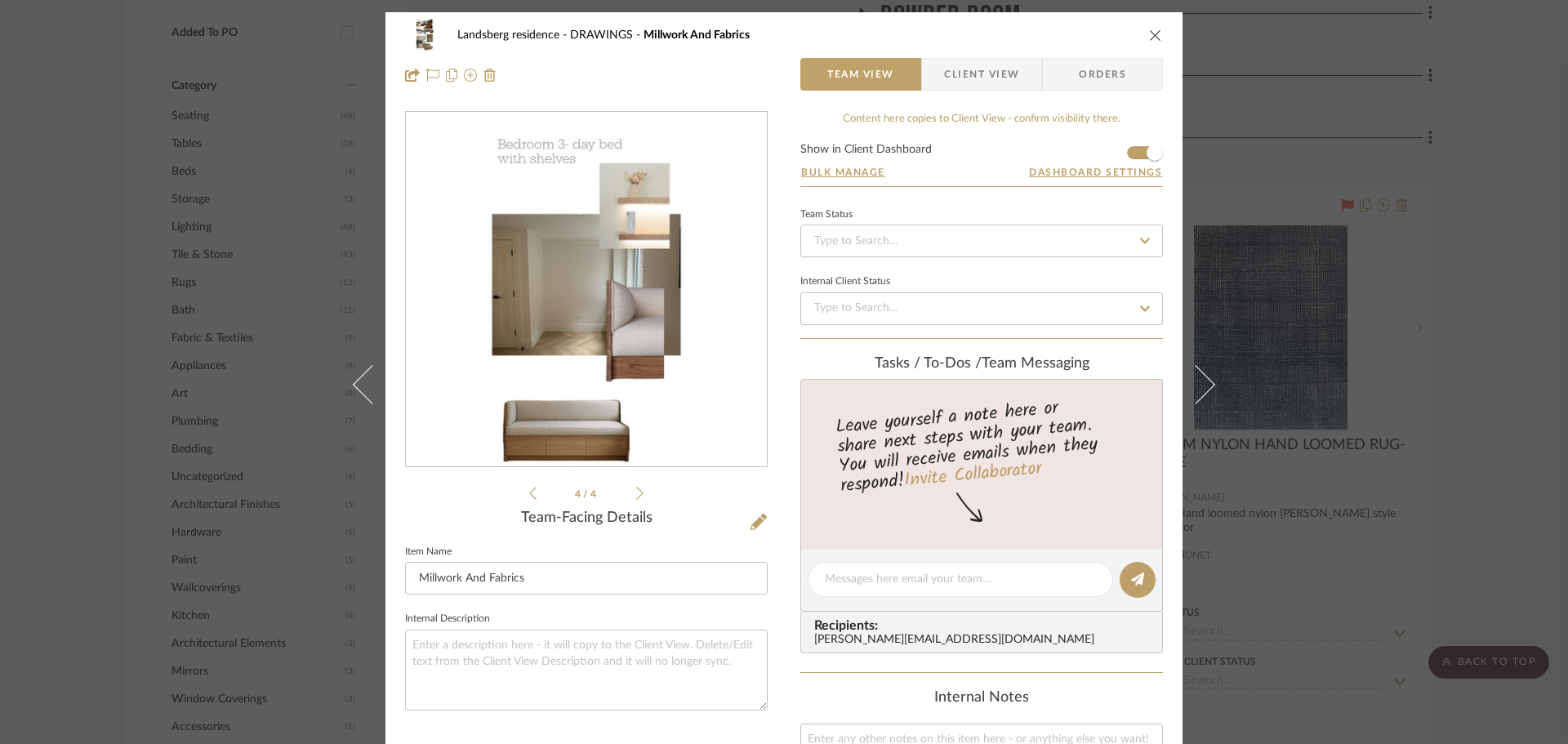
click at [1149, 38] on icon "close" at bounding box center [1156, 35] width 13 height 13
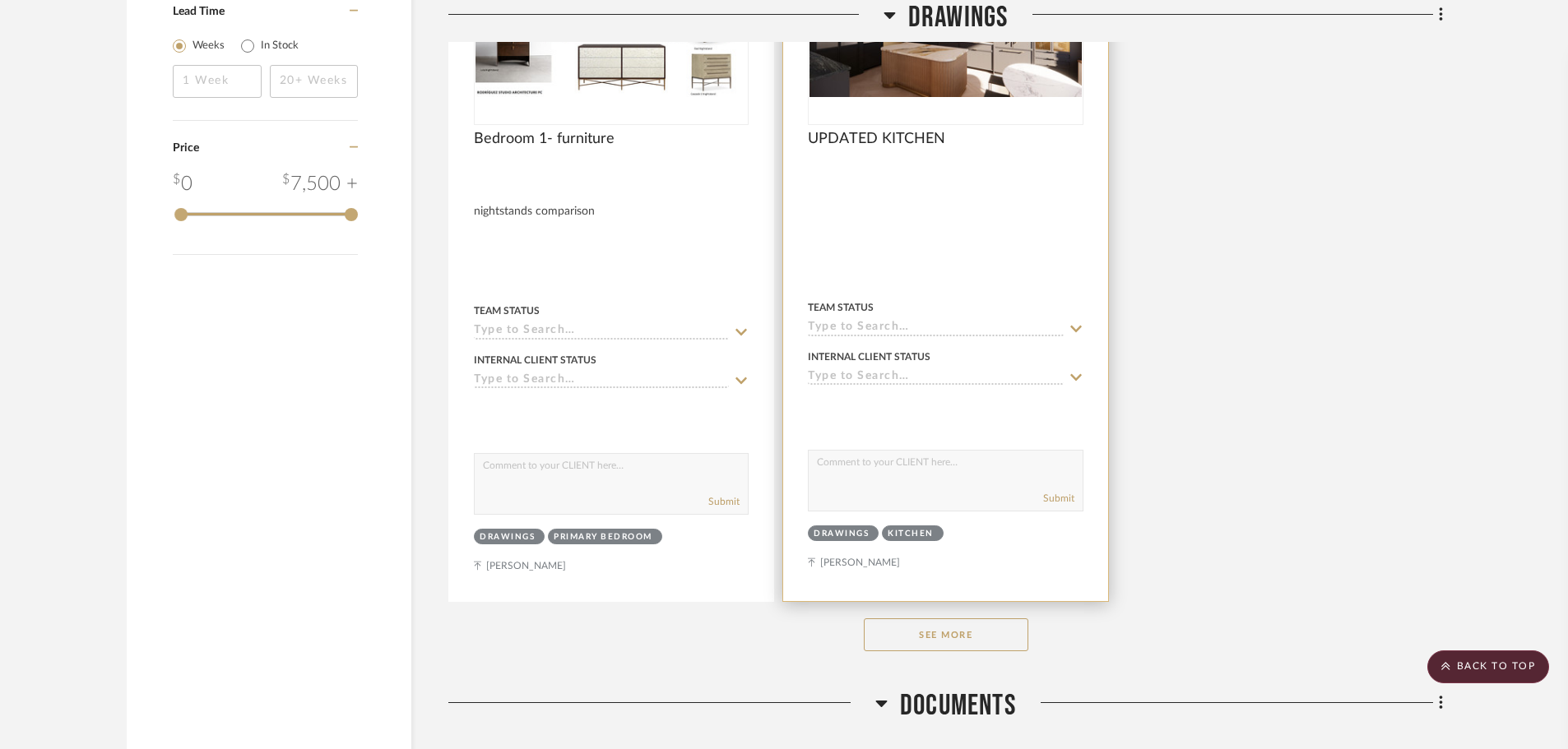
scroll to position [3290, 0]
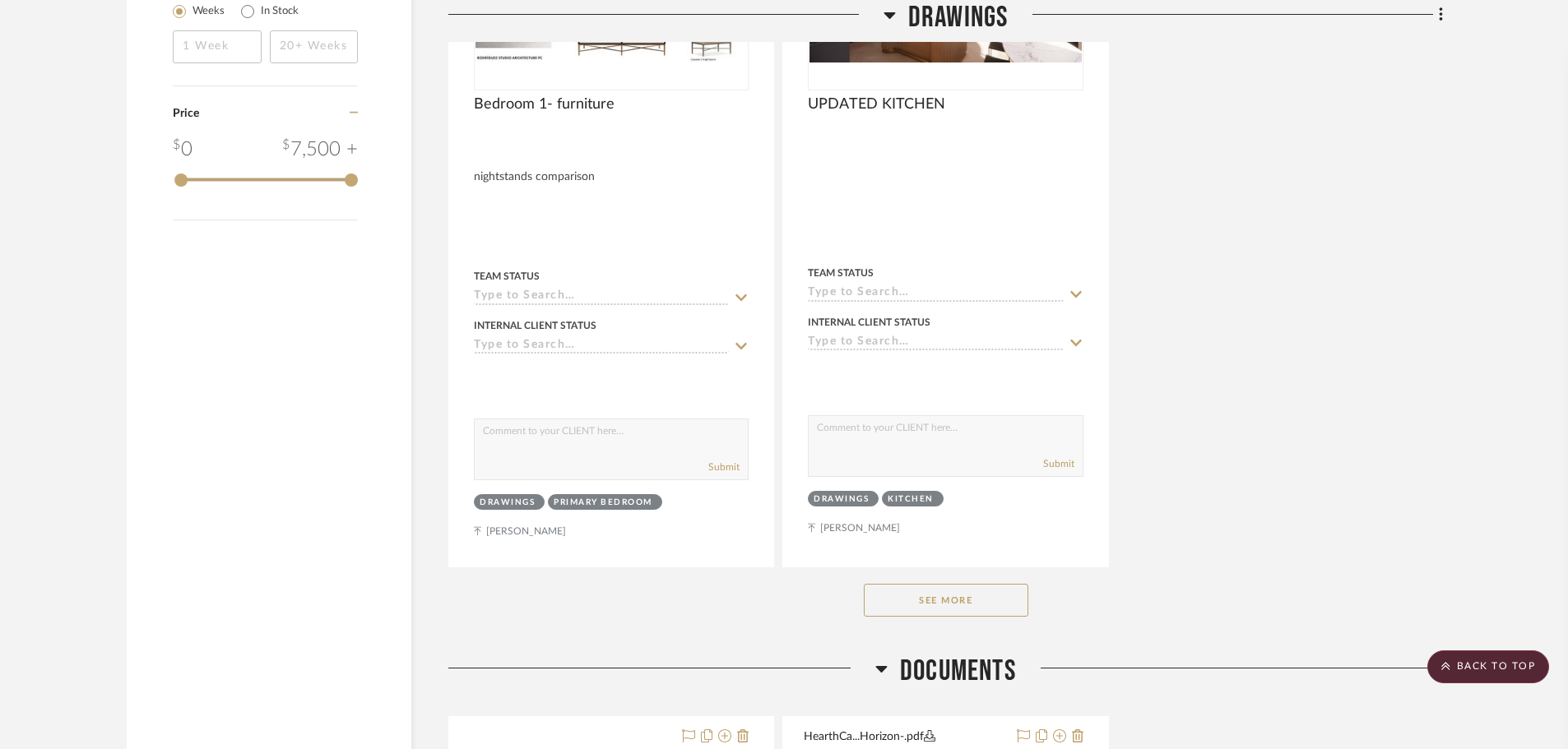
click at [948, 602] on button "See More" at bounding box center [946, 600] width 165 height 33
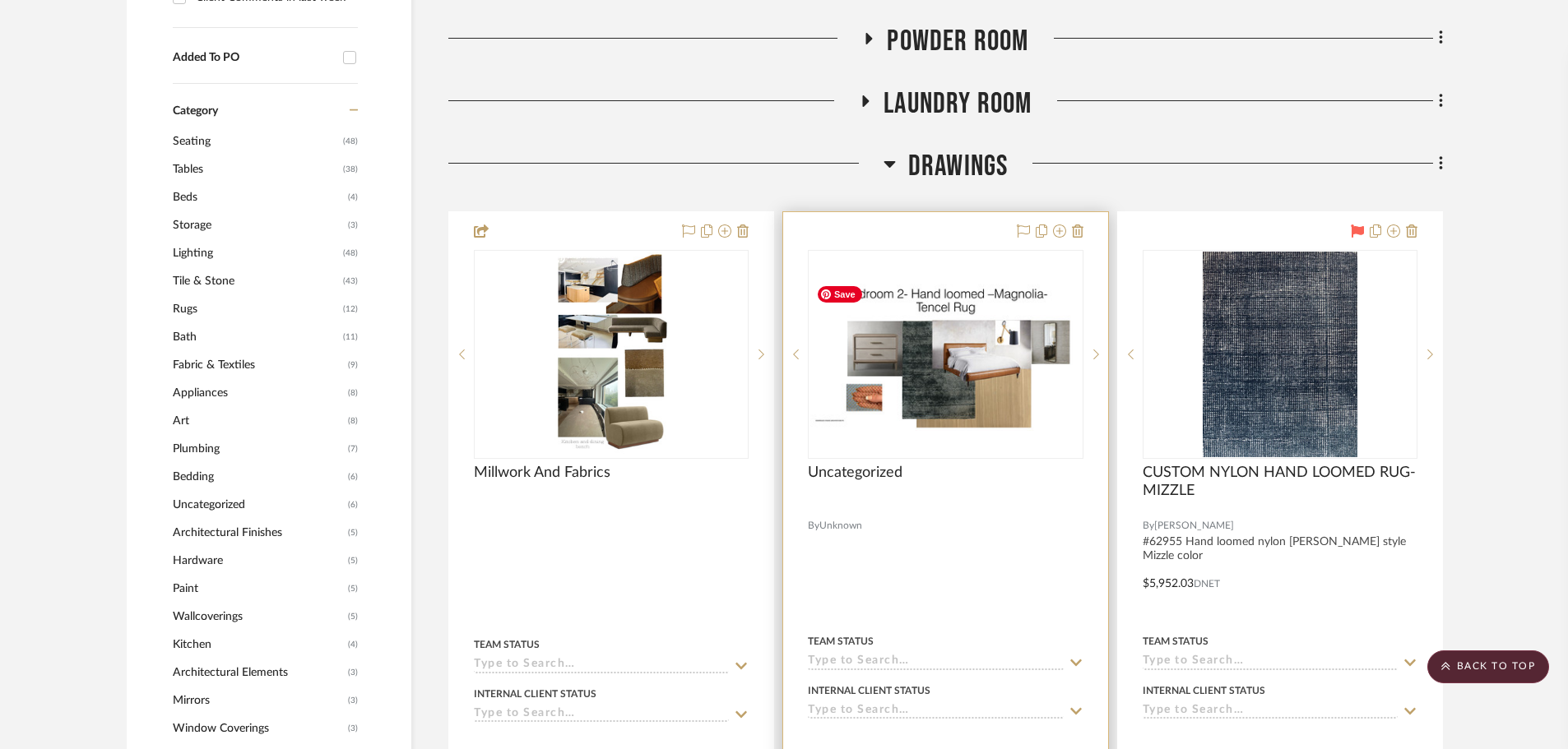
scroll to position [1480, 0]
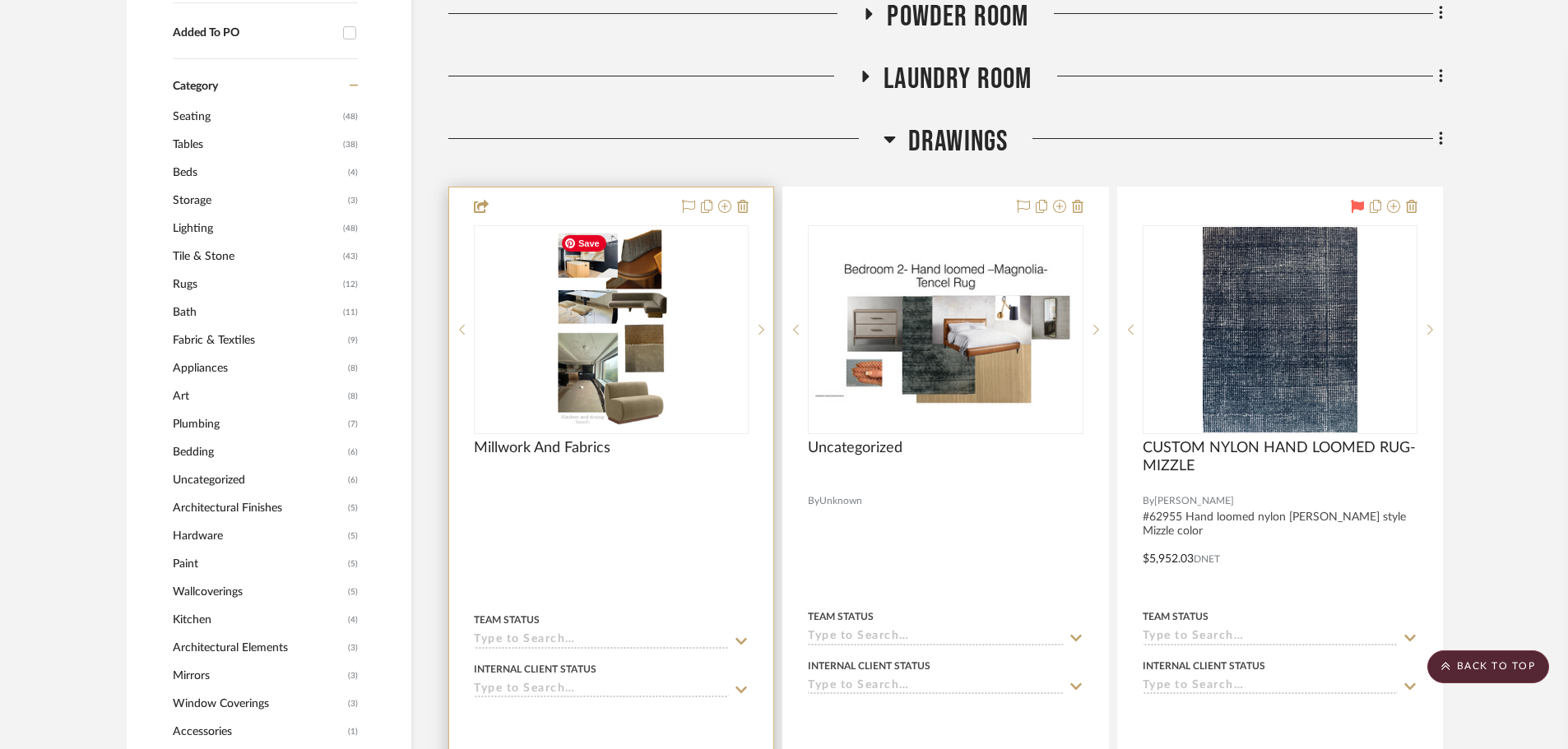
click at [574, 383] on img "0" at bounding box center [611, 330] width 116 height 206
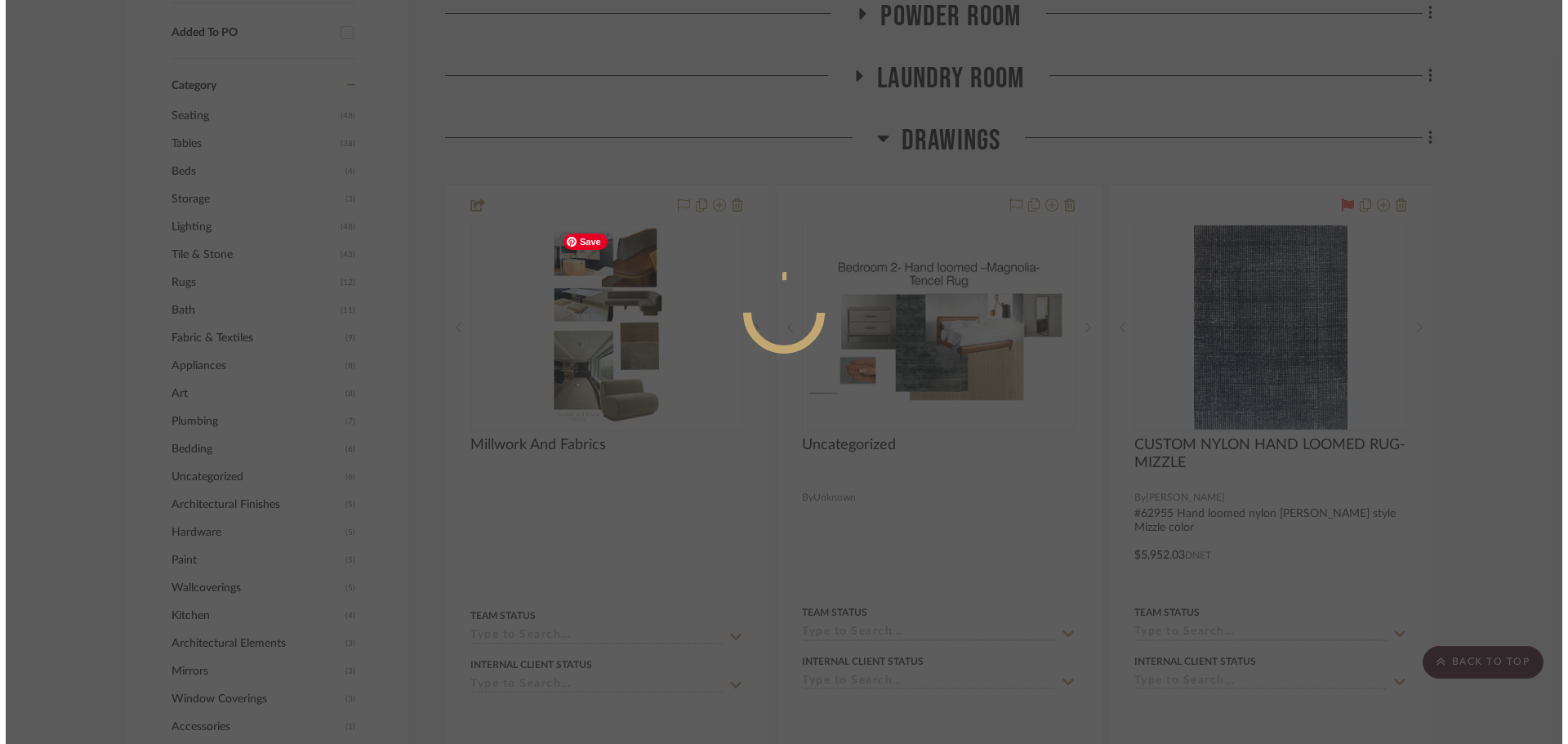
scroll to position [0, 0]
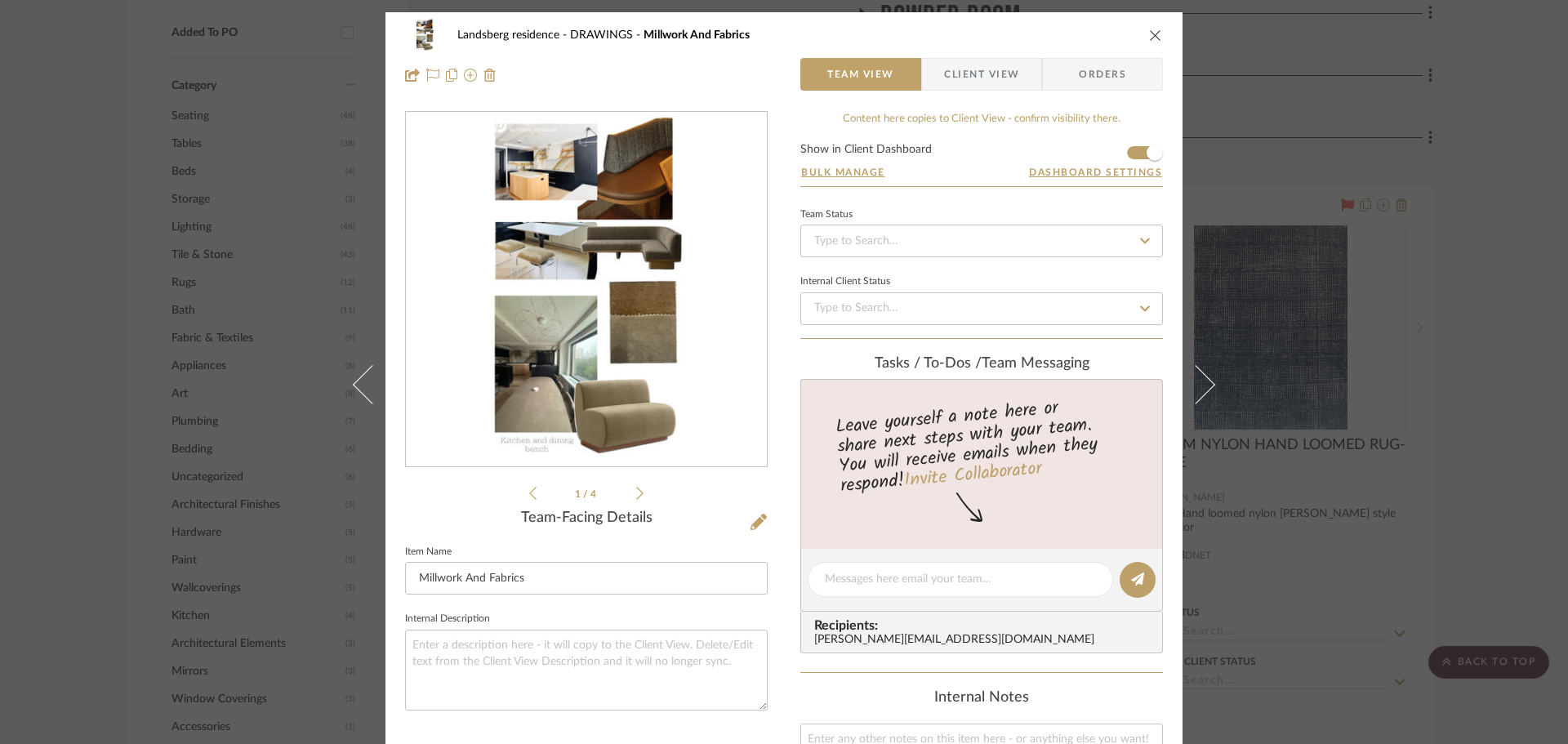
click at [590, 337] on img "0" at bounding box center [587, 290] width 199 height 354
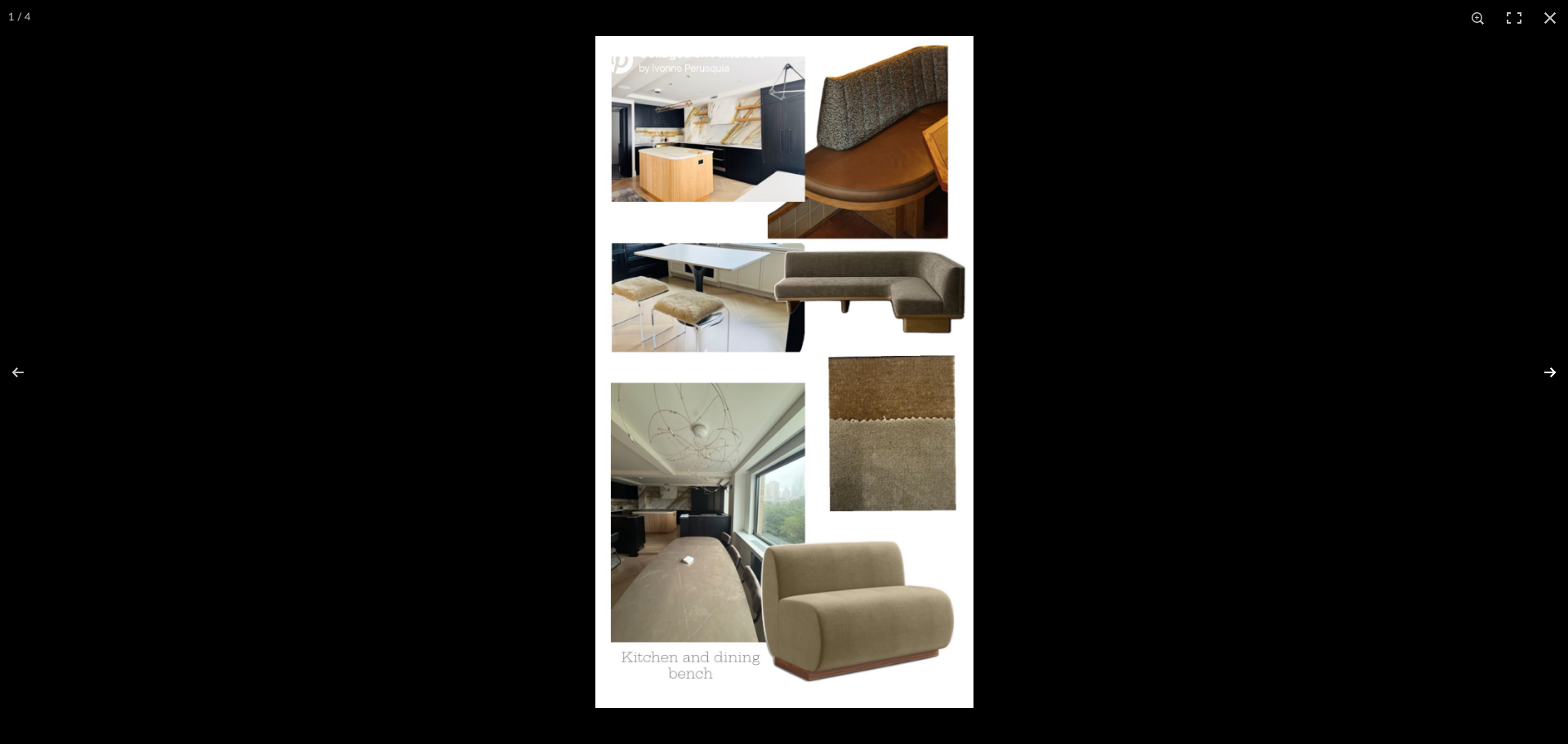
click at [1541, 370] on button at bounding box center [1539, 372] width 57 height 81
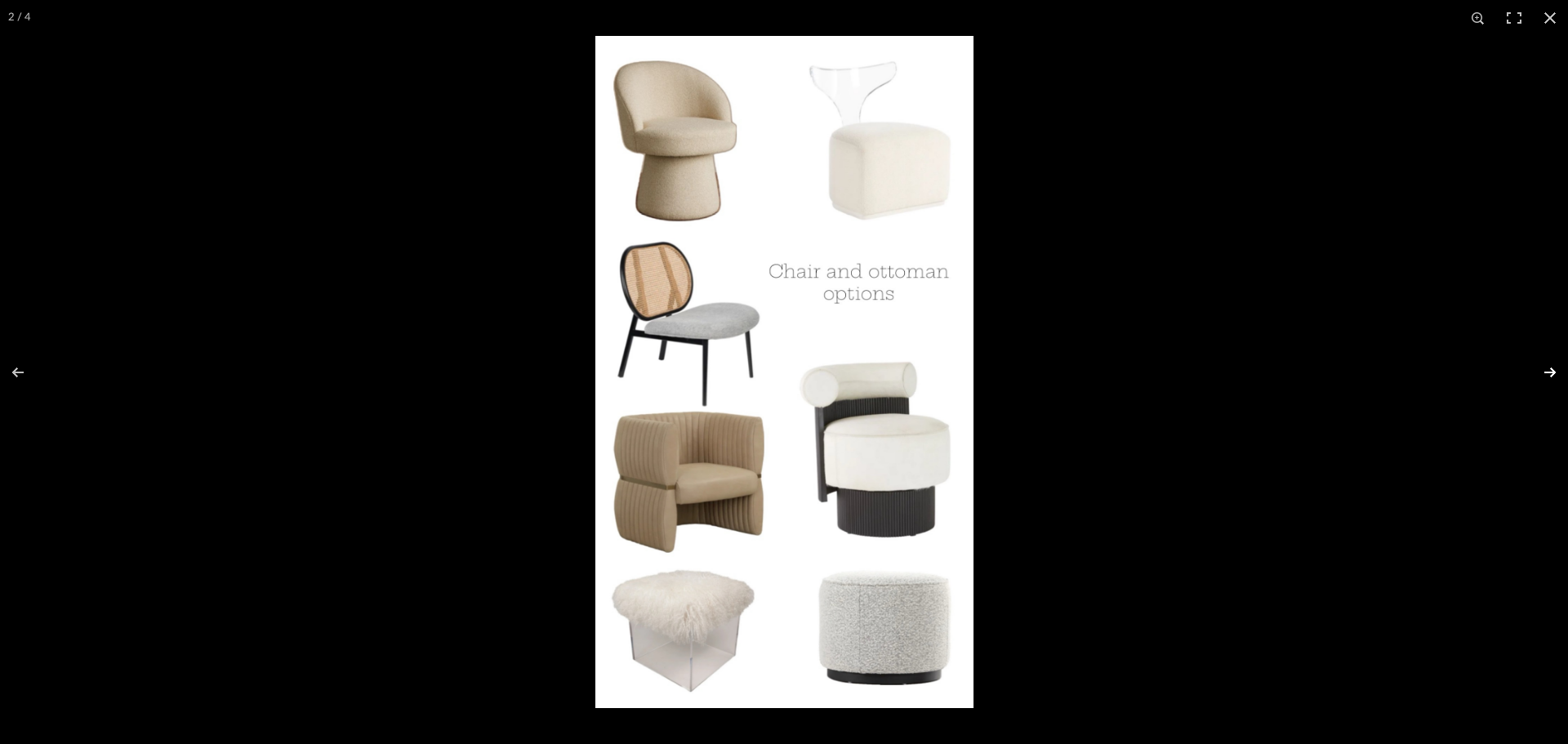
click at [1540, 368] on button at bounding box center [1539, 372] width 57 height 81
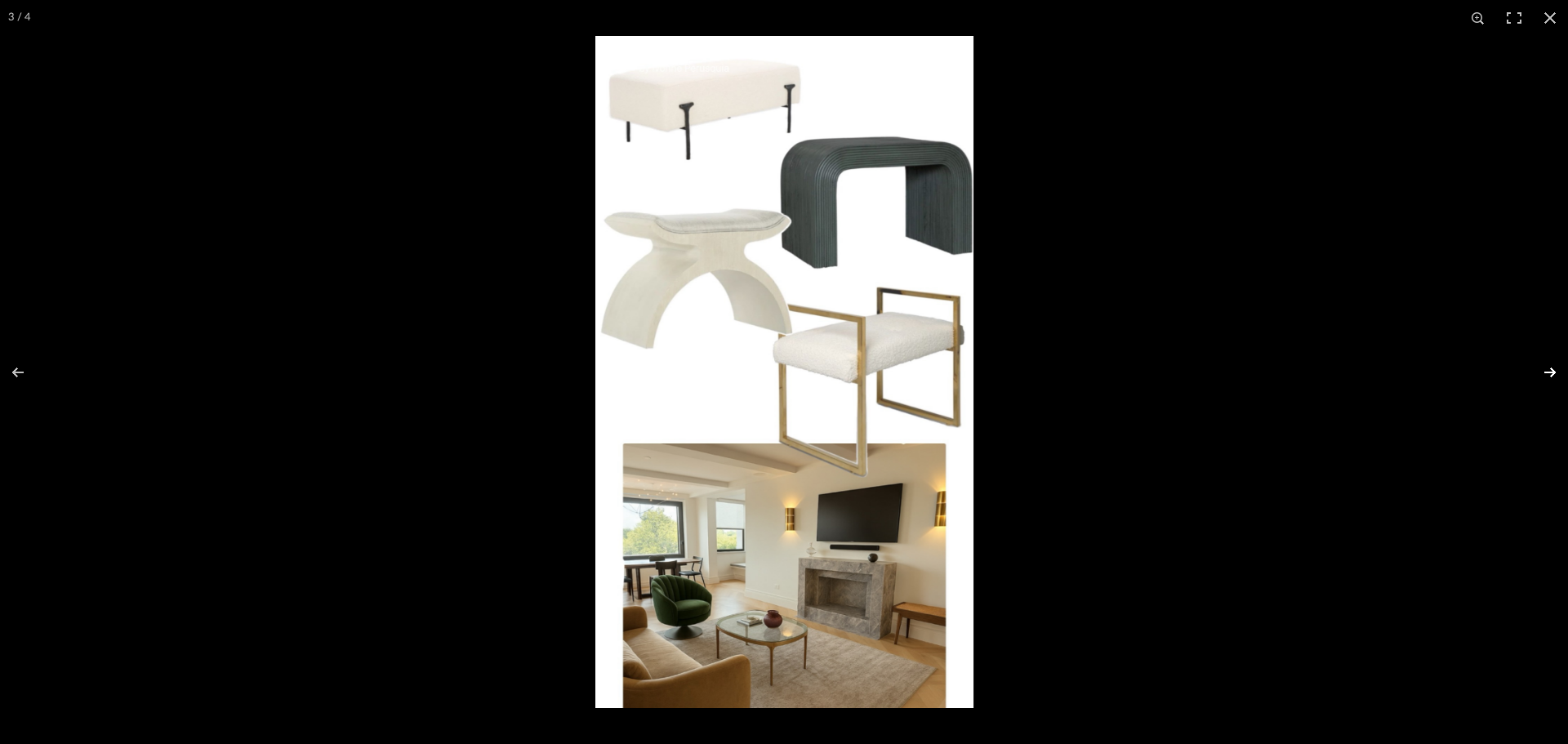
click at [1537, 368] on button at bounding box center [1539, 372] width 57 height 81
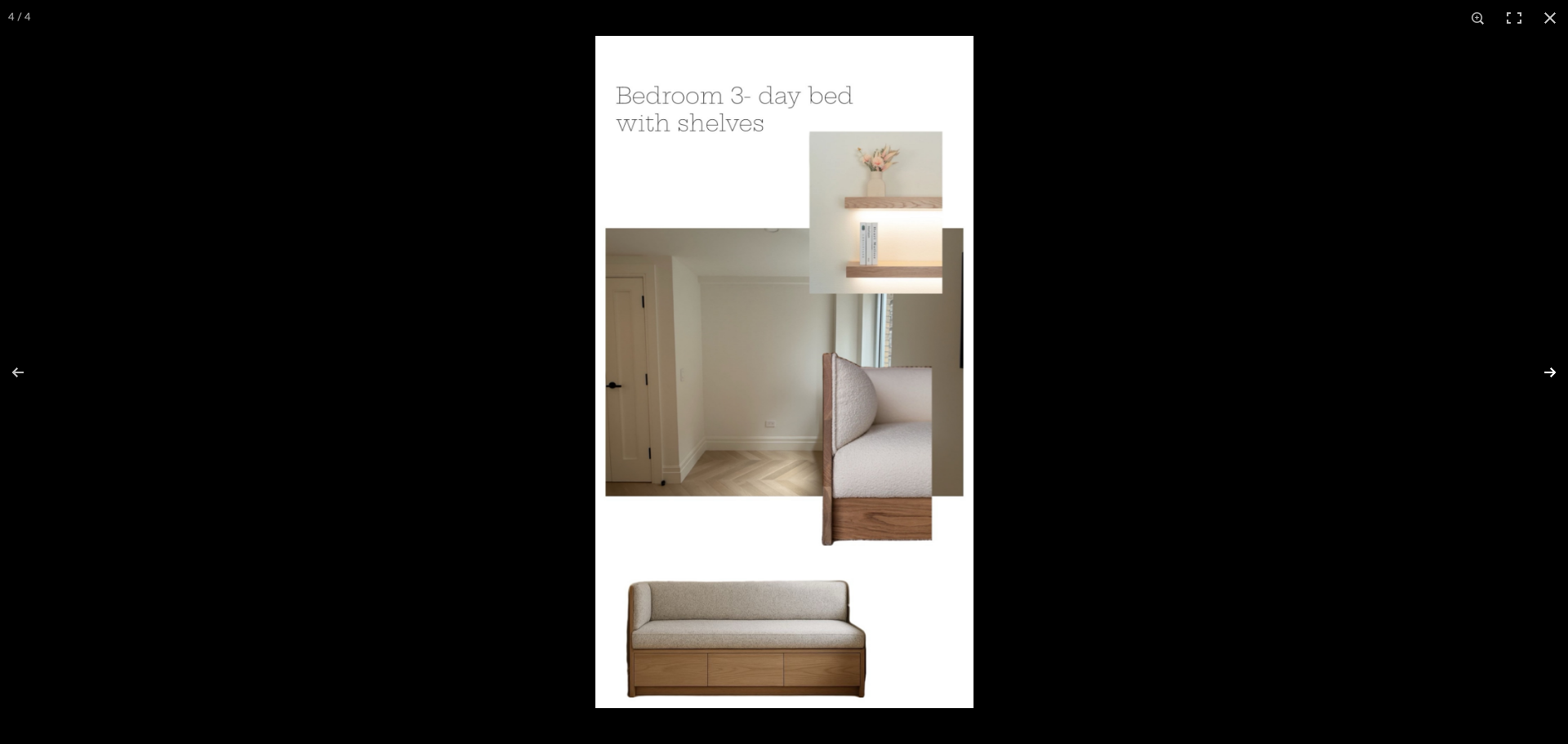
click at [1537, 368] on button at bounding box center [1539, 372] width 57 height 81
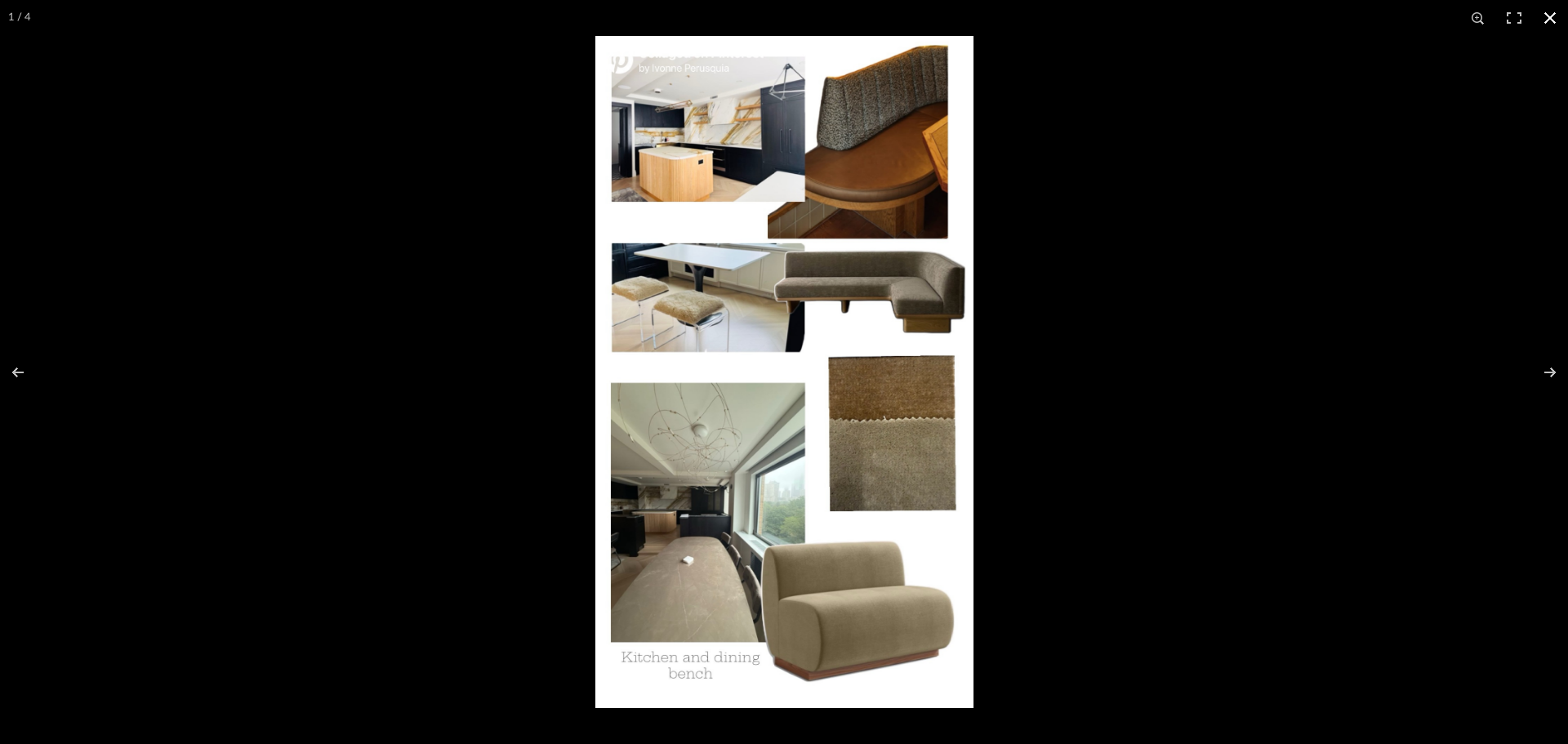
click at [1551, 14] on button at bounding box center [1549, 17] width 36 height 36
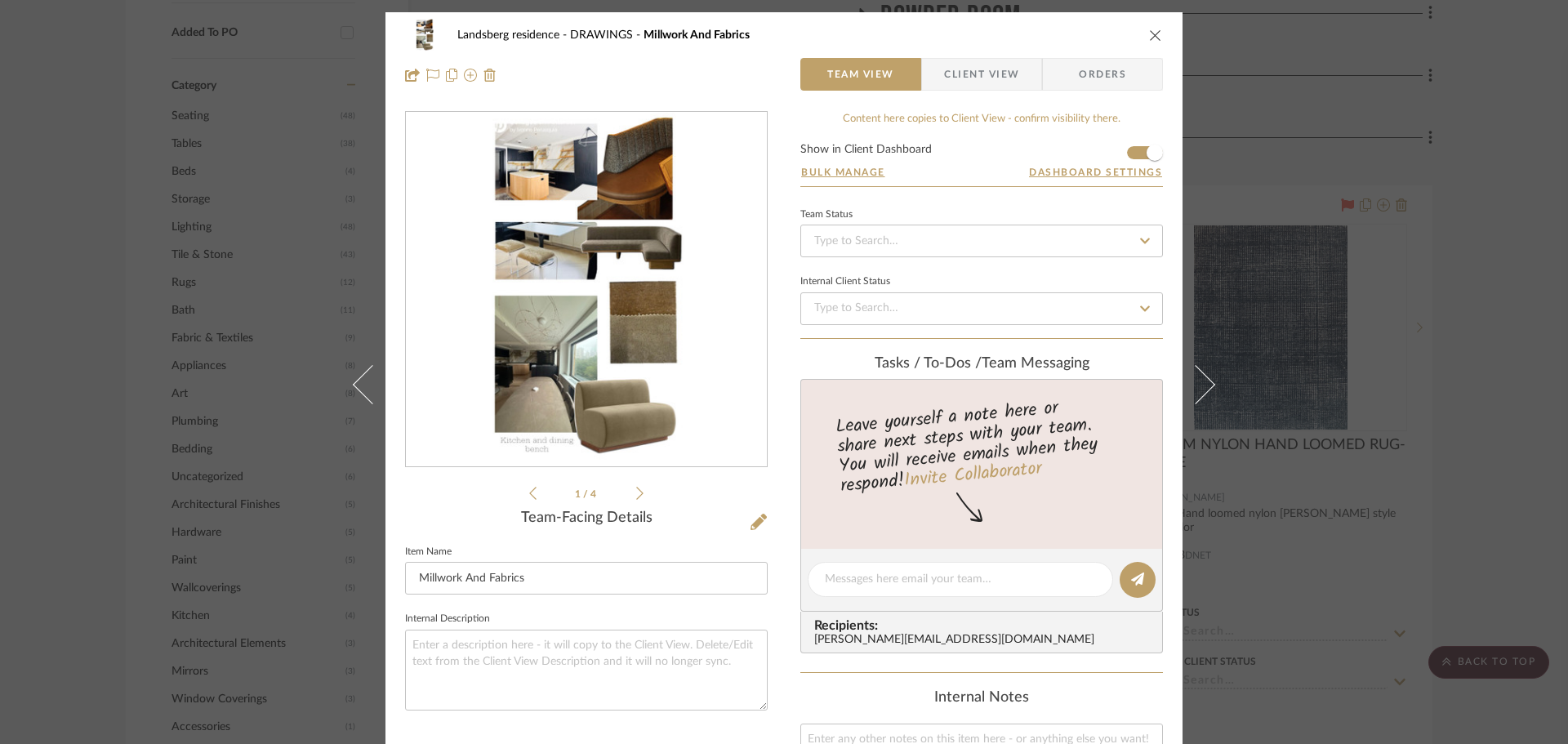
click at [102, 575] on div "Landsberg residence DRAWINGS Millwork And Fabrics Team View Client View Orders …" at bounding box center [784, 372] width 1568 height 744
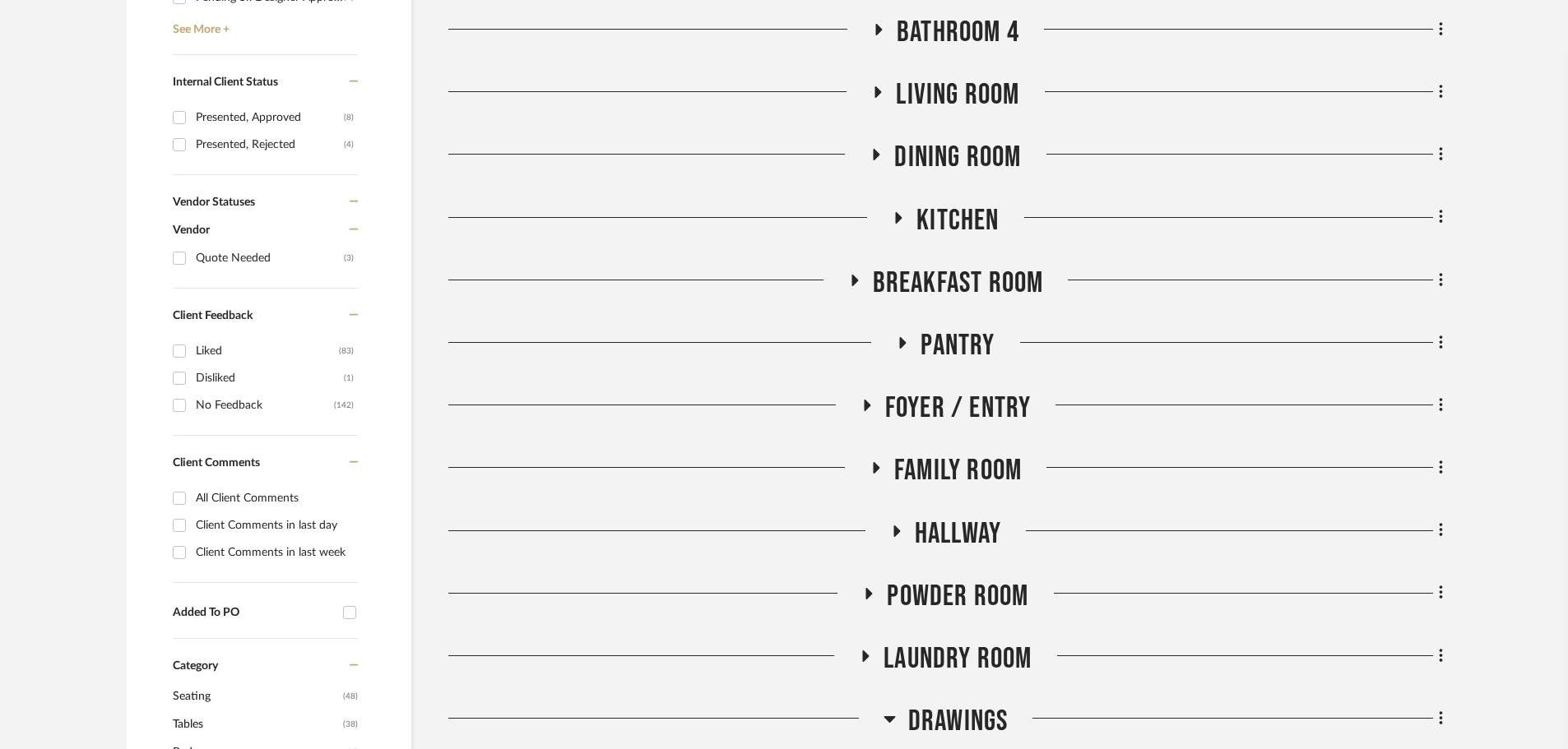
scroll to position [905, 0]
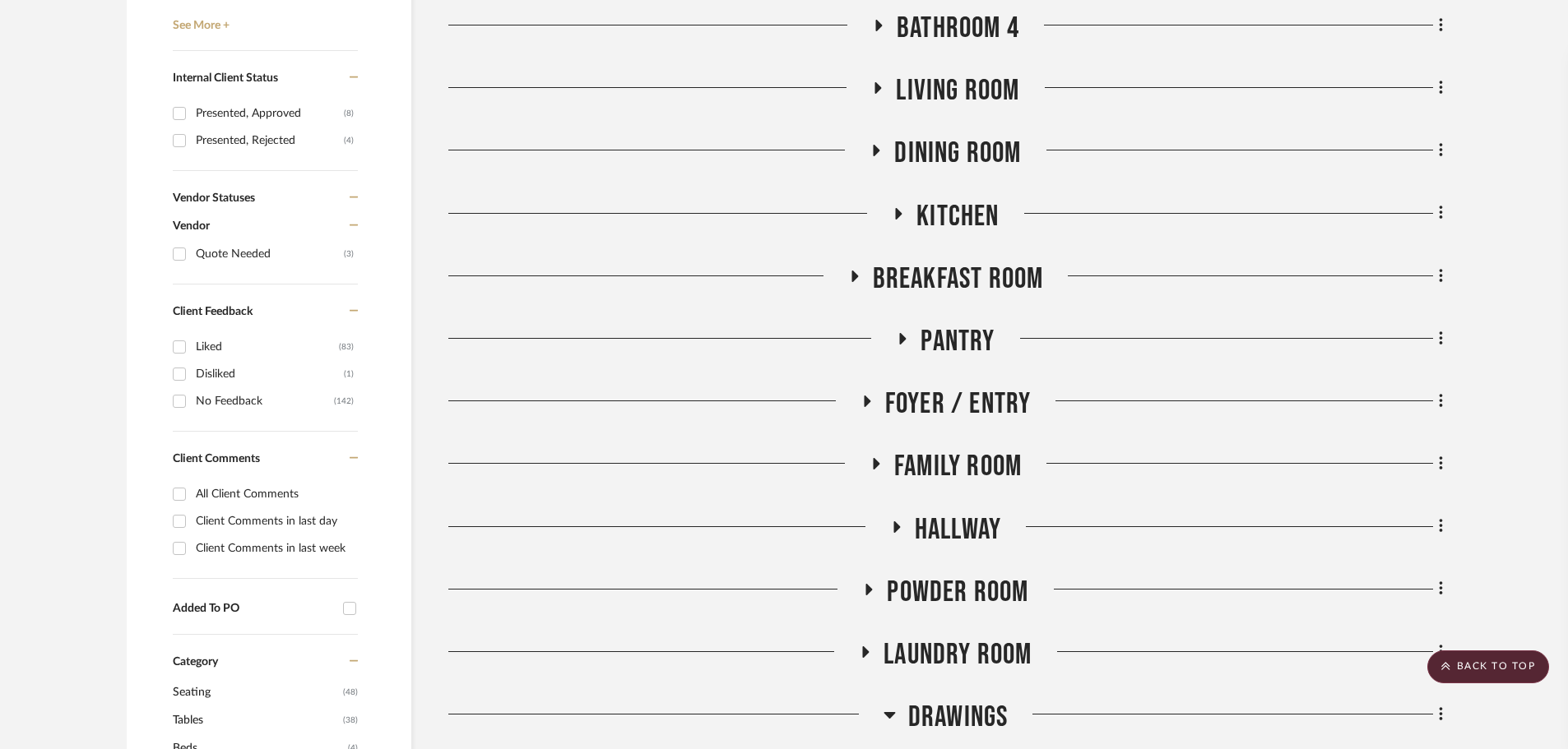
drag, startPoint x: 871, startPoint y: 464, endPoint x: 955, endPoint y: 453, distance: 84.7
click at [873, 464] on icon at bounding box center [876, 464] width 20 height 13
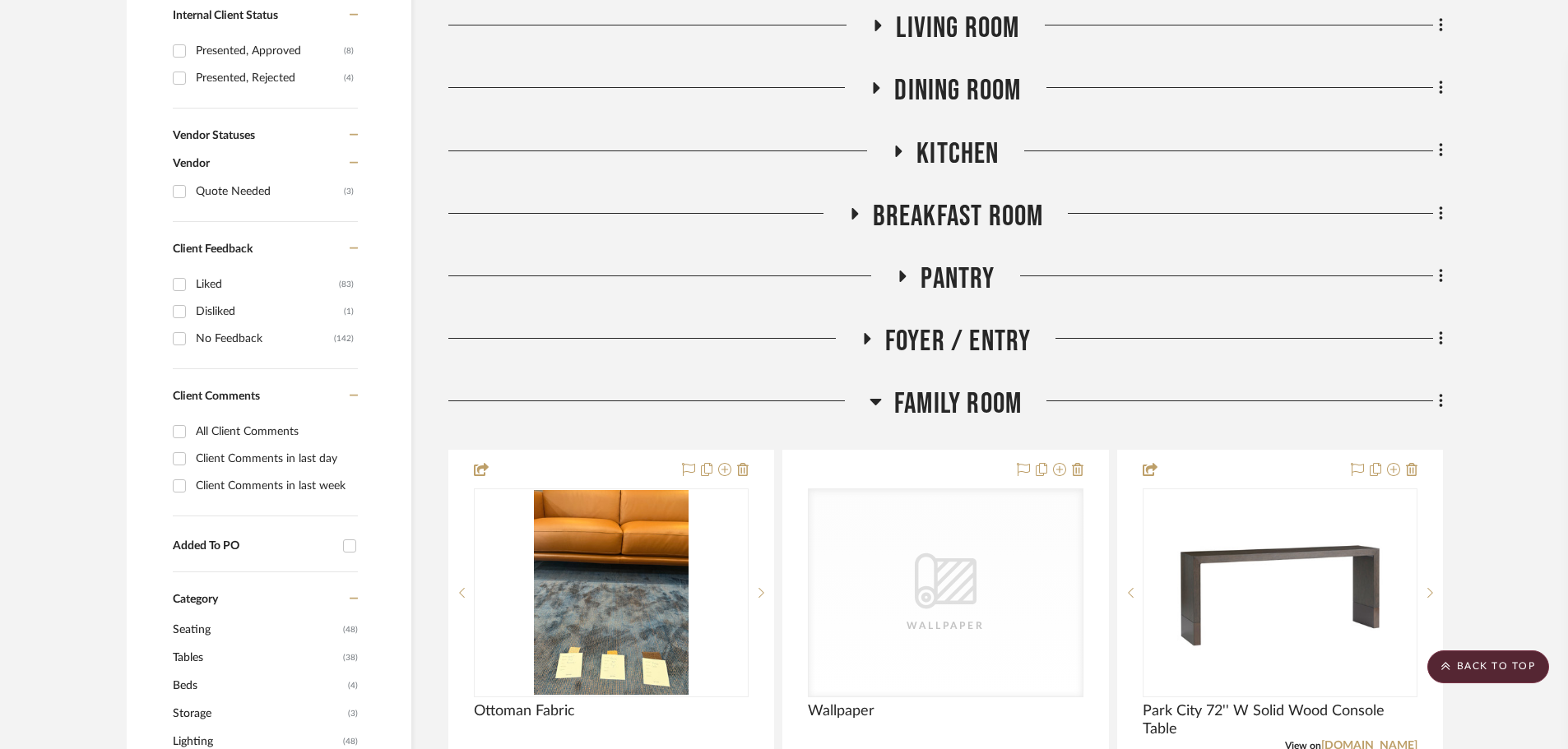
scroll to position [1152, 0]
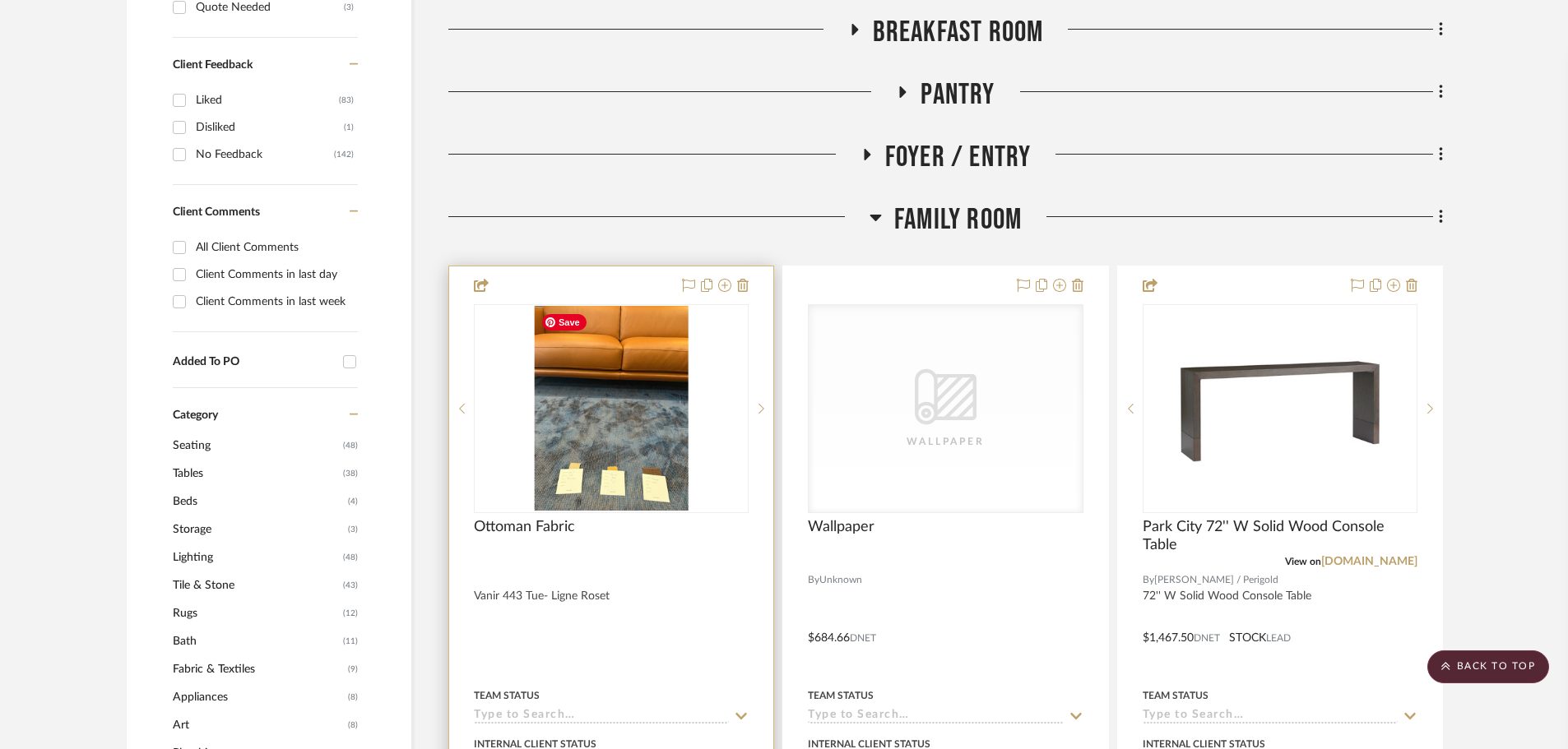
click at [635, 431] on img "0" at bounding box center [611, 409] width 155 height 206
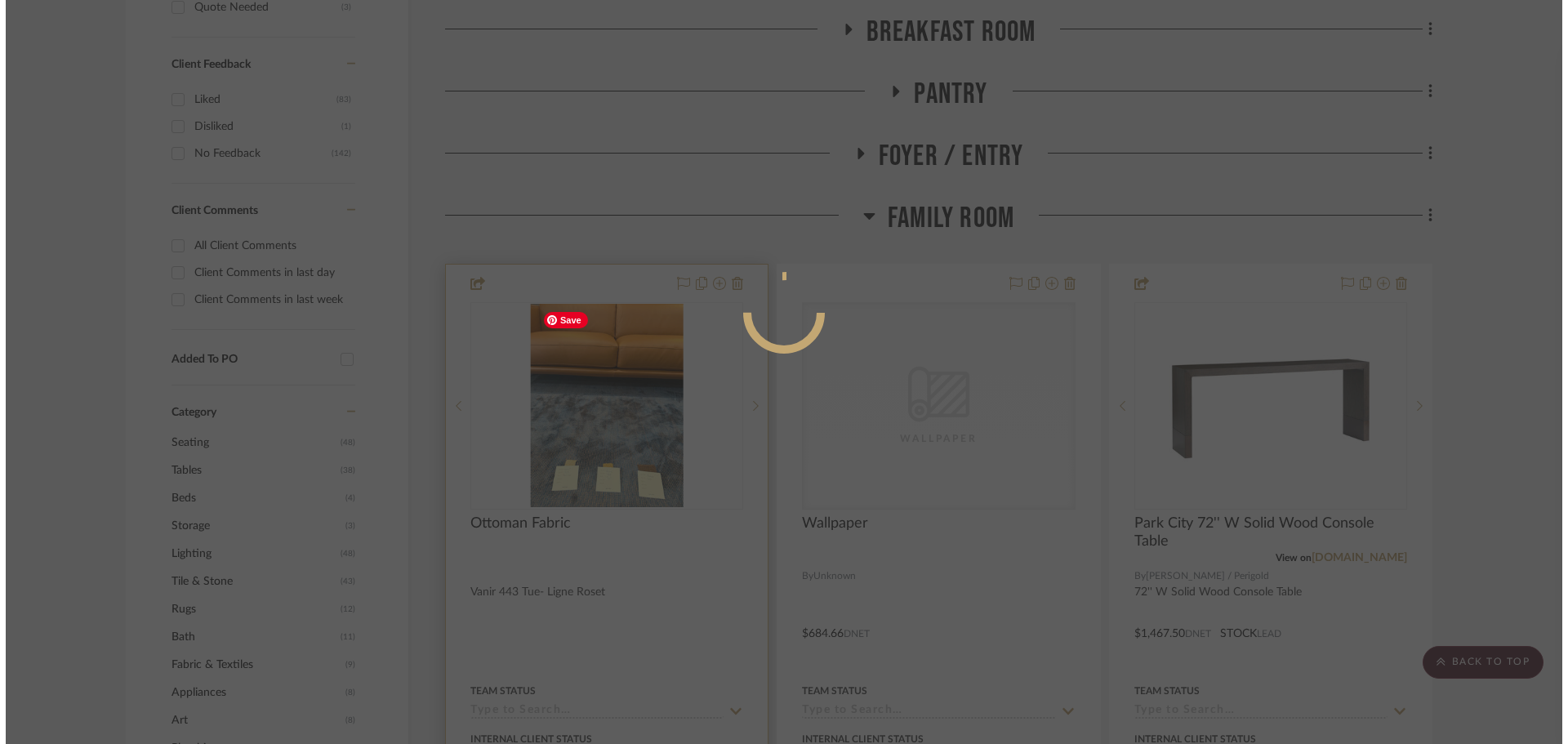
scroll to position [0, 0]
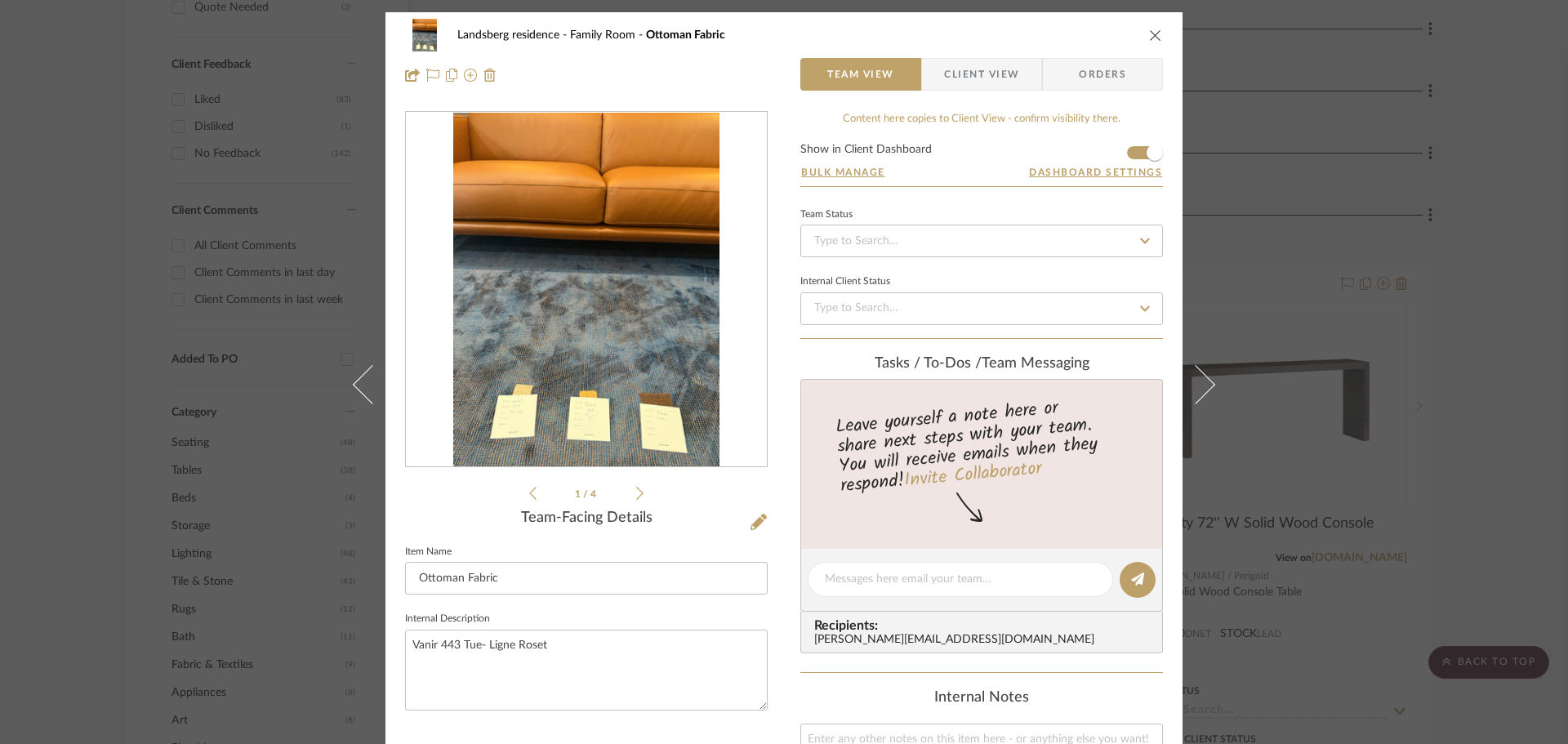
click at [607, 415] on img "0" at bounding box center [586, 290] width 266 height 354
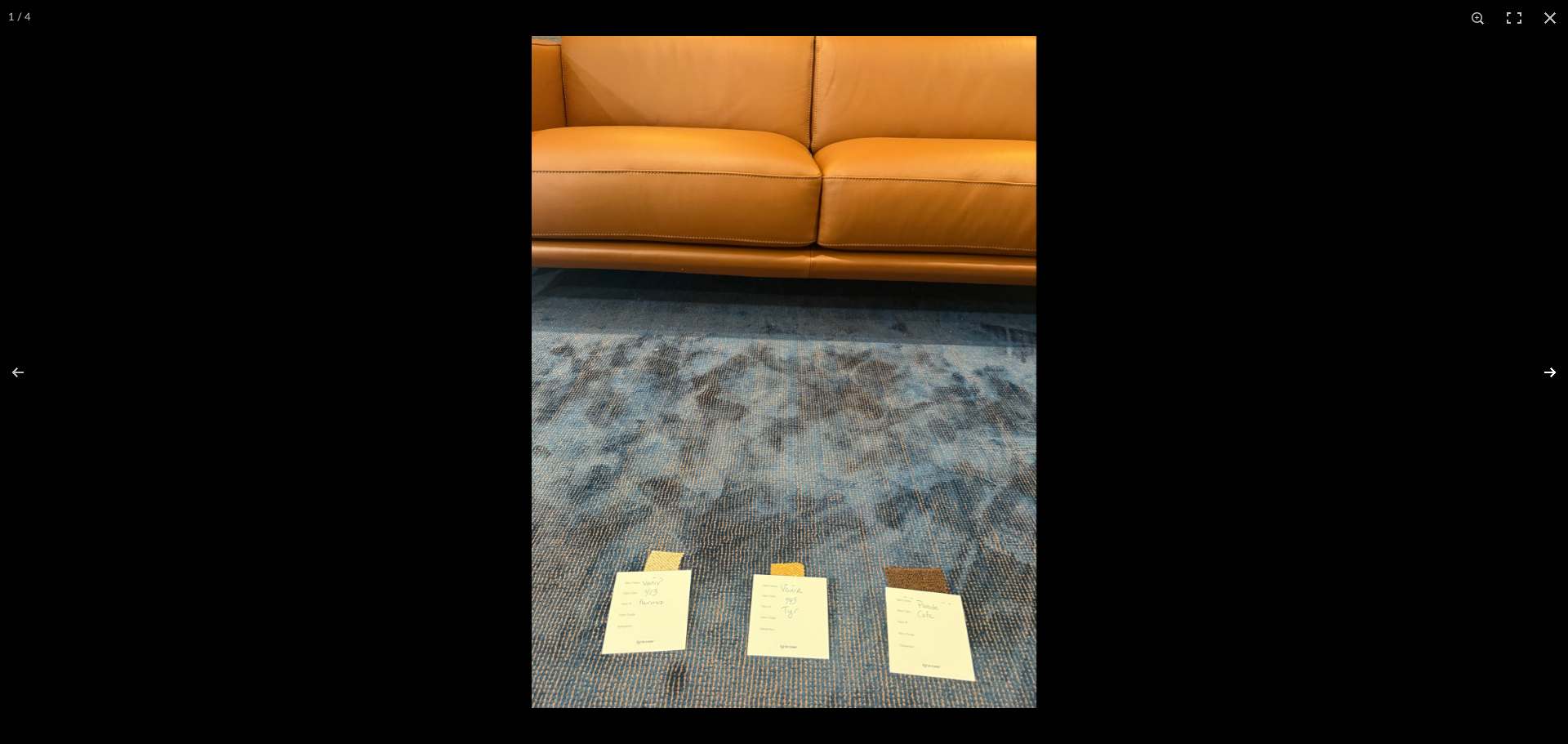
click at [1549, 379] on button at bounding box center [1539, 372] width 57 height 81
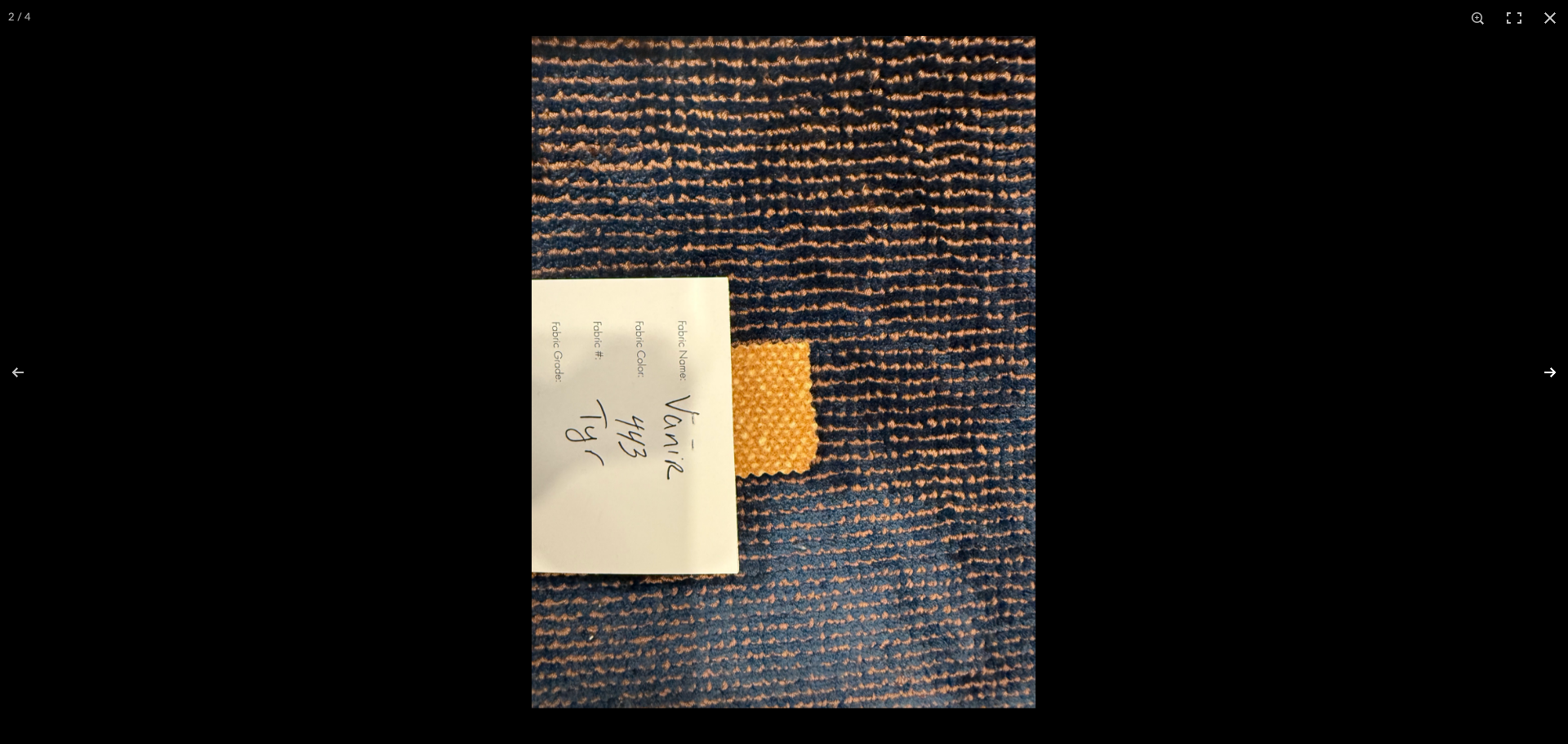
click at [1548, 378] on button at bounding box center [1539, 372] width 57 height 81
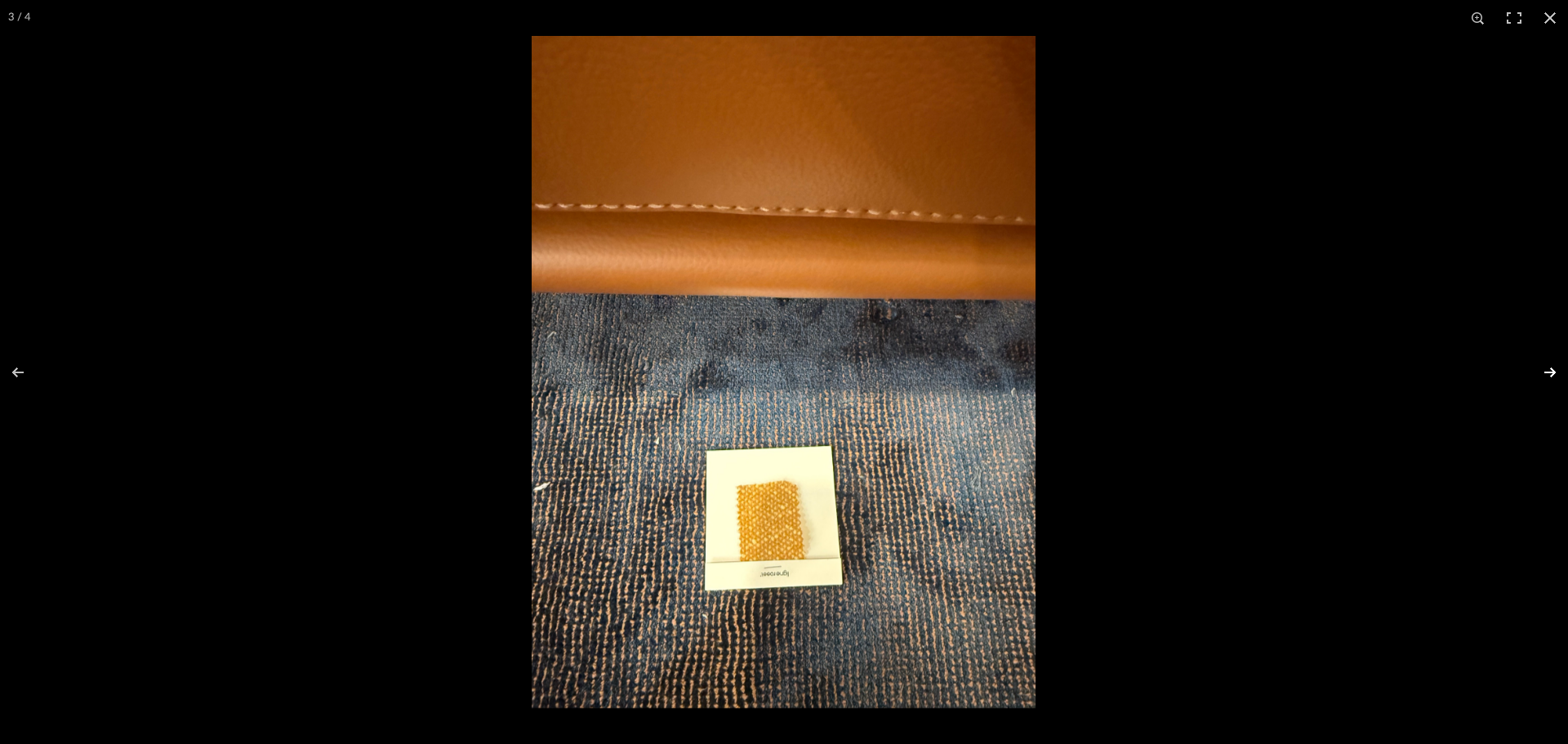
click at [1547, 378] on button at bounding box center [1539, 372] width 57 height 81
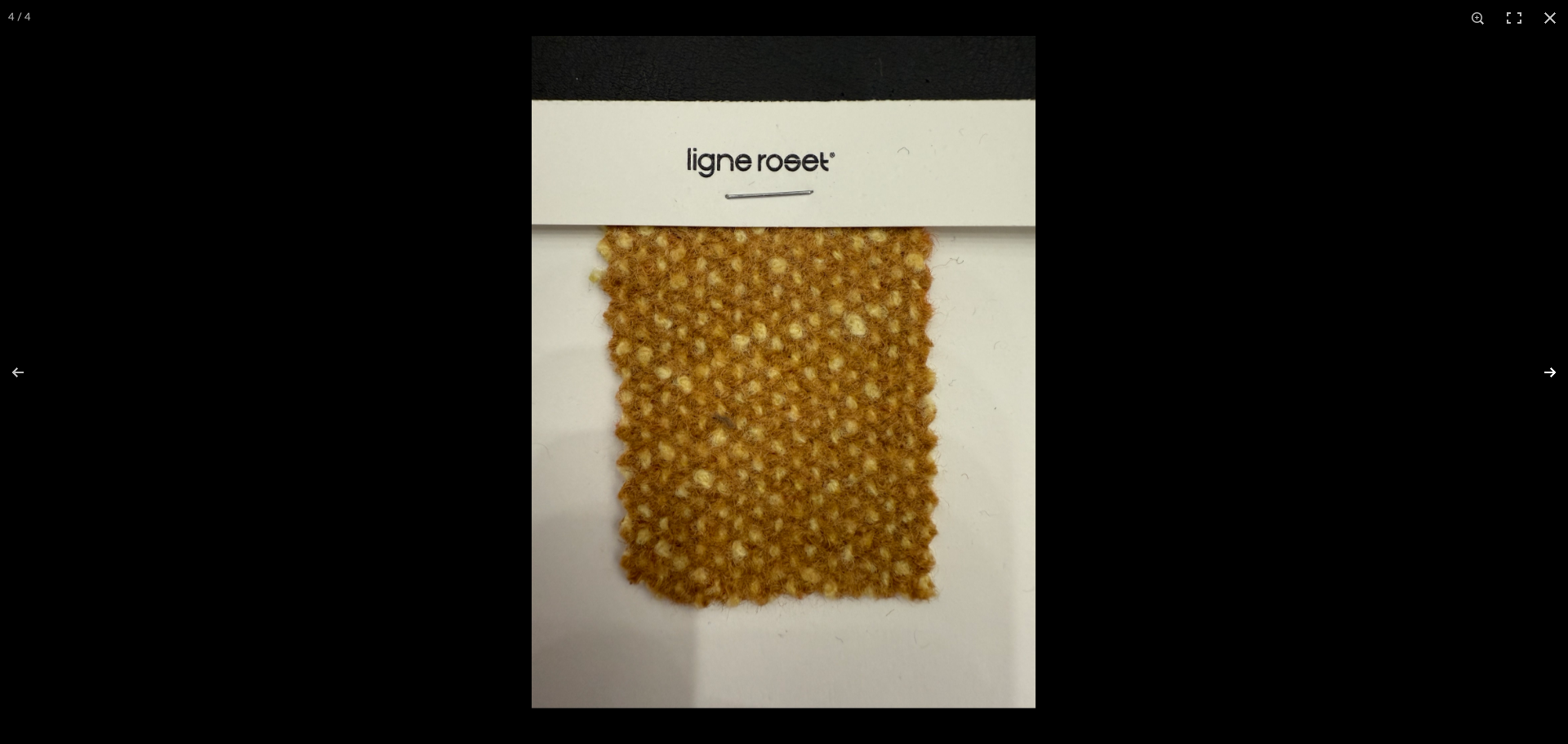
click at [1546, 378] on button at bounding box center [1539, 372] width 57 height 81
